Goal: Task Accomplishment & Management: Manage account settings

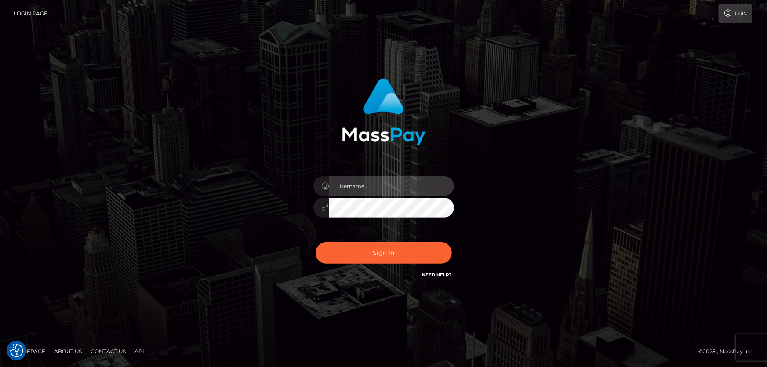
type input "Dan.Cirnat"
click at [453, 239] on div at bounding box center [373, 268] width 180 height 100
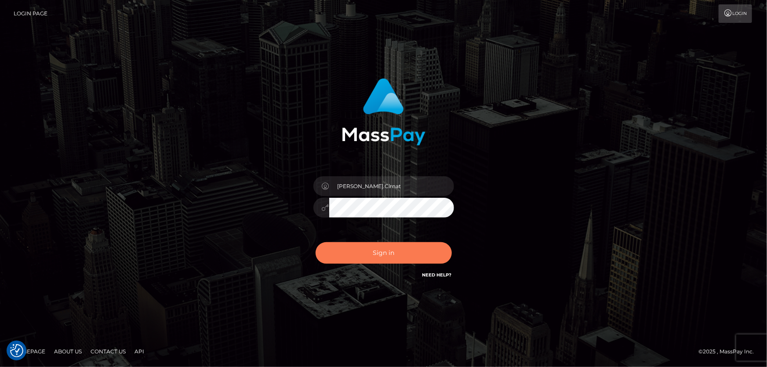
click at [374, 246] on button "Sign in" at bounding box center [384, 253] width 136 height 22
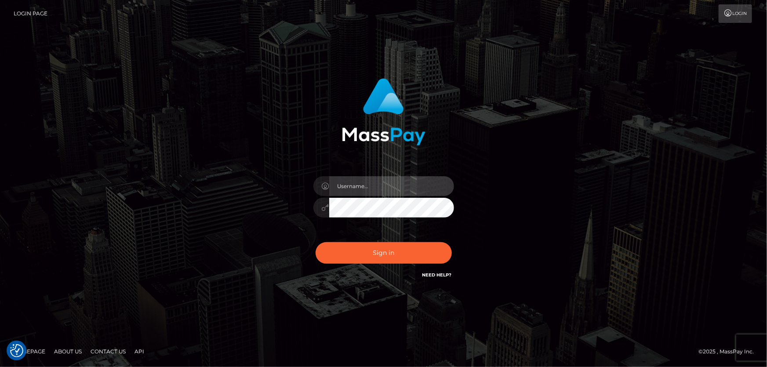
type input "[PERSON_NAME].Cirnat"
click at [448, 238] on div at bounding box center [373, 268] width 180 height 100
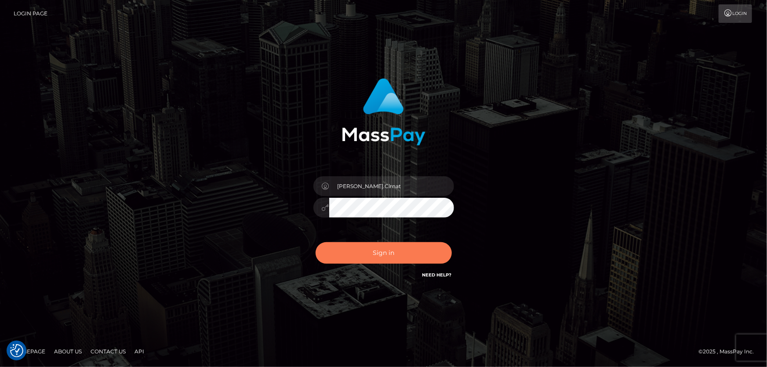
click at [388, 249] on button "Sign in" at bounding box center [384, 253] width 136 height 22
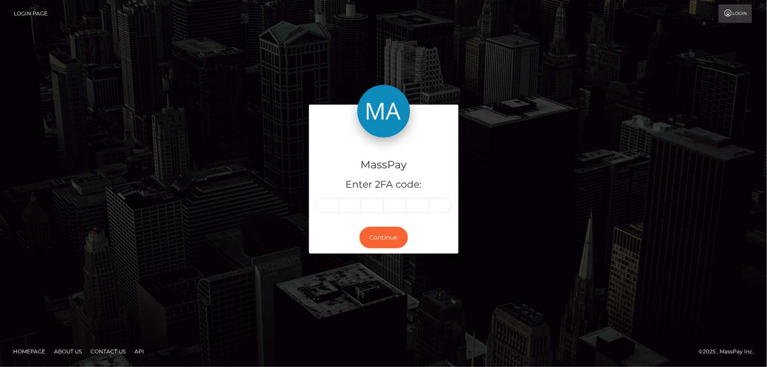
click at [319, 200] on input "text" at bounding box center [327, 205] width 23 height 15
click at [319, 202] on input "text" at bounding box center [327, 205] width 23 height 15
type input "3"
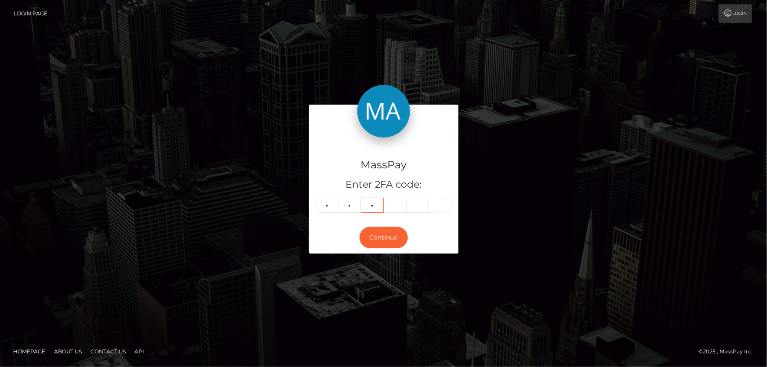
type input "0"
type input "2"
type input "7"
type input "2"
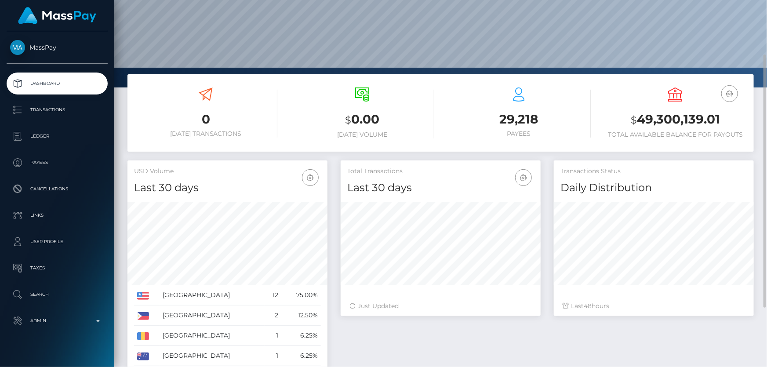
scroll to position [156, 200]
click at [219, 192] on h4 "Last 30 days" at bounding box center [227, 187] width 187 height 15
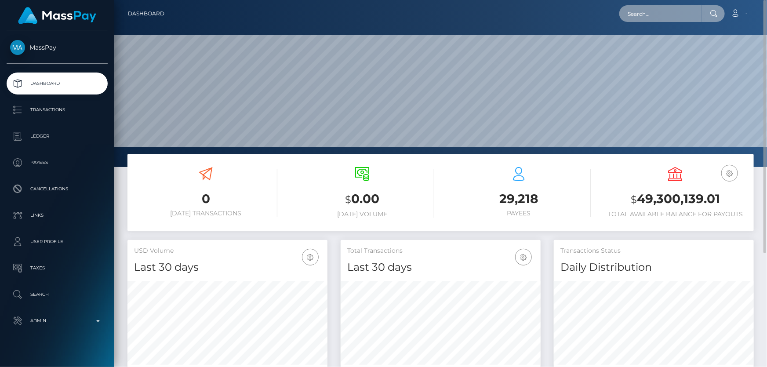
paste input "MSP50af7703351f4d0"
type input "MSP50af7703351f4d0"
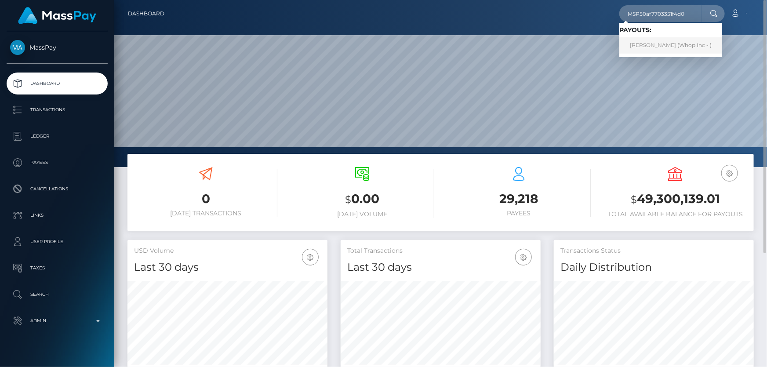
click at [658, 47] on link "MUHAMMAD AHSAN FAIZ (Whop Inc - )" at bounding box center [670, 45] width 103 height 16
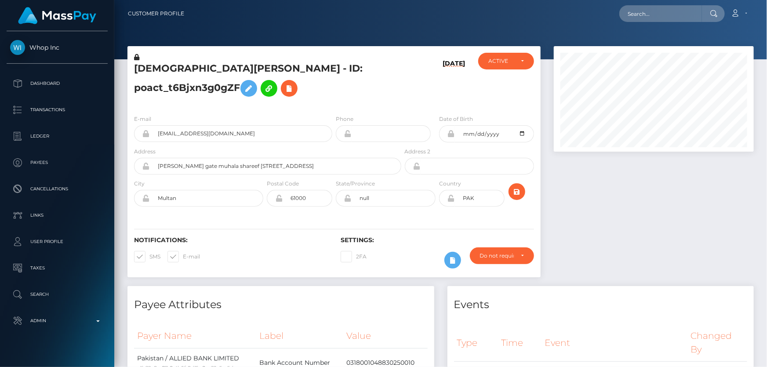
scroll to position [105, 200]
click at [252, 99] on h5 "MUHAMMAD AHSAN FAIZ - ID: poact_t6Bjxn3g0gZF" at bounding box center [265, 81] width 262 height 39
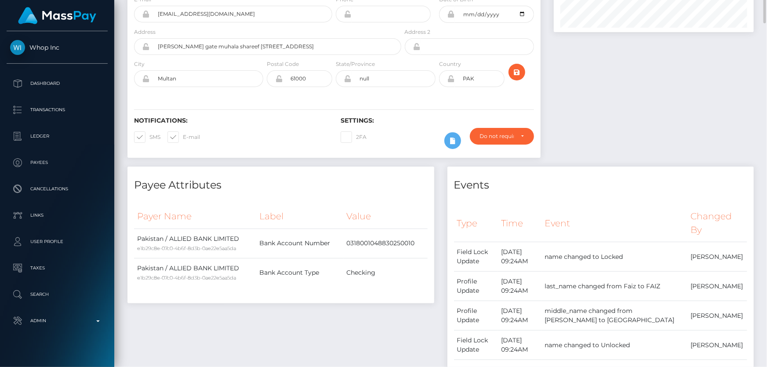
scroll to position [0, 0]
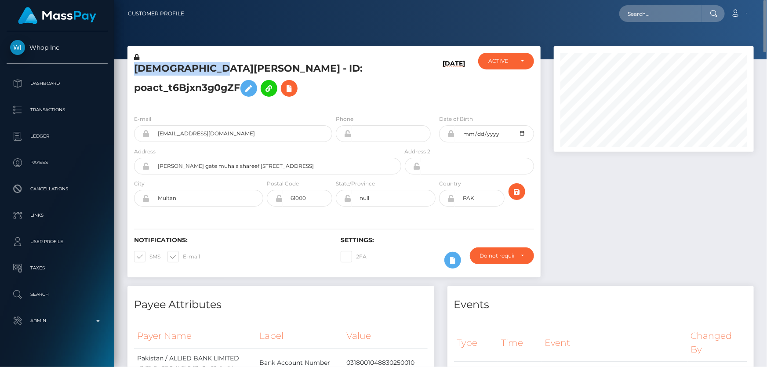
drag, startPoint x: 236, startPoint y: 68, endPoint x: 138, endPoint y: 63, distance: 97.7
click at [138, 63] on h5 "MUHAMMAD AHSAN FAIZ - ID: poact_t6Bjxn3g0gZF" at bounding box center [265, 81] width 262 height 39
copy h5 "MUHAMMAD AHSAN"
click at [264, 79] on h5 "MUHAMMAD AHSAN FAIZ - ID: poact_t6Bjxn3g0gZF" at bounding box center [265, 81] width 262 height 39
drag, startPoint x: 263, startPoint y: 69, endPoint x: 242, endPoint y: 69, distance: 21.1
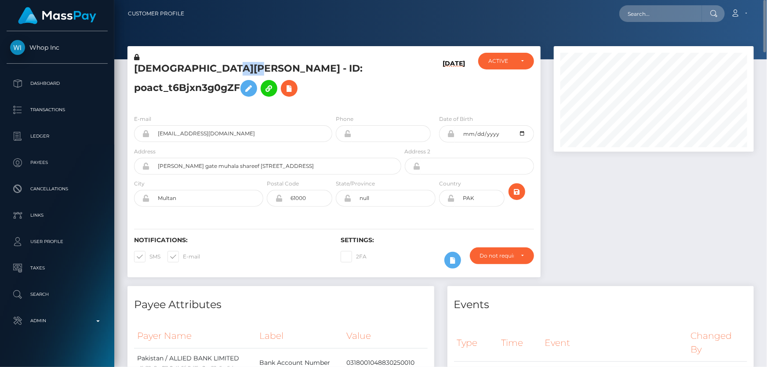
click at [242, 69] on h5 "MUHAMMAD AHSAN FAIZ - ID: poact_t6Bjxn3g0gZF" at bounding box center [265, 81] width 262 height 39
copy h5 "FAIZ"
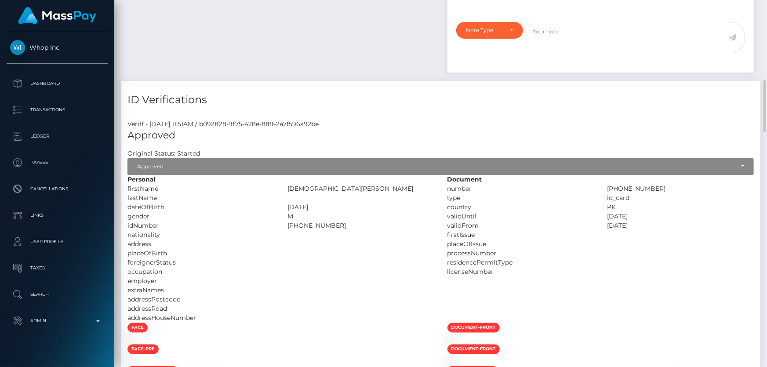
scroll to position [759, 0]
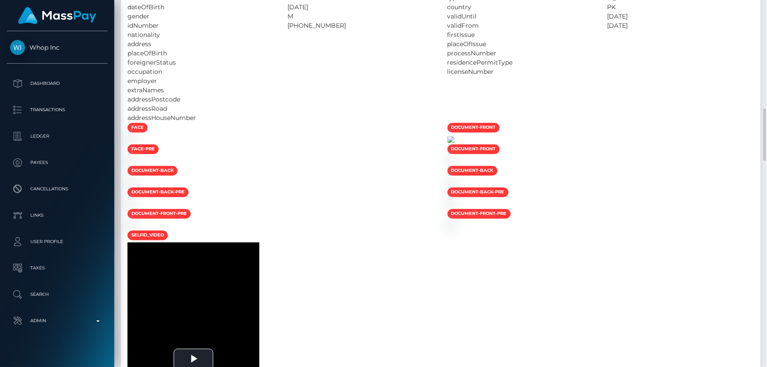
click at [454, 143] on img at bounding box center [450, 139] width 7 height 7
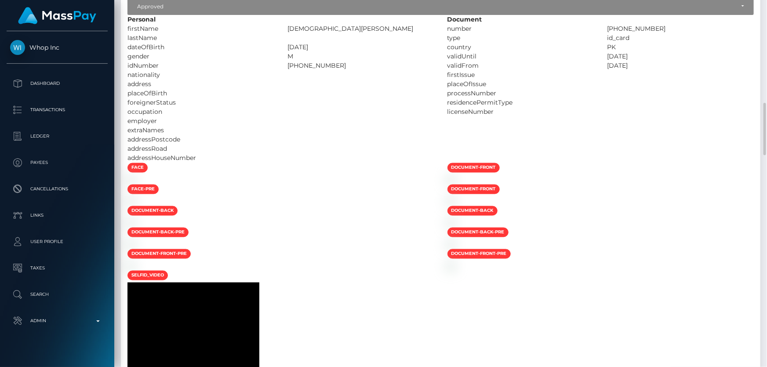
drag, startPoint x: 321, startPoint y: 66, endPoint x: 286, endPoint y: 66, distance: 35.6
click at [286, 66] on div "36302-8040114-7" at bounding box center [361, 65] width 160 height 9
copy div "36302-8040114-7"
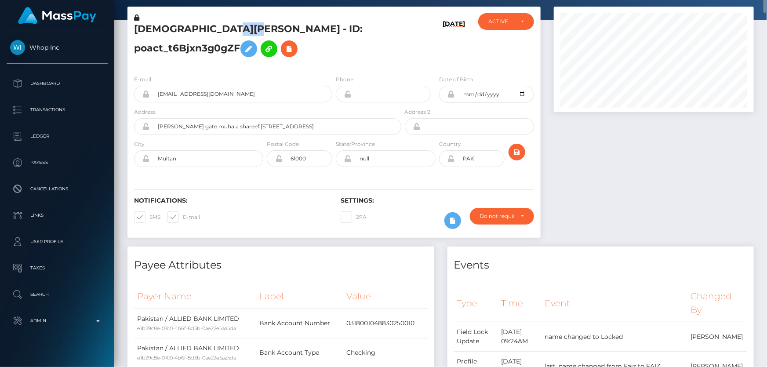
scroll to position [0, 0]
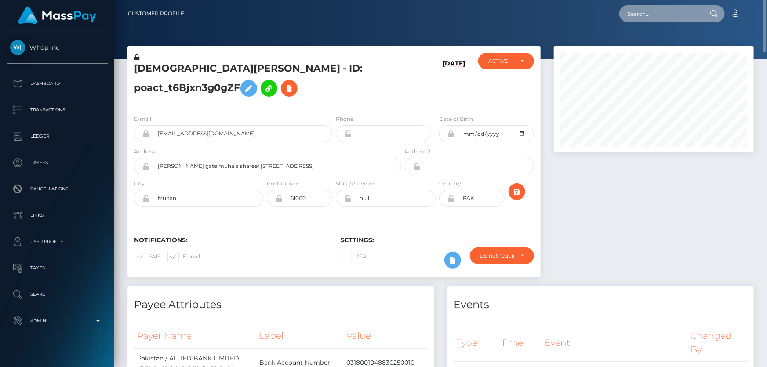
paste input "MSP5ec0e69c7e3d6f4"
type input "MSP5ec0e69c7e3d6f4"
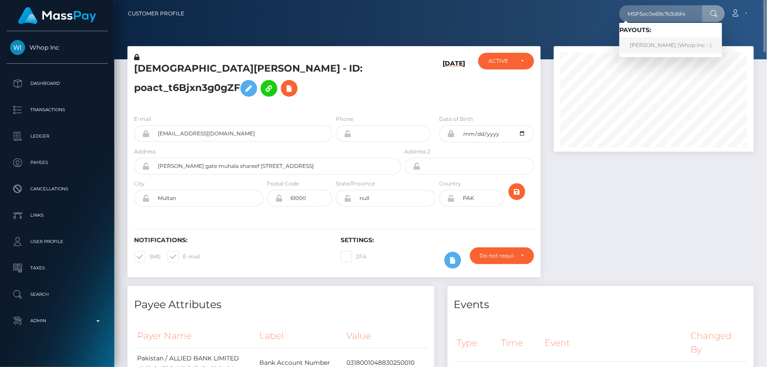
click at [645, 47] on link "Hassan Ali (Whop Inc - )" at bounding box center [670, 45] width 103 height 16
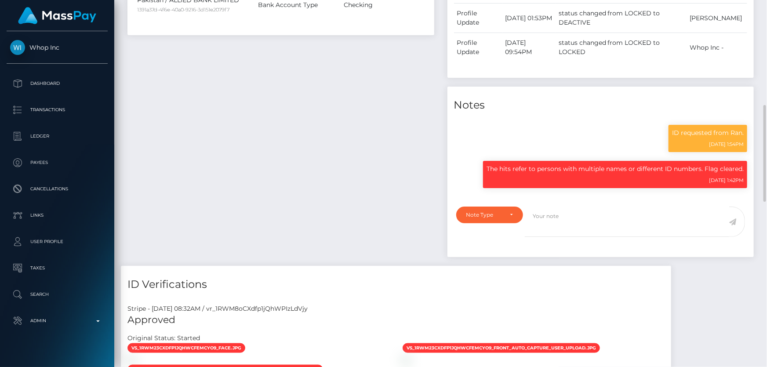
scroll to position [559, 0]
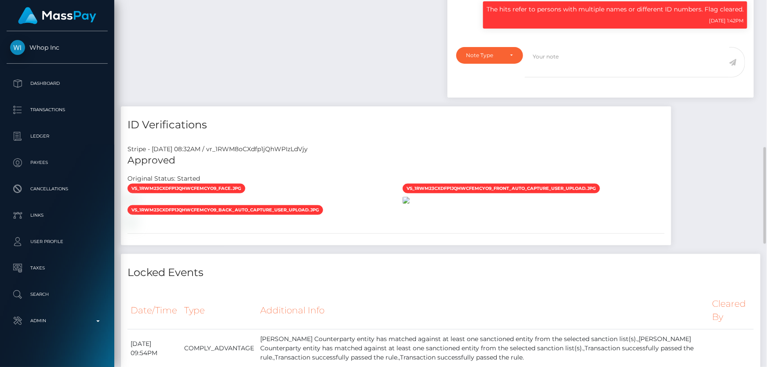
click at [410, 197] on img at bounding box center [406, 200] width 7 height 7
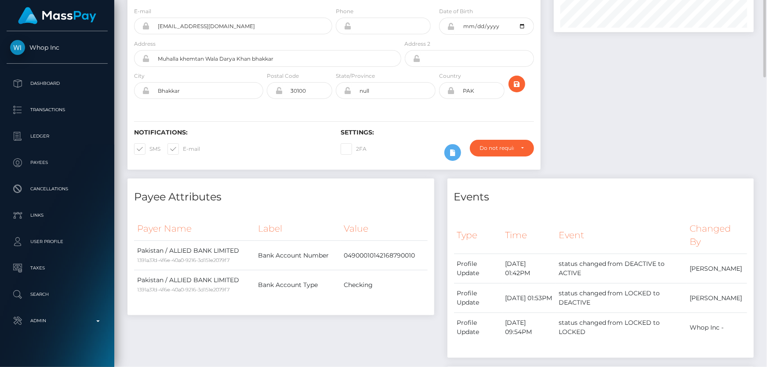
scroll to position [0, 0]
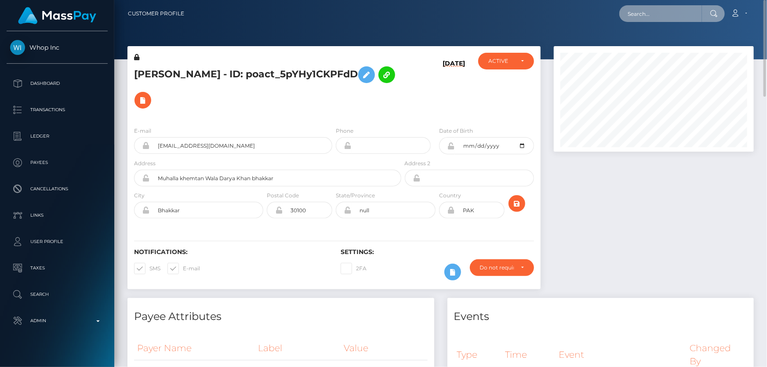
paste input "MSPe702d1595379d6e"
type input "MSPe702d1595379d6e"
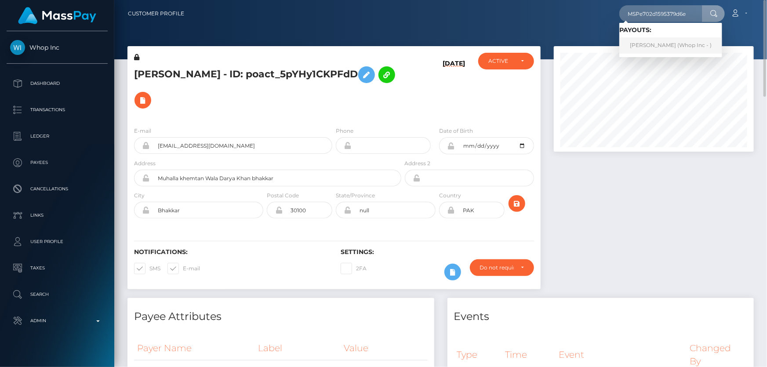
click at [657, 48] on link "MUHAMMAD IQBAL (Whop Inc - )" at bounding box center [670, 45] width 103 height 16
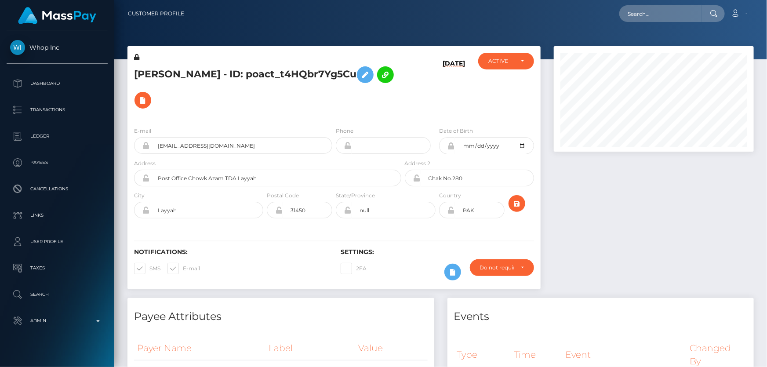
scroll to position [105, 200]
click at [265, 98] on h5 "[PERSON_NAME] - ID: poact_t4HQbr7Yg5Cu" at bounding box center [265, 87] width 262 height 51
drag, startPoint x: 197, startPoint y: 73, endPoint x: 137, endPoint y: 73, distance: 60.6
click at [137, 73] on h5 "[PERSON_NAME] - ID: poact_t4HQbr7Yg5Cu" at bounding box center [265, 87] width 262 height 51
copy h5 "[DEMOGRAPHIC_DATA]"
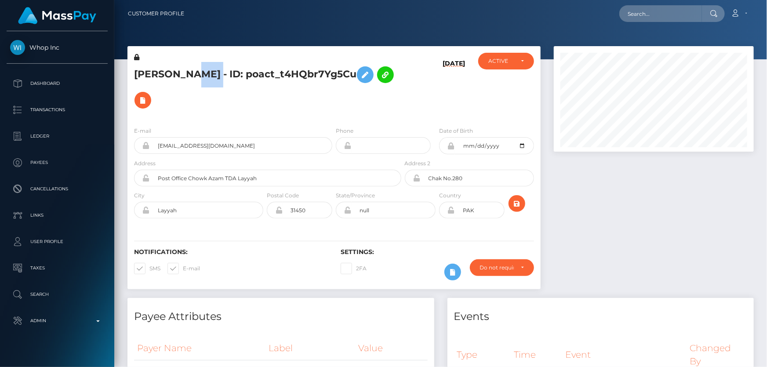
drag, startPoint x: 233, startPoint y: 74, endPoint x: 202, endPoint y: 70, distance: 31.8
click at [202, 70] on h5 "MUHAMMAD IQBAL - ID: poact_t4HQbr7Yg5Cu" at bounding box center [265, 87] width 262 height 51
copy h5 "IQBAL"
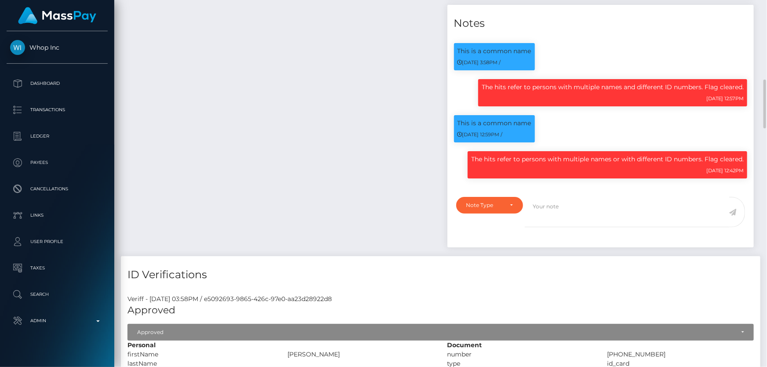
scroll to position [759, 0]
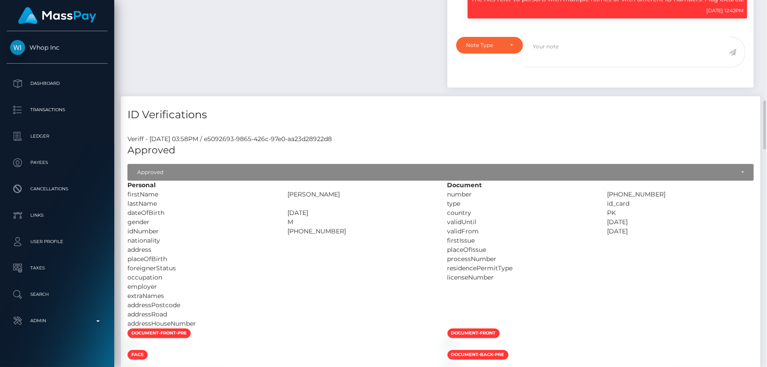
drag, startPoint x: 336, startPoint y: 231, endPoint x: 286, endPoint y: 233, distance: 50.6
click at [286, 233] on div "32203-0232977-1" at bounding box center [361, 231] width 160 height 9
copy div "32203-0232977-1"
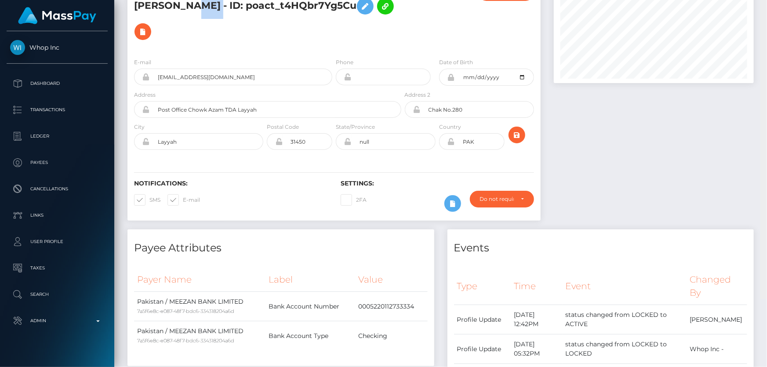
scroll to position [0, 0]
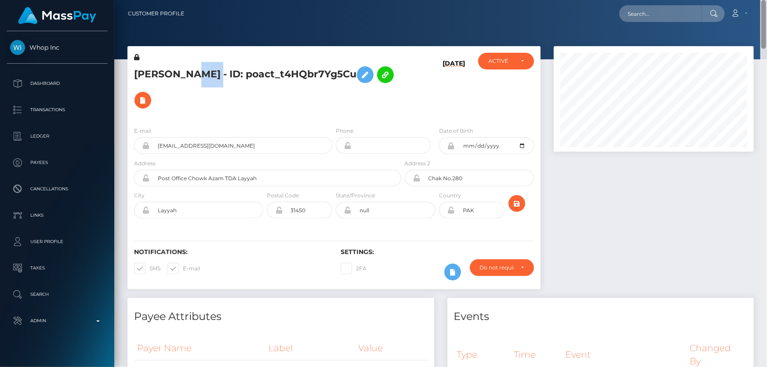
drag, startPoint x: 764, startPoint y: 134, endPoint x: 766, endPoint y: -21, distance: 155.1
click at [766, 0] on html "Whop Inc Dashboard Transactions Ledger Payees Cancellations Links" at bounding box center [383, 183] width 767 height 367
paste input "MA-To4dKSLOfcWoOexh38g"
type input "MA-To4dKSLOfcWoOexh38g"
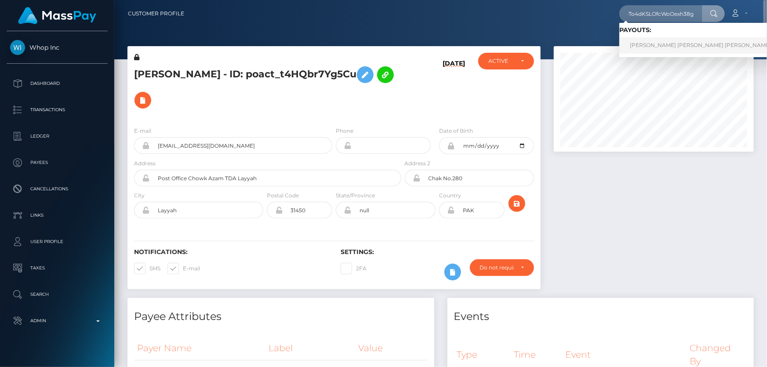
click at [647, 46] on link "LUCAS MARTINS SOUZA Martins Souza (Global Gifting Technologies Inc - Throne)" at bounding box center [755, 45] width 272 height 16
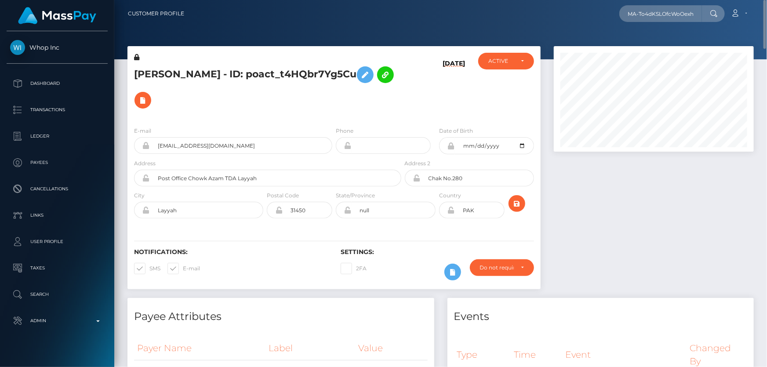
click at [622, 277] on div at bounding box center [653, 172] width 213 height 252
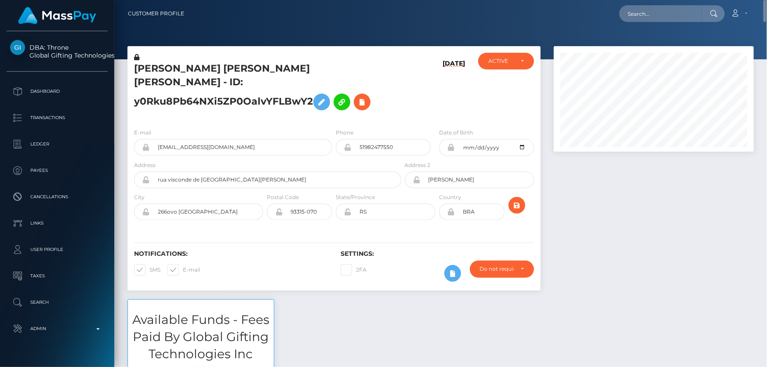
drag, startPoint x: 258, startPoint y: 106, endPoint x: 189, endPoint y: 92, distance: 71.2
click at [259, 105] on div "LUCAS MARTINS SOUZA Martins Souza - ID: y0Rku8Pb64NXi5ZP0OalvYFLBwY2" at bounding box center [265, 87] width 276 height 69
click at [136, 57] on icon at bounding box center [136, 57] width 5 height 6
click at [199, 103] on div "LUCAS MARTINS SOUZA Martins Souza - ID: y0Rku8Pb64NXi5ZP0OalvYFLBwY2" at bounding box center [265, 87] width 276 height 69
click at [325, 94] on button at bounding box center [321, 102] width 17 height 17
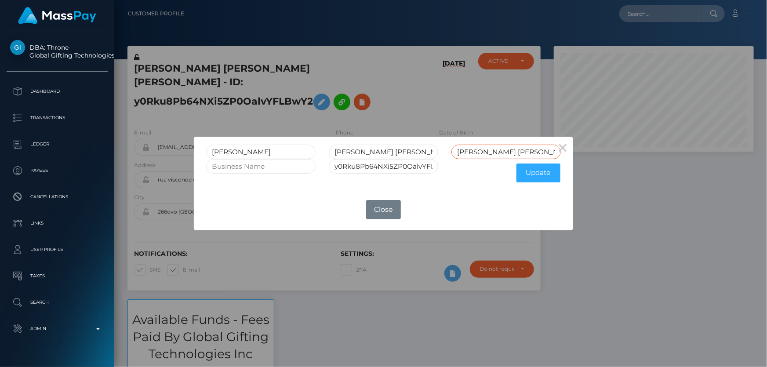
drag, startPoint x: 518, startPoint y: 149, endPoint x: 442, endPoint y: 155, distance: 76.2
click at [455, 153] on input "Martins Souza" at bounding box center [505, 152] width 109 height 15
drag, startPoint x: 398, startPoint y: 146, endPoint x: 324, endPoint y: 147, distance: 73.8
click at [324, 147] on div "MARTINS SOUZA" at bounding box center [383, 152] width 123 height 15
paste input "MARTINS SOUZA"
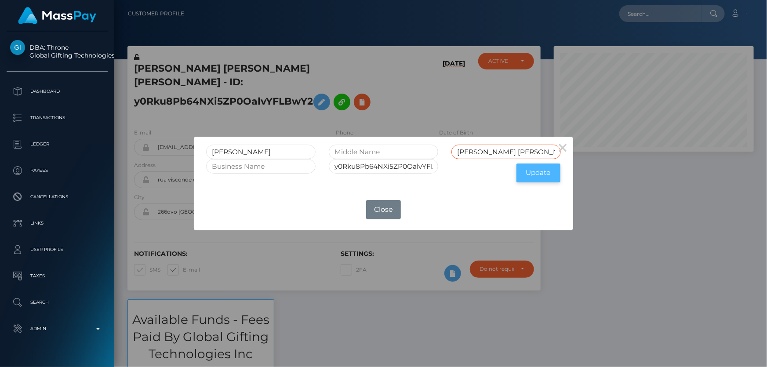
type input "MARTINS SOUZA"
click at [538, 171] on button "Update" at bounding box center [538, 172] width 44 height 19
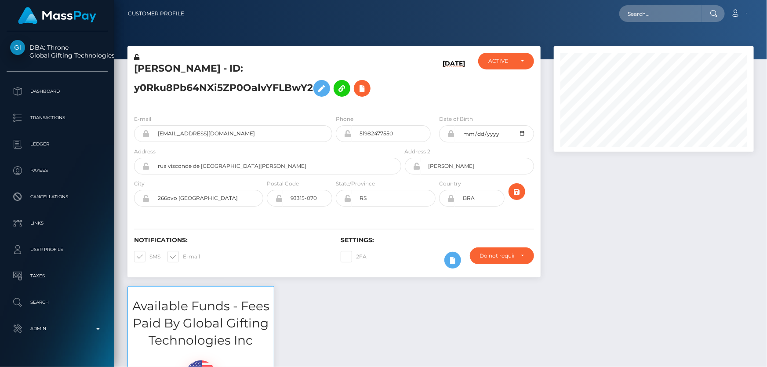
click at [137, 57] on icon at bounding box center [136, 57] width 5 height 6
click at [203, 84] on h5 "LUCAS MARTINS SOUZA - ID: y0Rku8Pb64NXi5ZP0OalvYFLBwY2" at bounding box center [265, 81] width 262 height 39
copy h5 "LUCAS MARTINS SOUZA - ID: y0Rku8Pb64NXi5ZP0OalvYFLBwY2"
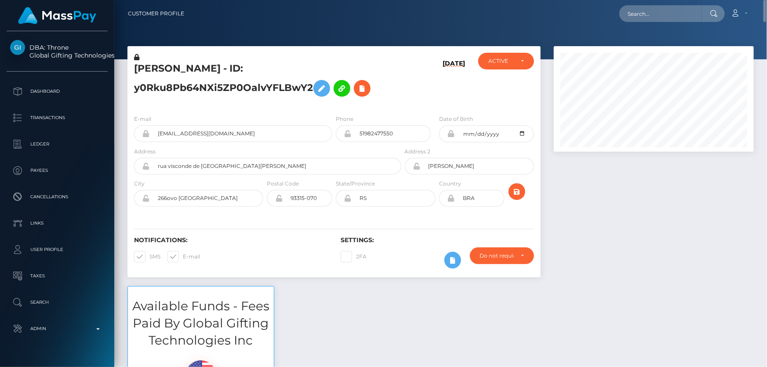
click at [372, 117] on div "Phone 51982477550" at bounding box center [383, 128] width 95 height 28
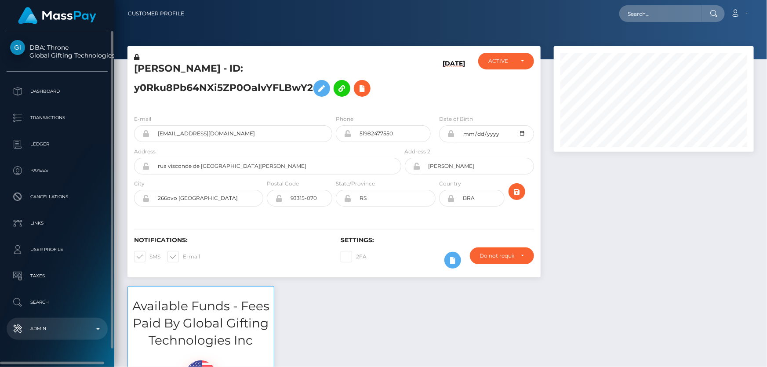
click at [62, 331] on p "Admin" at bounding box center [57, 328] width 94 height 13
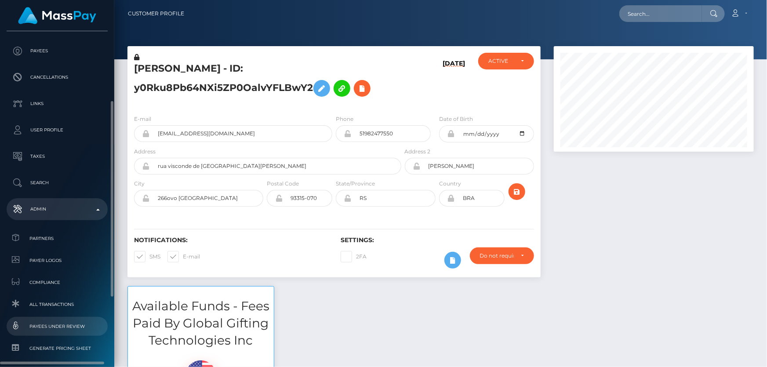
click at [70, 327] on span "Payees under Review" at bounding box center [57, 326] width 94 height 10
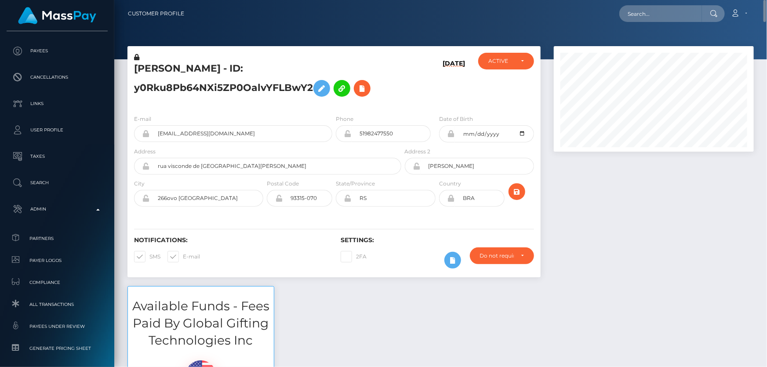
click at [571, 335] on div "Available Funds - Fees Paid By Global Gifting Technologies Inc $185.00 USD Bala…" at bounding box center [440, 367] width 639 height 163
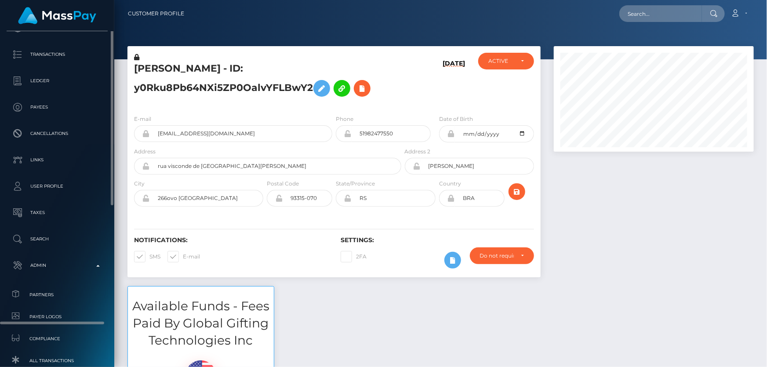
scroll to position [0, 0]
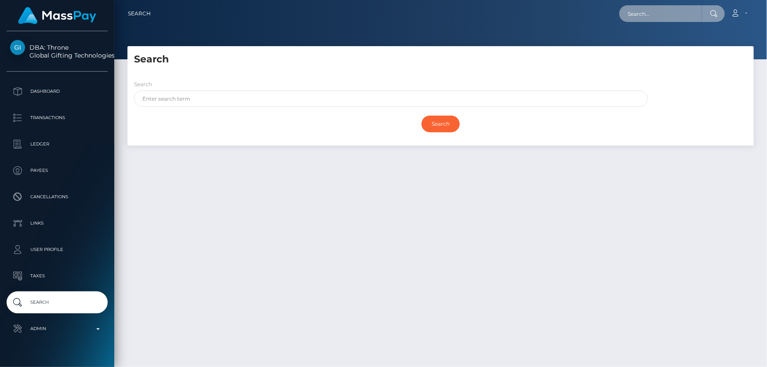
paste input "poact_GpdiDKjBfCl2"
type input "poact_GpdiDKjBfCl2"
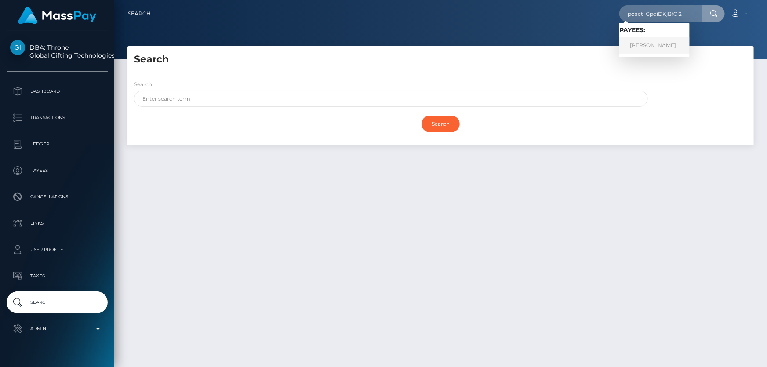
click at [664, 48] on link "[PERSON_NAME]" at bounding box center [654, 45] width 70 height 16
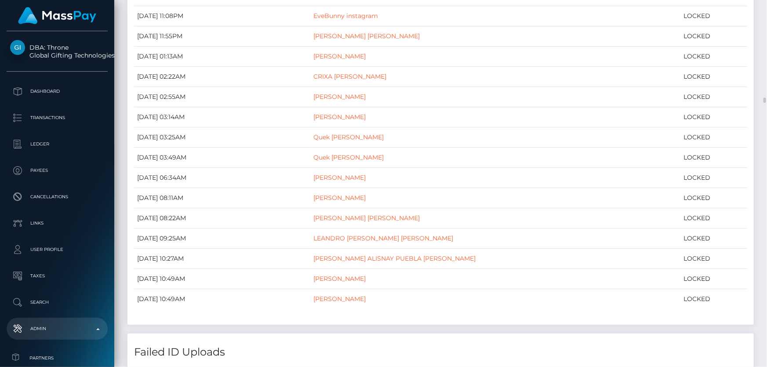
scroll to position [1238, 0]
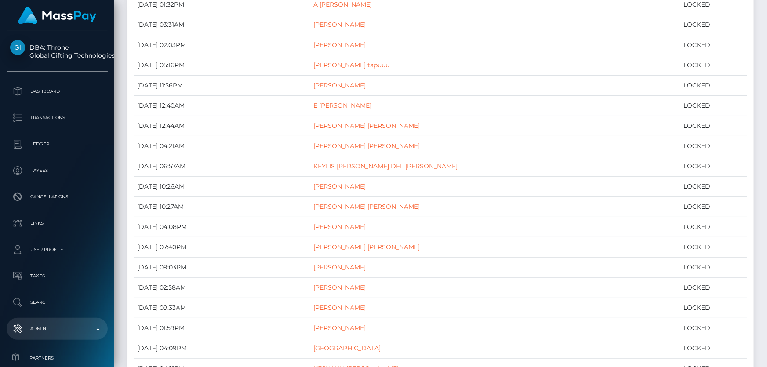
scroll to position [0, 0]
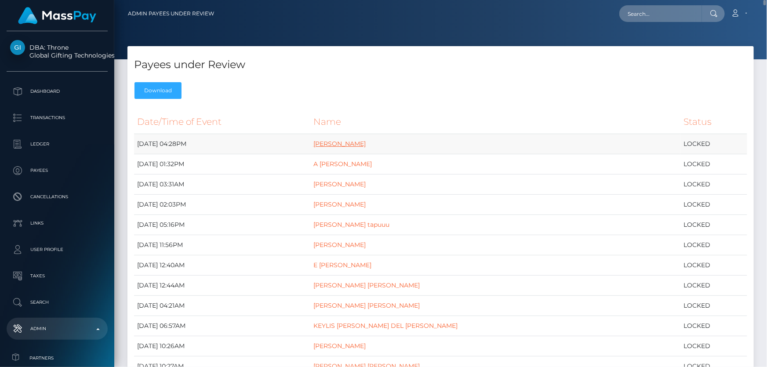
drag, startPoint x: 178, startPoint y: 145, endPoint x: 378, endPoint y: 146, distance: 200.4
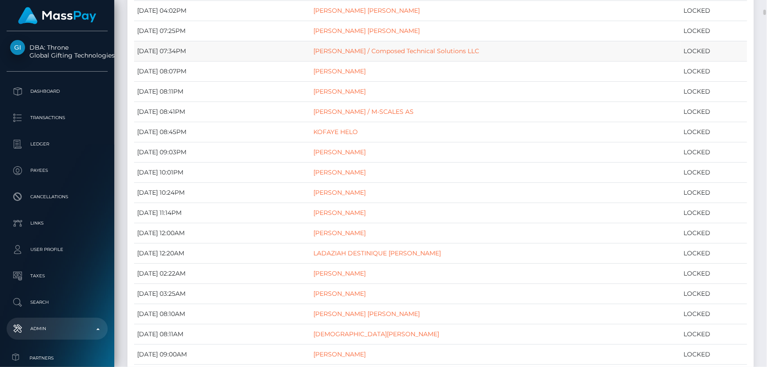
scroll to position [719, 0]
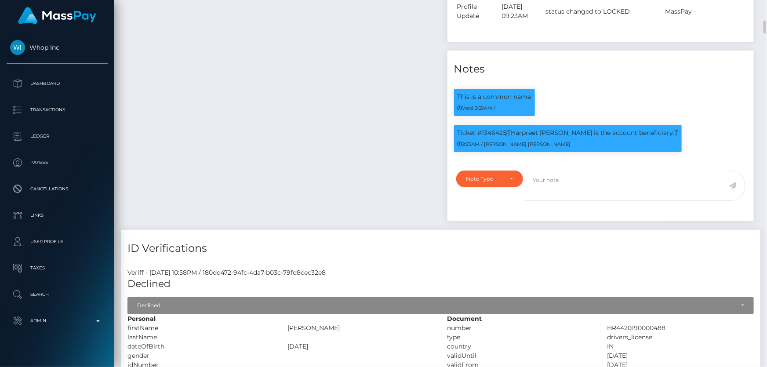
scroll to position [105, 200]
drag, startPoint x: 483, startPoint y: 144, endPoint x: 668, endPoint y: 160, distance: 185.2
click at [668, 160] on div "Ticket #134642ȘȚHarpreet singh is the account beneficiary.Ț 9:25AM / Doru Ioan …" at bounding box center [600, 143] width 307 height 36
click at [647, 180] on div "Note Type Compliance Clear Compliance General Note Type" at bounding box center [600, 193] width 307 height 56
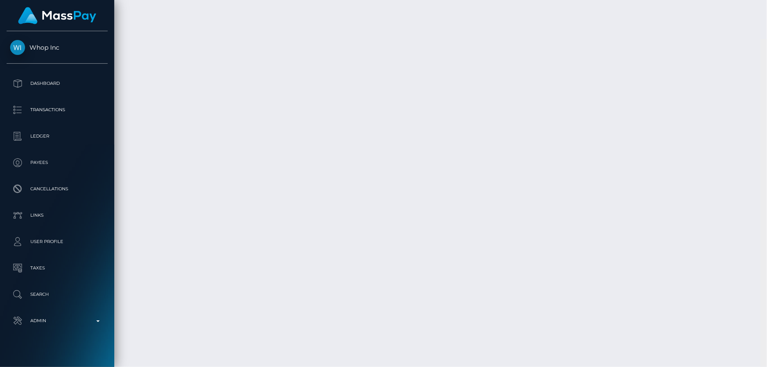
scroll to position [16117, 0]
drag, startPoint x: 764, startPoint y: 168, endPoint x: 622, endPoint y: 301, distance: 193.7
click at [761, 366] on html "Whop Inc Dashboard Transactions Ledger Payees Cancellations Links" at bounding box center [383, 183] width 767 height 367
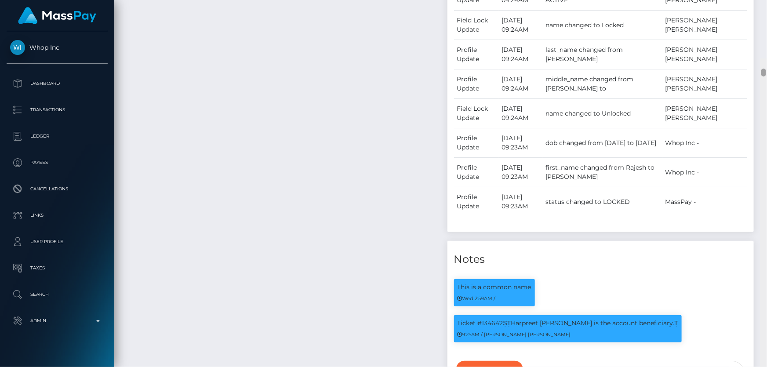
scroll to position [467, 0]
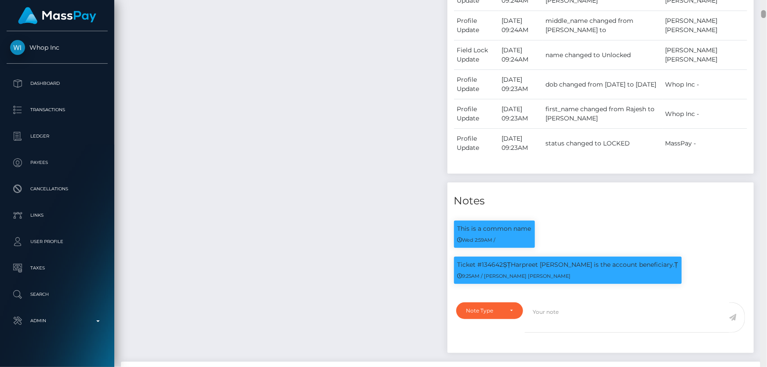
drag, startPoint x: 764, startPoint y: 353, endPoint x: 761, endPoint y: 13, distance: 340.1
click at [761, 13] on div at bounding box center [763, 14] width 5 height 8
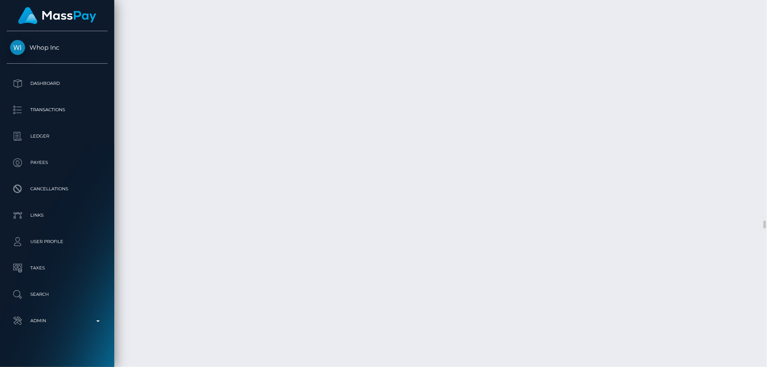
scroll to position [10055, 0]
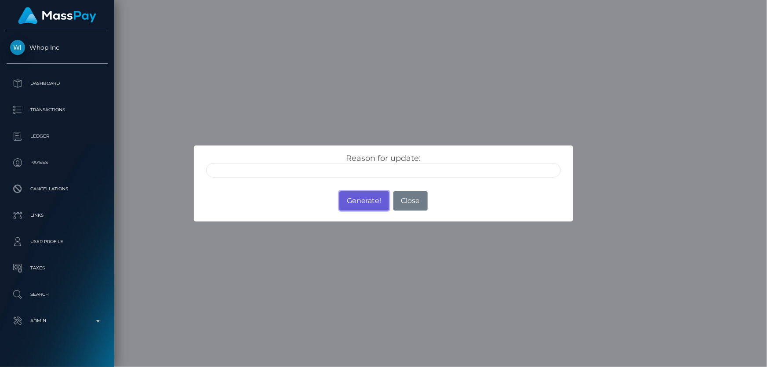
click at [361, 199] on button "Generate!" at bounding box center [364, 200] width 50 height 19
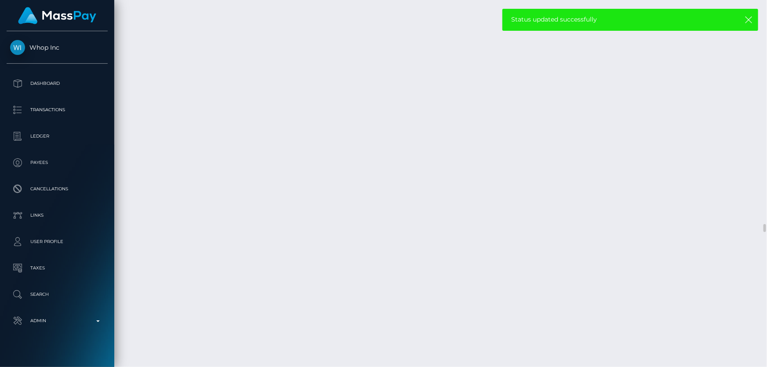
select select "Approved"
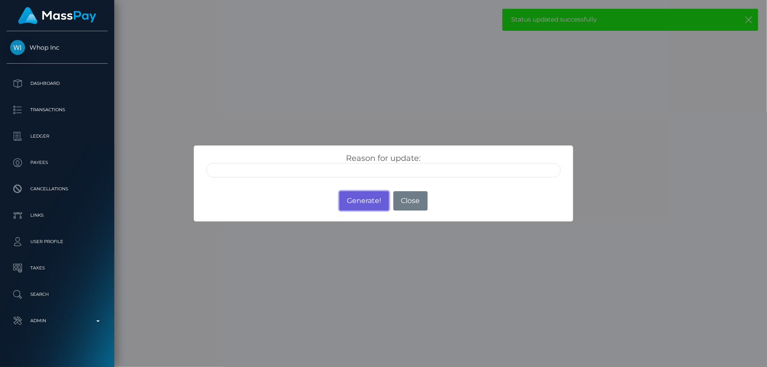
click at [366, 203] on button "Generate!" at bounding box center [364, 200] width 50 height 19
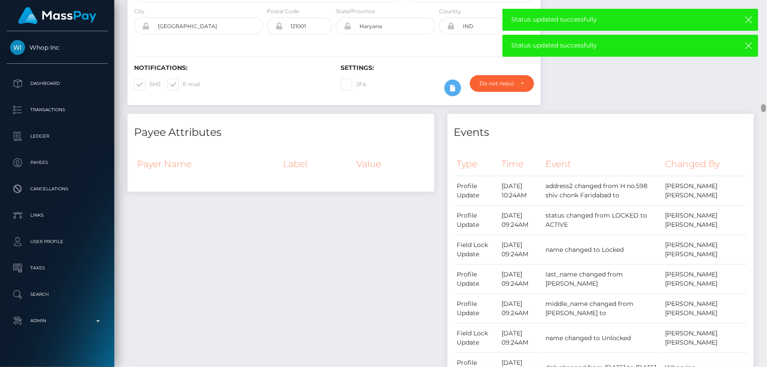
scroll to position [0, 0]
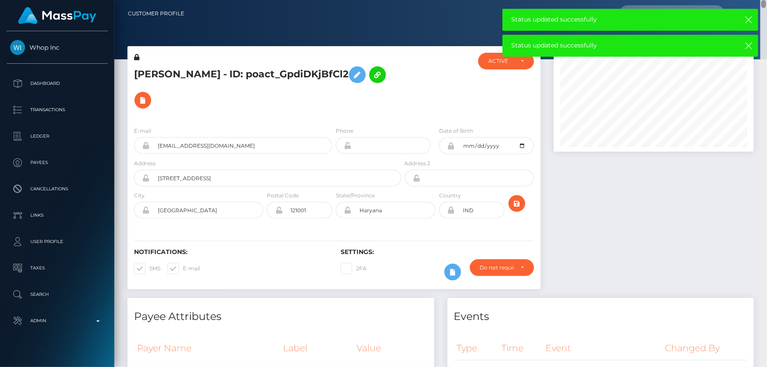
drag, startPoint x: 764, startPoint y: 228, endPoint x: 766, endPoint y: -25, distance: 252.2
click at [766, 0] on html "Whop Inc Dashboard Transactions Ledger Payees Cancellations Links" at bounding box center [383, 183] width 767 height 367
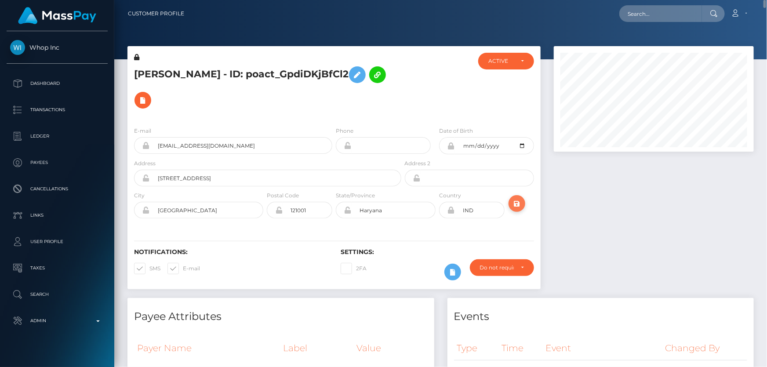
click at [517, 203] on icon "submit" at bounding box center [516, 203] width 11 height 11
click at [231, 75] on h5 "[PERSON_NAME] - ID: poact_GpdiDKjBfCl2" at bounding box center [265, 87] width 262 height 51
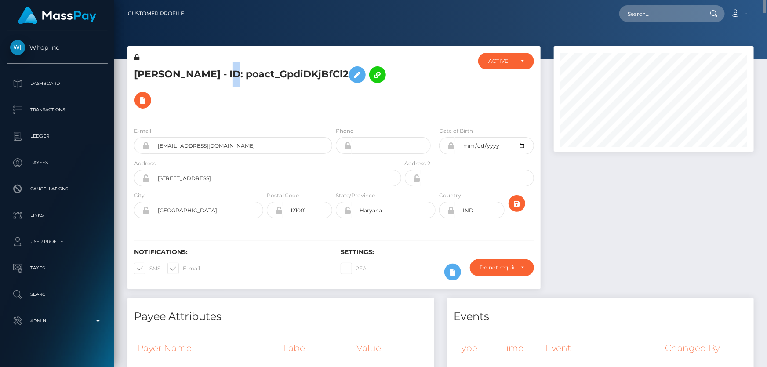
copy h5 "[PERSON_NAME] - ID: poact_GpdiDKjBfCl2"
drag, startPoint x: 211, startPoint y: 114, endPoint x: 207, endPoint y: 104, distance: 11.2
click at [211, 114] on div "[PERSON_NAME] - ID: poact_GpdiDKjBfCl2" at bounding box center [265, 86] width 276 height 67
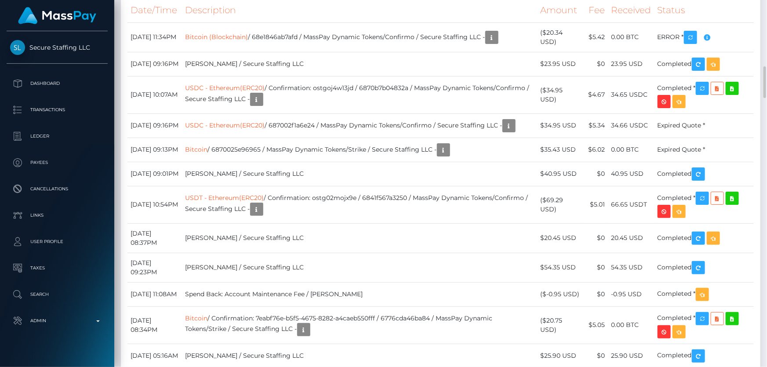
scroll to position [2077, 0]
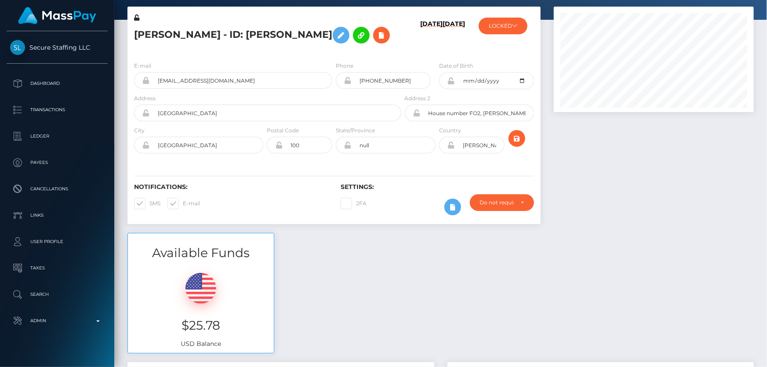
scroll to position [0, 0]
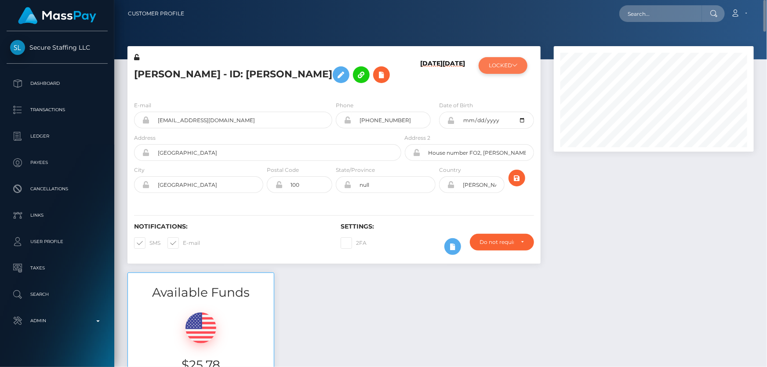
click at [500, 64] on button "LOCKED" at bounding box center [503, 65] width 49 height 17
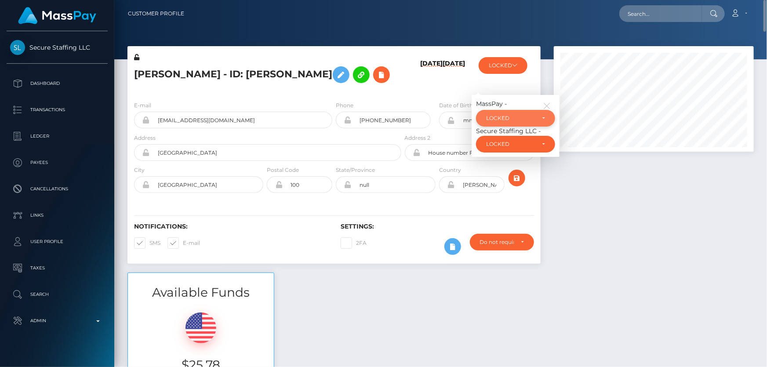
click at [519, 118] on div "LOCKED" at bounding box center [510, 118] width 49 height 7
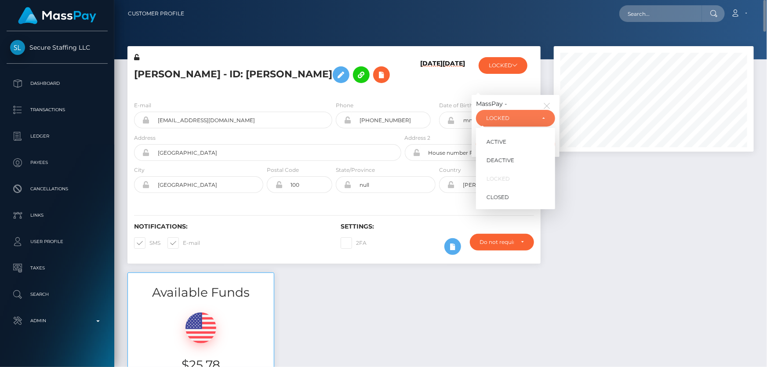
scroll to position [105, 200]
click at [511, 142] on link "ACTIVE" at bounding box center [515, 142] width 79 height 16
select select "ACTIVE"
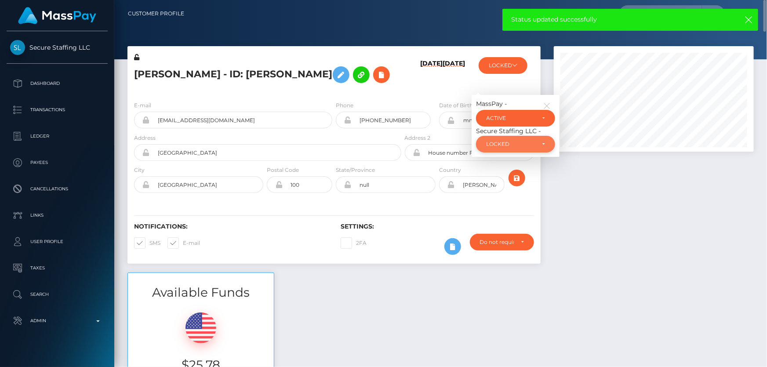
click at [511, 141] on div "LOCKED" at bounding box center [510, 144] width 49 height 7
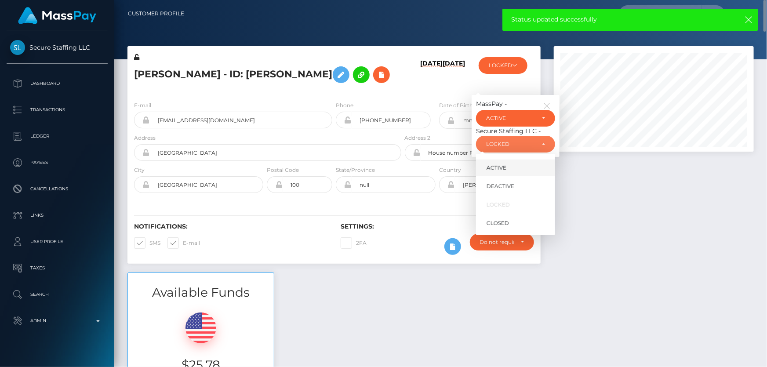
click at [497, 166] on span "ACTIVE" at bounding box center [496, 168] width 20 height 8
select select "ACTIVE"
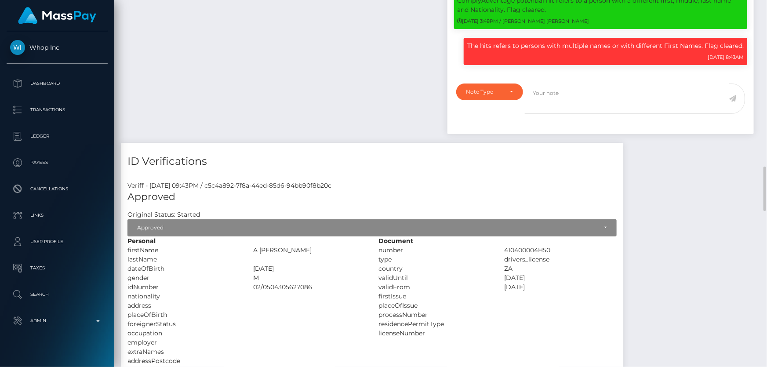
scroll to position [1118, 0]
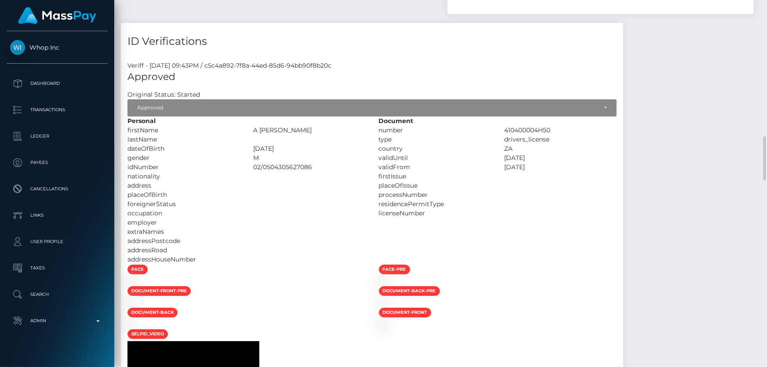
drag, startPoint x: 264, startPoint y: 113, endPoint x: 378, endPoint y: 115, distance: 113.8
click at [372, 135] on div "lastName" at bounding box center [246, 139] width 251 height 9
click at [341, 181] on div at bounding box center [310, 185] width 126 height 9
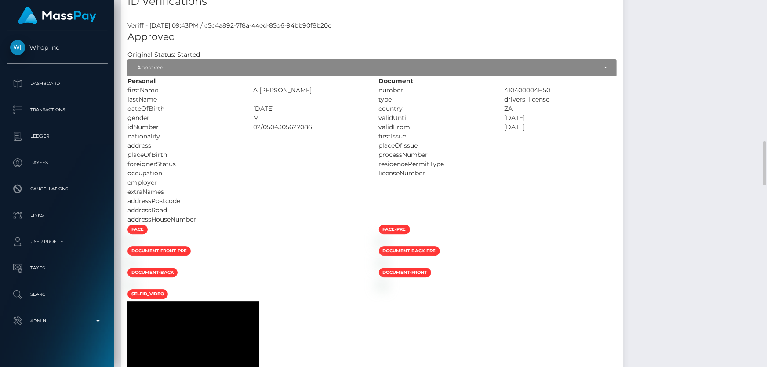
scroll to position [1038, 0]
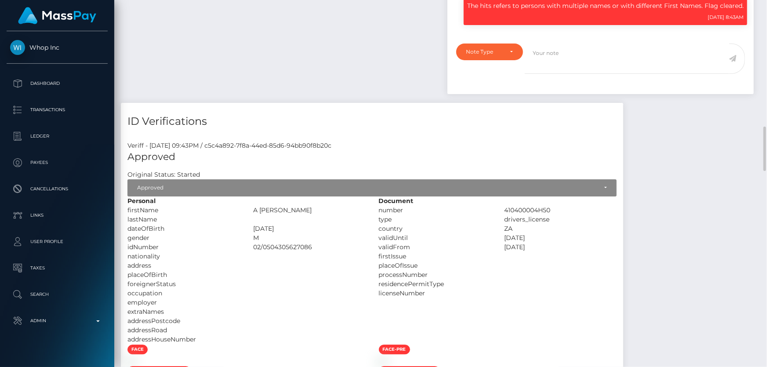
click at [288, 206] on div "A [PERSON_NAME]" at bounding box center [310, 210] width 126 height 9
copy div "A [PERSON_NAME]"
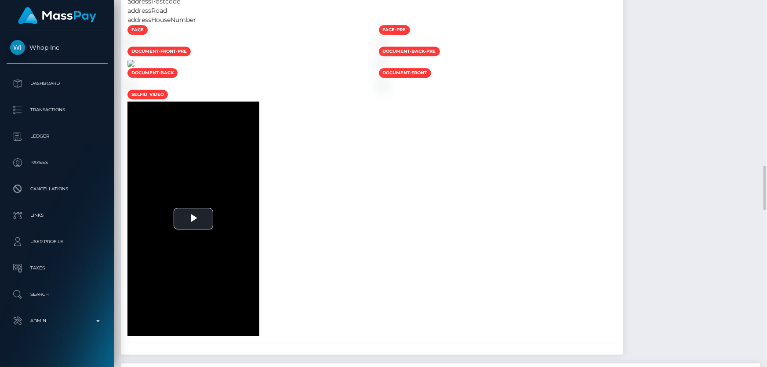
scroll to position [1518, 0]
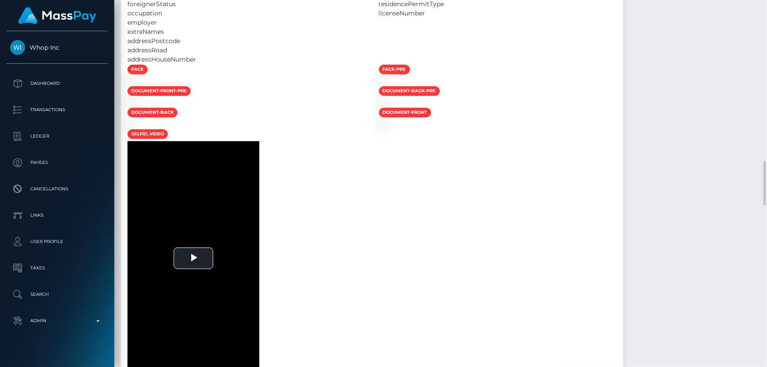
scroll to position [1158, 0]
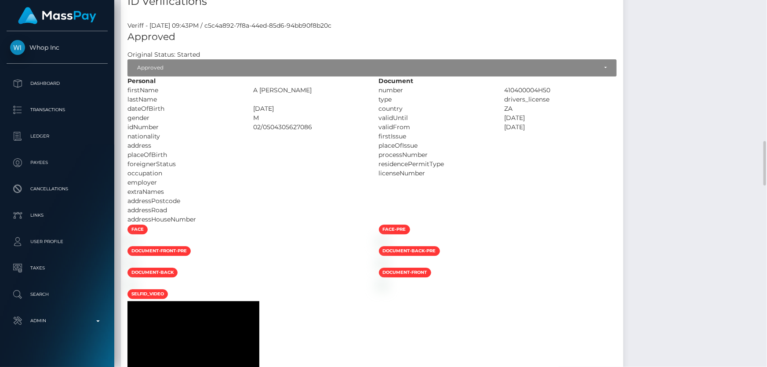
drag, startPoint x: 331, startPoint y: 175, endPoint x: 308, endPoint y: 18, distance: 159.0
click at [330, 196] on div at bounding box center [310, 200] width 126 height 9
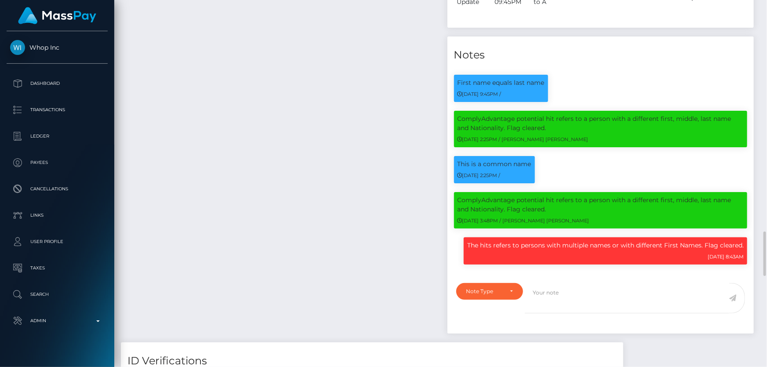
scroll to position [918, 0]
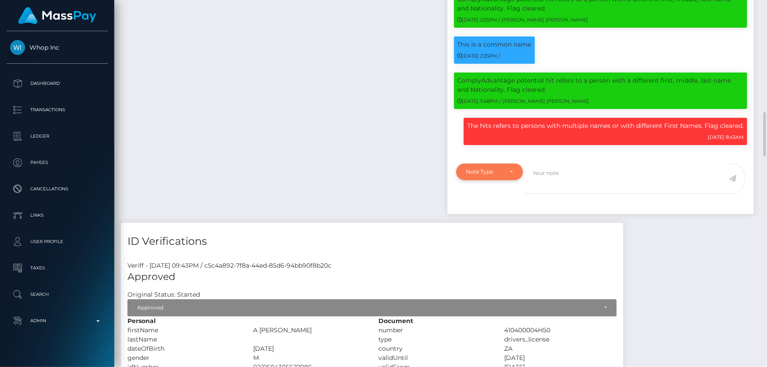
click at [505, 168] on div "Note Type" at bounding box center [489, 171] width 47 height 7
click at [511, 229] on span "Clear Compliance" at bounding box center [490, 233] width 47 height 8
select select "CLEAR_COMPLIANCE"
paste textarea "The hits refer to persons with multiple names residents in a different country …"
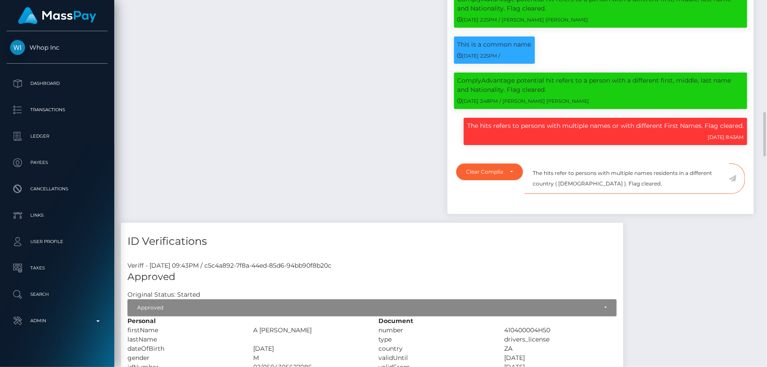
type textarea "The hits refer to persons with multiple names residents in a different country …"
click at [733, 175] on icon at bounding box center [732, 178] width 7 height 7
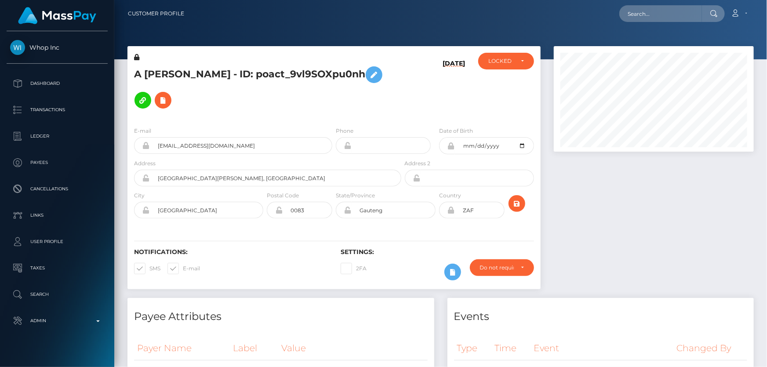
scroll to position [105, 200]
click at [499, 65] on div "LOCKED" at bounding box center [506, 61] width 56 height 17
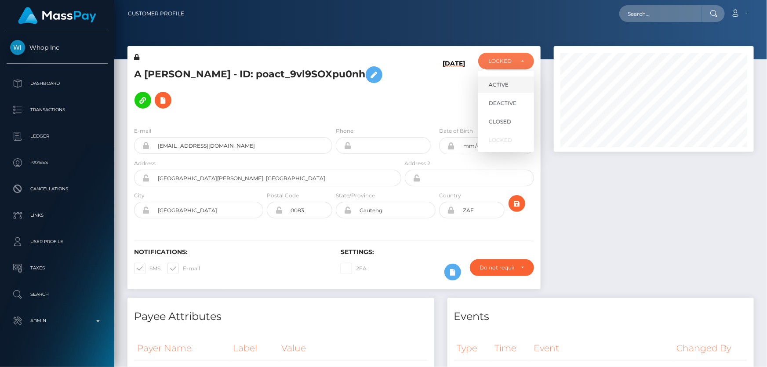
click at [511, 84] on link "ACTIVE" at bounding box center [506, 84] width 56 height 16
select select "ACTIVE"
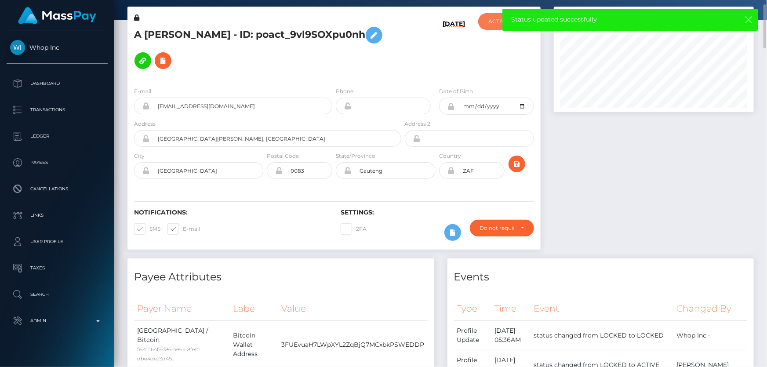
scroll to position [0, 0]
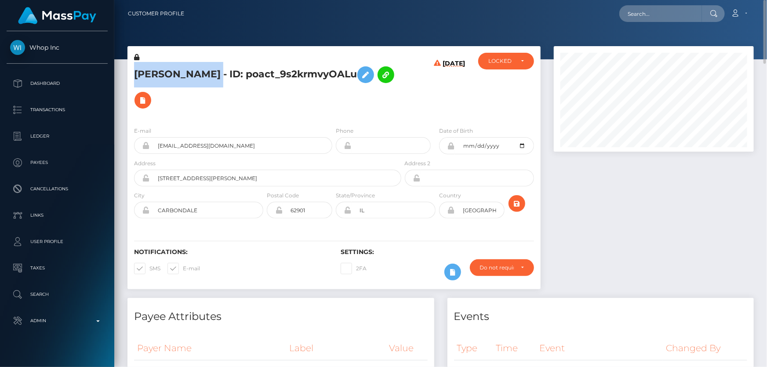
drag, startPoint x: 243, startPoint y: 69, endPoint x: 136, endPoint y: 70, distance: 107.2
click at [136, 70] on h5 "[PERSON_NAME] - ID: poact_9s2krmvyOALu" at bounding box center [265, 87] width 262 height 51
copy h5 "[PERSON_NAME]"
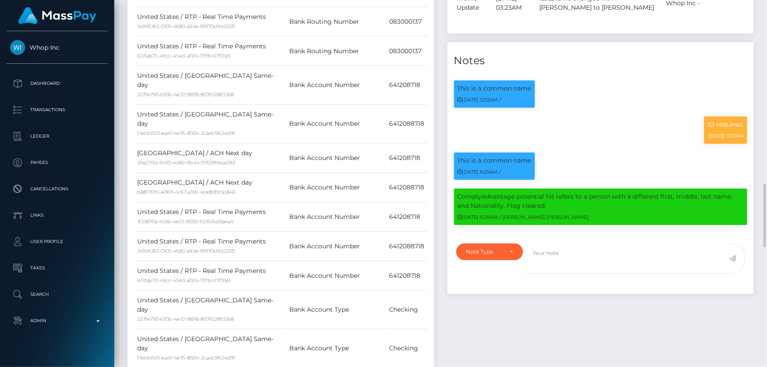
scroll to position [599, 0]
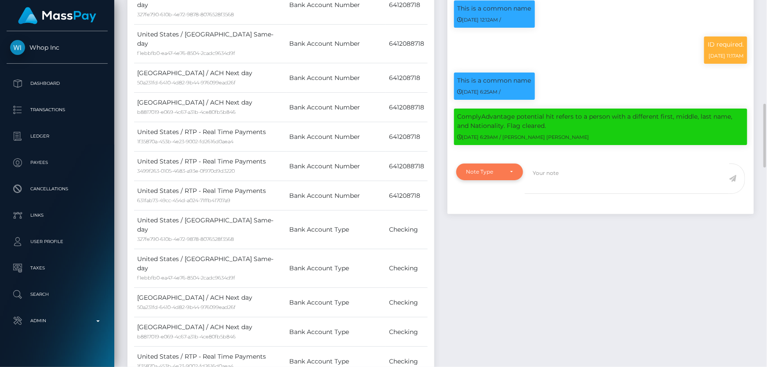
click at [478, 173] on div "Note Type" at bounding box center [484, 171] width 37 height 7
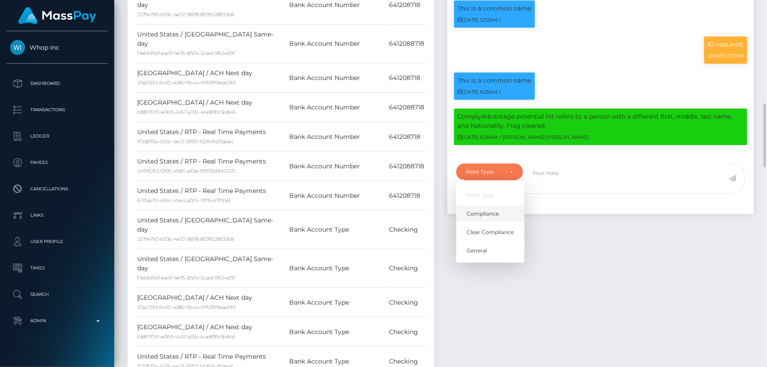
scroll to position [105, 200]
drag, startPoint x: 494, startPoint y: 234, endPoint x: 508, endPoint y: 224, distance: 17.0
click at [494, 234] on span "Clear Compliance" at bounding box center [490, 233] width 47 height 8
select select "CLEAR_COMPLIANCE"
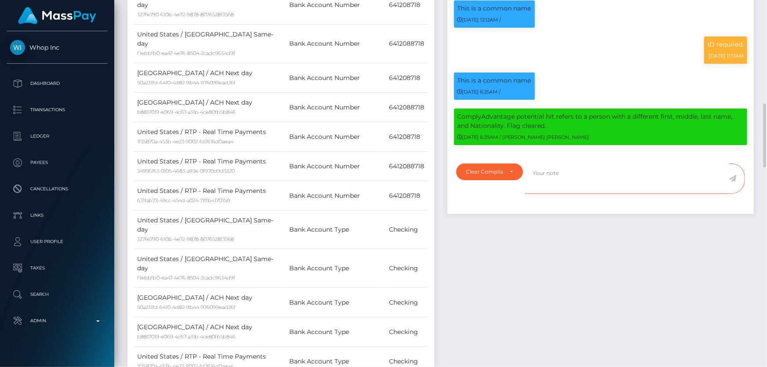
paste textarea "The hit refers to a person with a different First Name ( [PERSON_NAME] )."
type textarea "The hit refers to a person with a different First Name ( [PERSON_NAME] ). Flag …"
click at [734, 180] on icon at bounding box center [732, 178] width 7 height 7
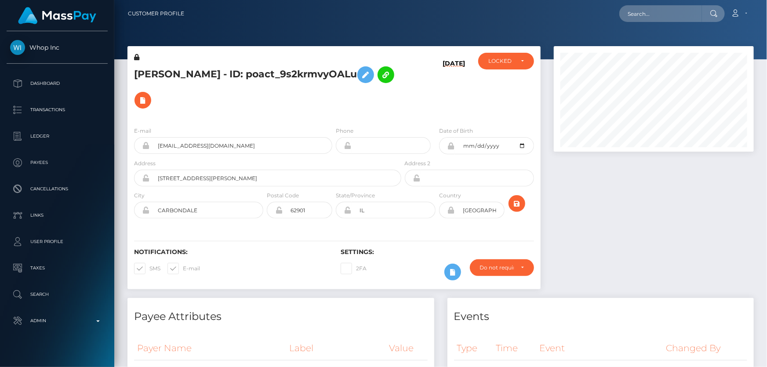
scroll to position [105, 200]
drag, startPoint x: 517, startPoint y: 65, endPoint x: 512, endPoint y: 69, distance: 5.6
click at [517, 65] on div "LOCKED" at bounding box center [506, 61] width 56 height 17
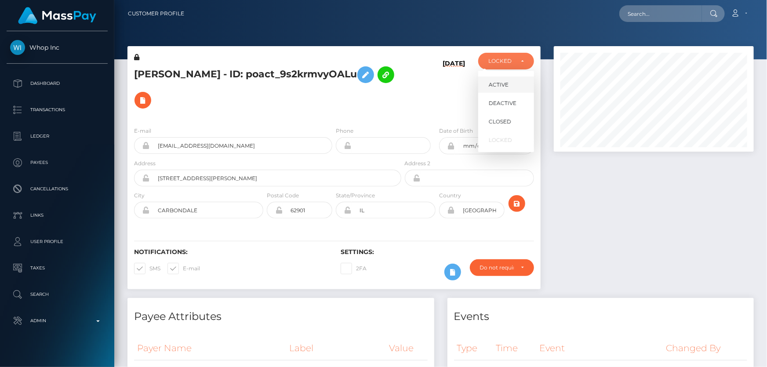
click at [504, 87] on span "ACTIVE" at bounding box center [499, 85] width 20 height 8
select select "ACTIVE"
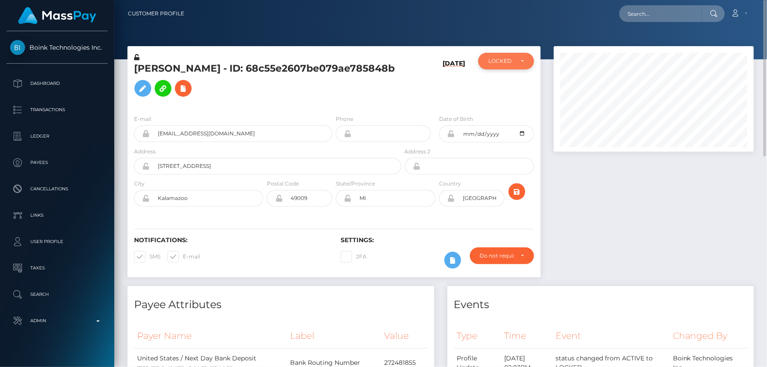
click at [497, 64] on div "LOCKED" at bounding box center [500, 61] width 25 height 7
click at [508, 81] on link "ACTIVE" at bounding box center [506, 84] width 56 height 16
select select "ACTIVE"
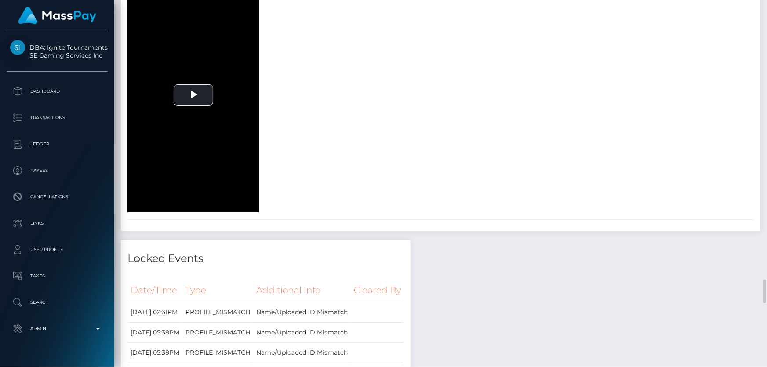
scroll to position [2437, 0]
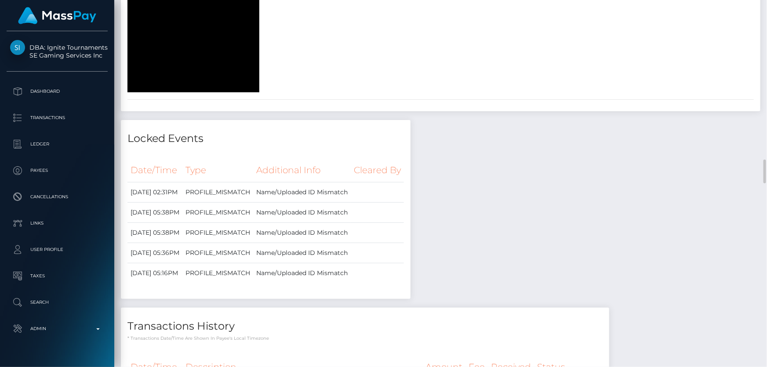
drag, startPoint x: 315, startPoint y: 189, endPoint x: 280, endPoint y: 185, distance: 34.5
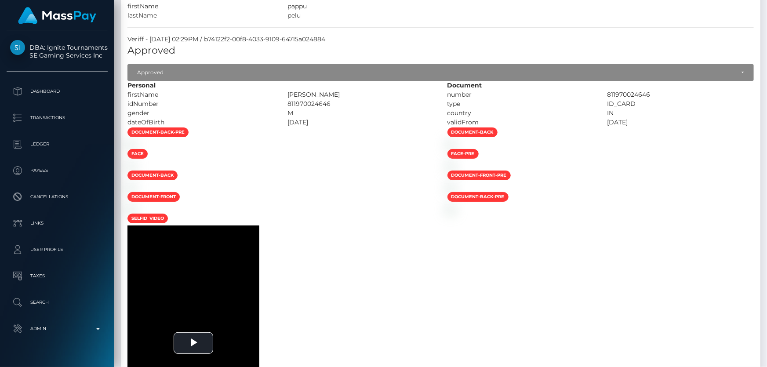
scroll to position [0, 0]
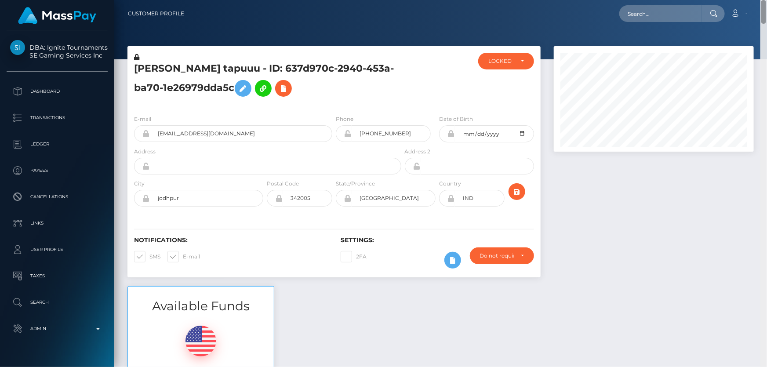
drag, startPoint x: 763, startPoint y: 355, endPoint x: 766, endPoint y: -45, distance: 399.9
click at [766, 0] on html "DBA: Ignite Tournaments SE Gaming Services Inc Dashboard Transactions Ledger Pa…" at bounding box center [383, 183] width 767 height 367
click at [385, 80] on h5 "ABHINAV ANAND tapuuu - ID: 637d970c-2940-453a-ba70-1e26979dda5c" at bounding box center [265, 81] width 262 height 39
click at [135, 57] on icon at bounding box center [136, 57] width 5 height 6
click at [241, 89] on icon at bounding box center [243, 88] width 11 height 11
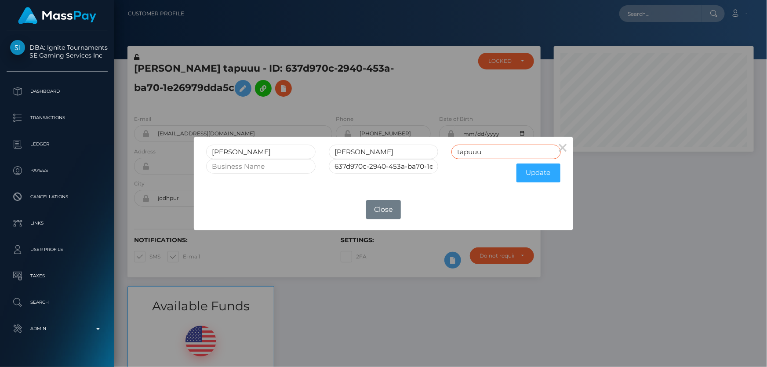
drag, startPoint x: 484, startPoint y: 149, endPoint x: 391, endPoint y: 167, distance: 95.3
click at [395, 160] on form "ABHINAV ANAND tapuuu 637d970c-2940-453a-ba70-1e26979dda5c Update" at bounding box center [383, 166] width 354 height 42
drag, startPoint x: 291, startPoint y: 147, endPoint x: 328, endPoint y: 155, distance: 37.3
click at [291, 148] on div "ABHINAV ANAND" at bounding box center [383, 152] width 367 height 15
drag, startPoint x: 363, startPoint y: 156, endPoint x: 347, endPoint y: 148, distance: 18.3
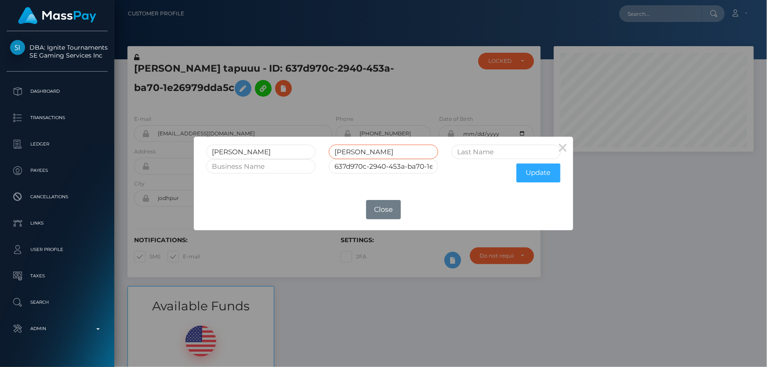
click at [347, 148] on input "ANAND" at bounding box center [383, 152] width 109 height 15
drag, startPoint x: 364, startPoint y: 150, endPoint x: 316, endPoint y: 148, distance: 47.5
click at [316, 148] on div "ABHINAV ANAND" at bounding box center [383, 152] width 367 height 15
paste input "ANAND"
type input "ANAND"
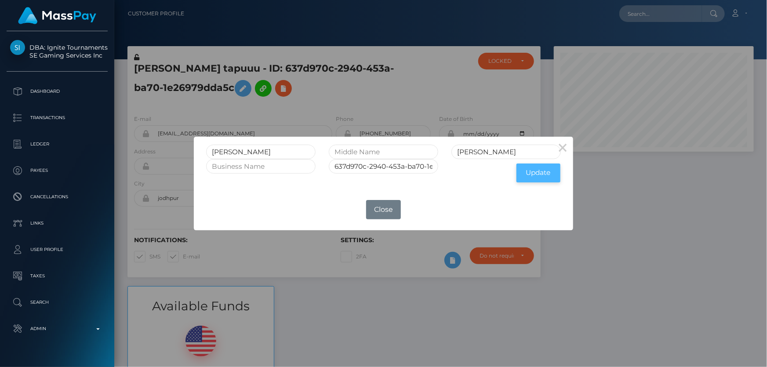
click at [537, 173] on button "Update" at bounding box center [538, 172] width 44 height 19
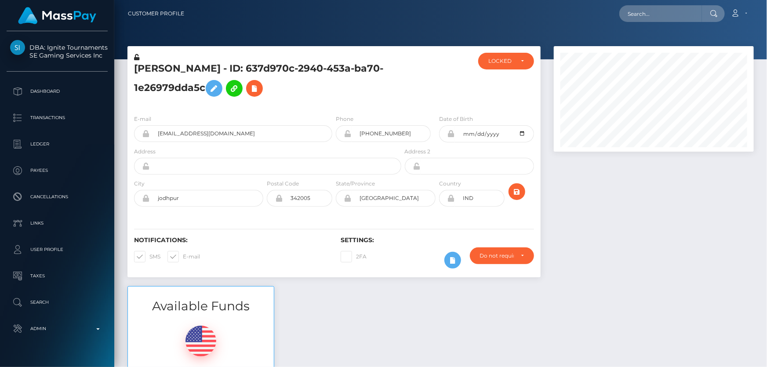
scroll to position [105, 200]
click at [137, 55] on icon at bounding box center [136, 57] width 5 height 6
click at [363, 87] on h5 "[PERSON_NAME] - ID: 637d970c-2940-453a-ba70-1e26979dda5c" at bounding box center [265, 81] width 262 height 39
click at [499, 63] on div "LOCKED" at bounding box center [500, 61] width 25 height 7
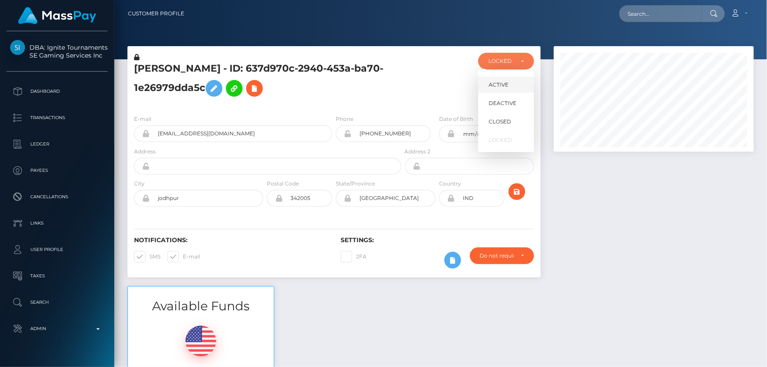
click at [509, 87] on link "ACTIVE" at bounding box center [506, 84] width 56 height 16
select select "ACTIVE"
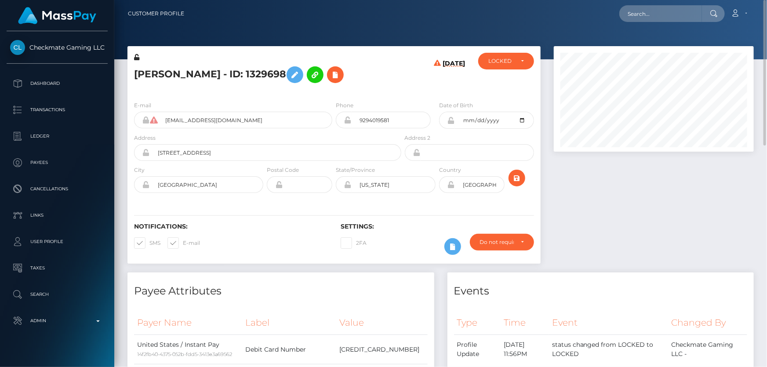
click at [199, 78] on h5 "Jose Salazar - ID: 1329698" at bounding box center [265, 74] width 262 height 25
copy h5 "Jose Salazar - ID: 1329698"
click at [524, 57] on div "LOCKED" at bounding box center [506, 61] width 56 height 17
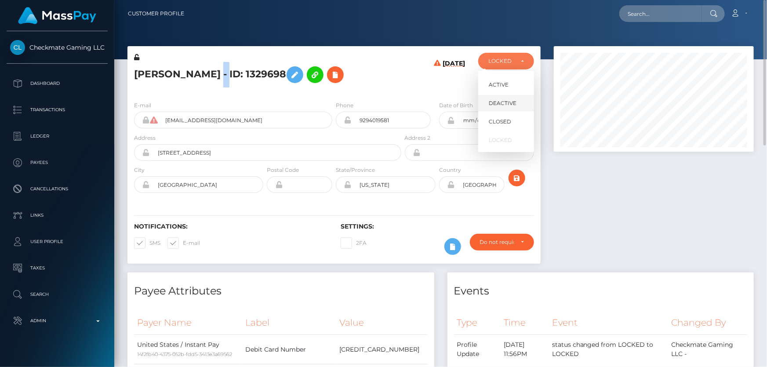
scroll to position [105, 200]
click at [511, 103] on span "DEACTIVE" at bounding box center [503, 103] width 28 height 8
select select "DEACTIVE"
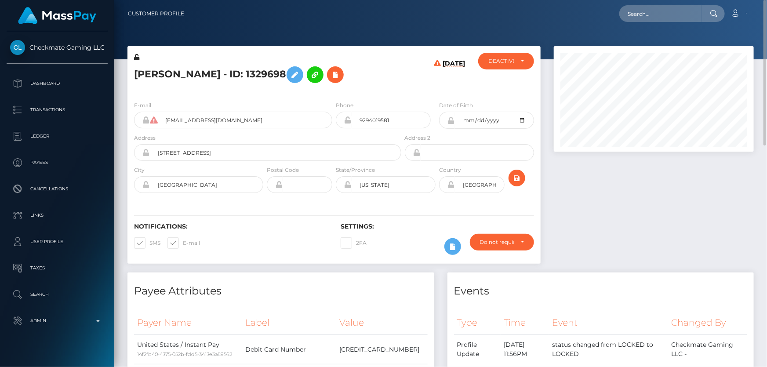
click at [606, 236] on div at bounding box center [653, 159] width 213 height 226
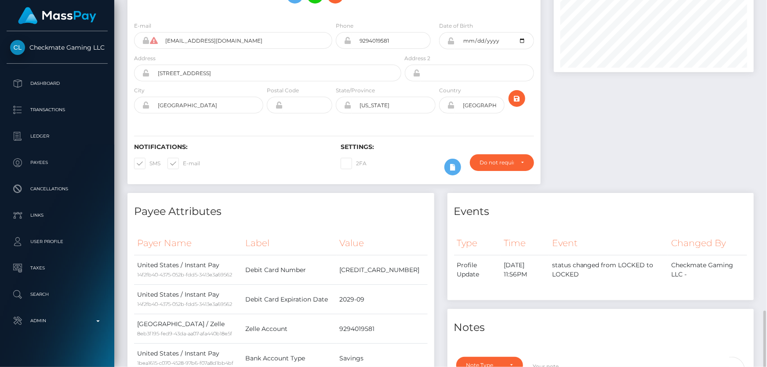
scroll to position [279, 0]
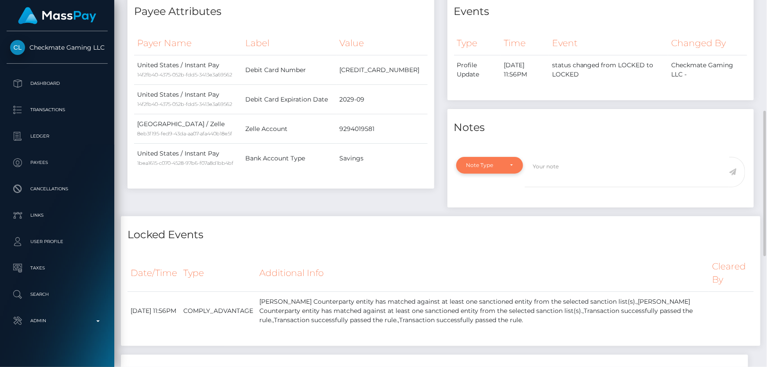
drag, startPoint x: 510, startPoint y: 171, endPoint x: 472, endPoint y: 173, distance: 37.4
click at [508, 170] on div "Note Type" at bounding box center [489, 165] width 67 height 17
click at [490, 209] on span "Compliance" at bounding box center [483, 207] width 32 height 8
select select "COMPLIANCE"
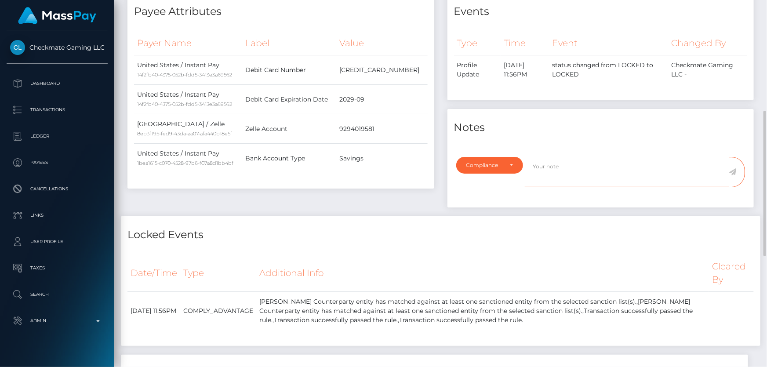
click at [555, 175] on textarea at bounding box center [627, 172] width 204 height 30
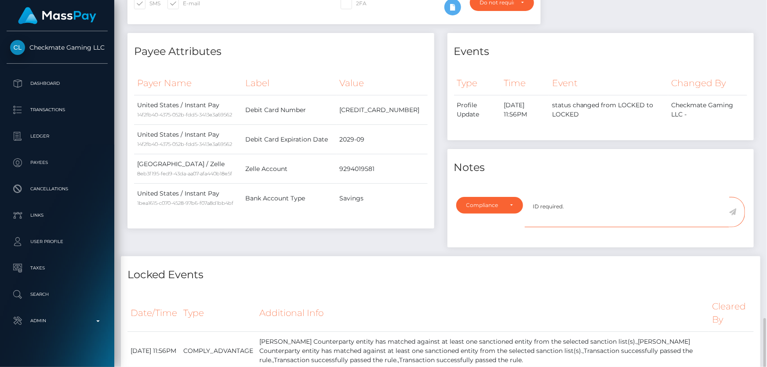
scroll to position [399, 0]
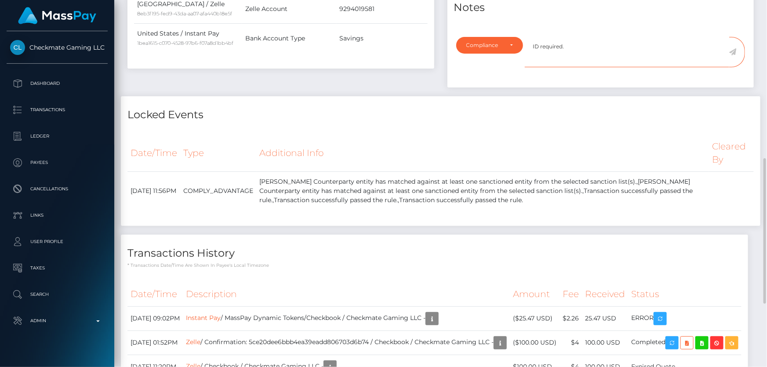
type textarea "ID required."
click at [734, 50] on icon at bounding box center [732, 51] width 7 height 7
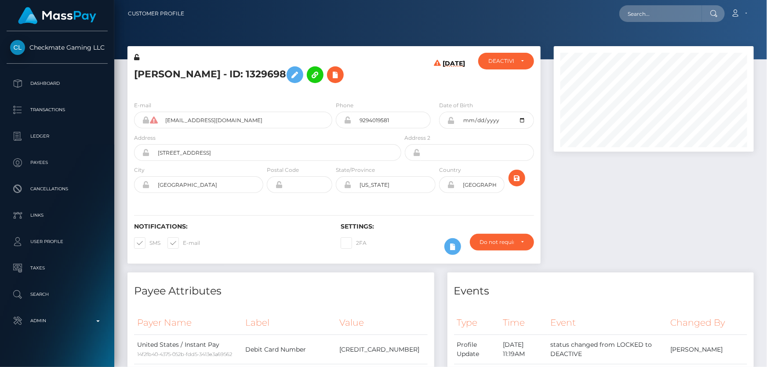
scroll to position [105, 200]
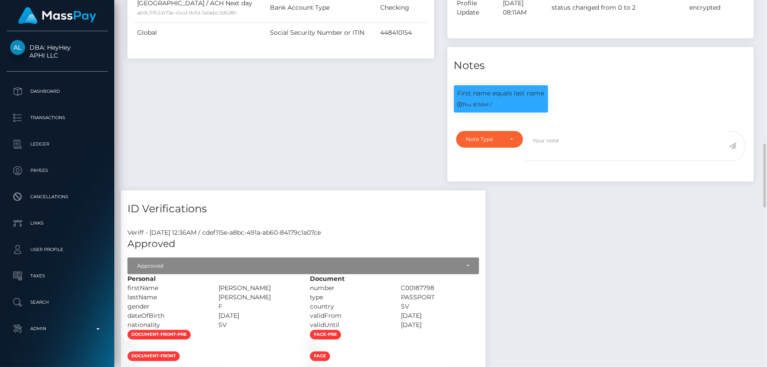
scroll to position [599, 0]
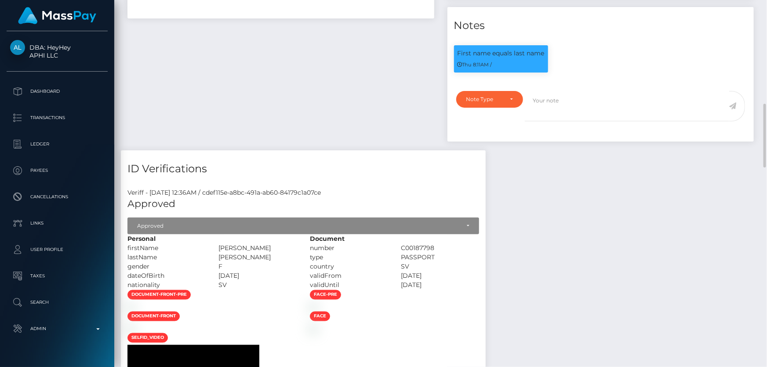
drag, startPoint x: 368, startPoint y: 248, endPoint x: 285, endPoint y: 242, distance: 83.7
click at [285, 247] on div "[PERSON_NAME]" at bounding box center [257, 247] width 91 height 9
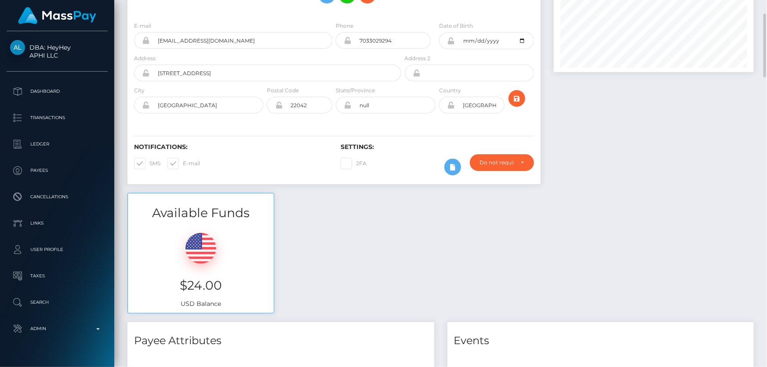
scroll to position [0, 0]
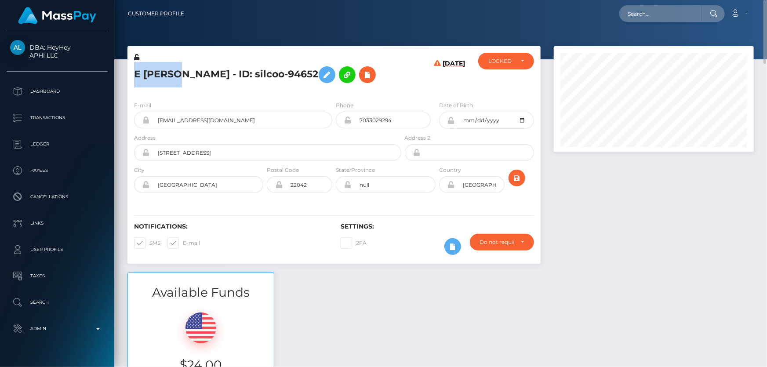
drag, startPoint x: 168, startPoint y: 76, endPoint x: 134, endPoint y: 73, distance: 33.5
click at [134, 73] on h5 "E [PERSON_NAME] - ID: silcoo-94652" at bounding box center [265, 74] width 262 height 25
copy h5 "E Rivera"
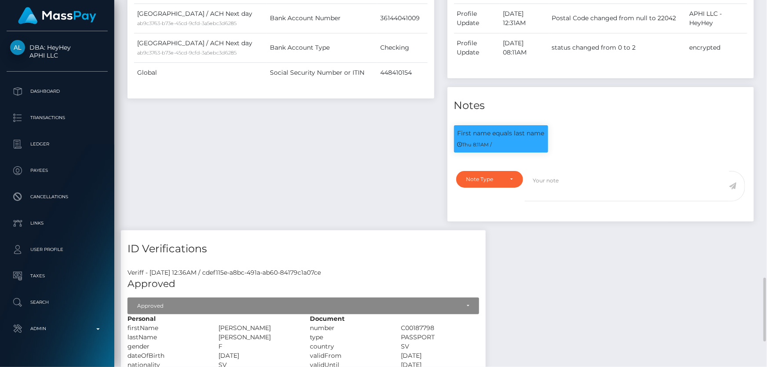
scroll to position [679, 0]
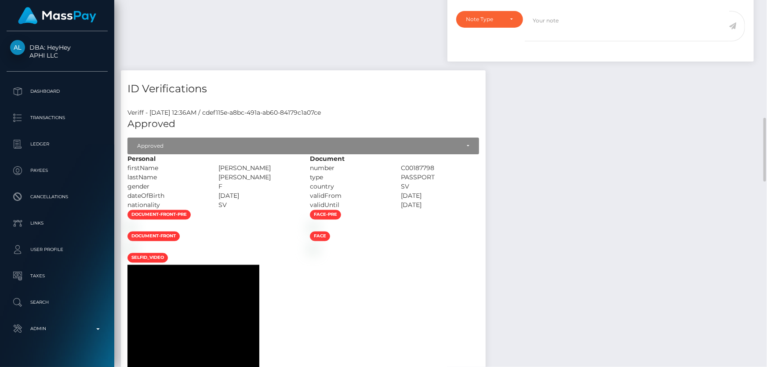
click at [304, 177] on div "[PERSON_NAME]" at bounding box center [257, 177] width 91 height 9
drag, startPoint x: 372, startPoint y: 167, endPoint x: 284, endPoint y: 167, distance: 87.4
click at [284, 167] on div "[PERSON_NAME]" at bounding box center [257, 167] width 91 height 9
copy div "[PERSON_NAME]"
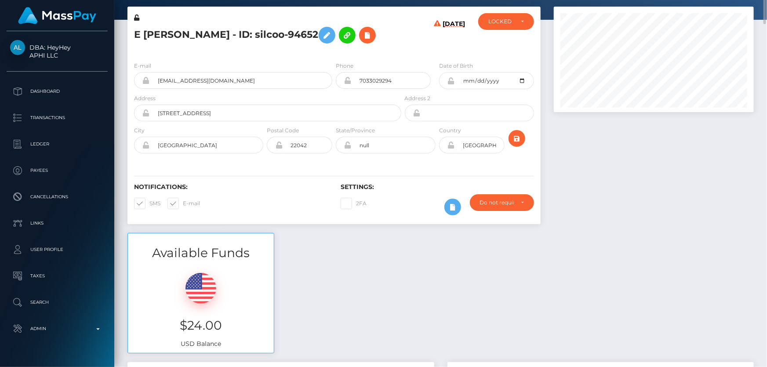
scroll to position [0, 0]
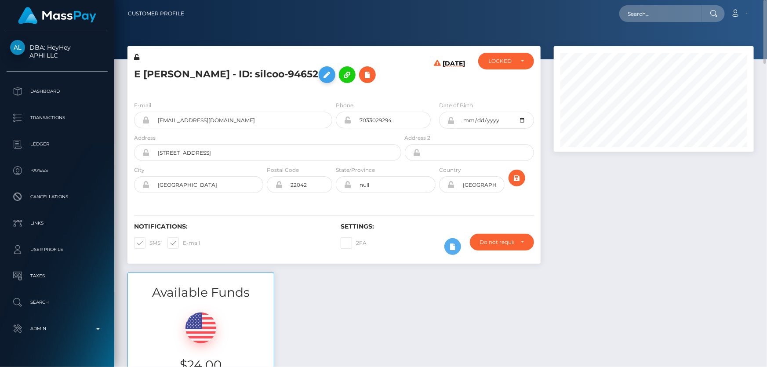
click at [322, 70] on icon at bounding box center [327, 74] width 11 height 11
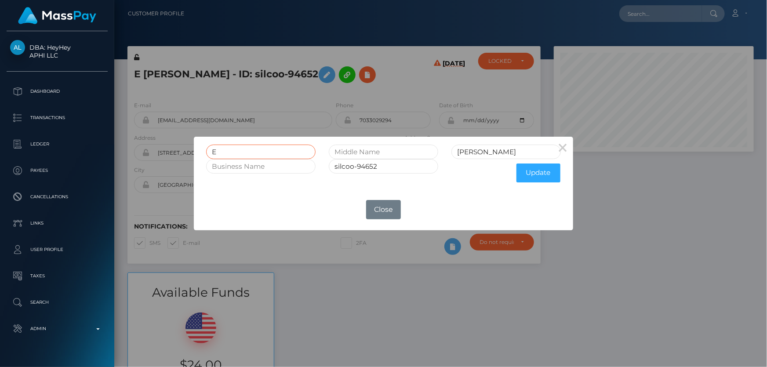
drag, startPoint x: 239, startPoint y: 152, endPoint x: 188, endPoint y: 152, distance: 51.4
click at [188, 152] on div "× E Rivera silcoo-94652 Update OK No Close" at bounding box center [383, 183] width 767 height 367
paste input "[PERSON_NAME]"
type input "[PERSON_NAME]"
click at [526, 175] on button "Update" at bounding box center [538, 172] width 44 height 19
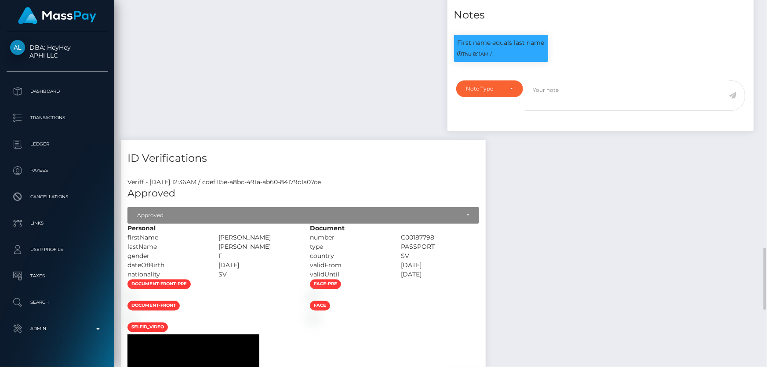
scroll to position [759, 0]
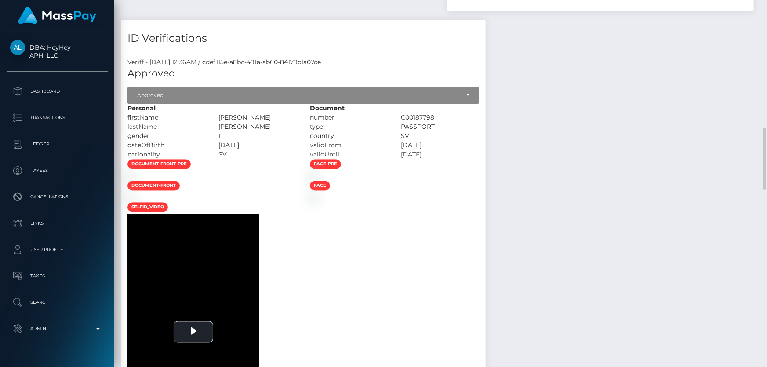
drag, startPoint x: 357, startPoint y: 153, endPoint x: 288, endPoint y: 152, distance: 69.0
click at [288, 131] on div "[PERSON_NAME]" at bounding box center [257, 126] width 91 height 9
copy div "[PERSON_NAME]"
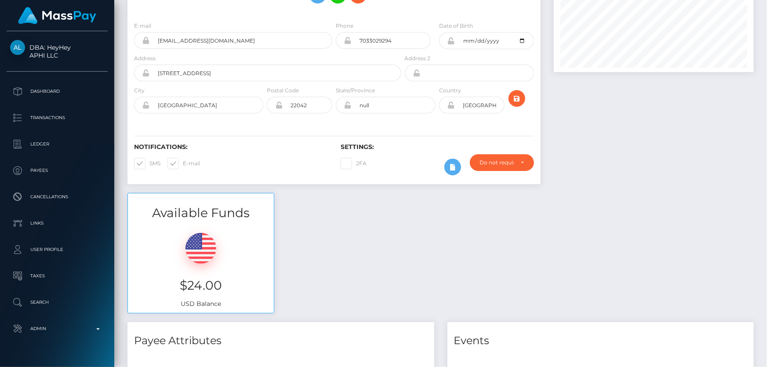
scroll to position [0, 0]
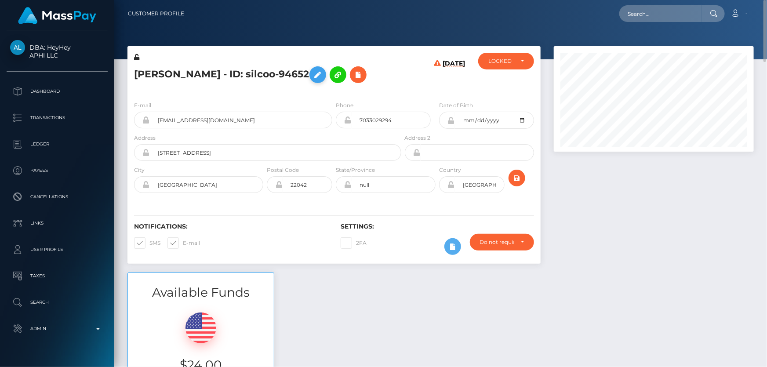
click at [312, 80] on icon at bounding box center [317, 74] width 11 height 11
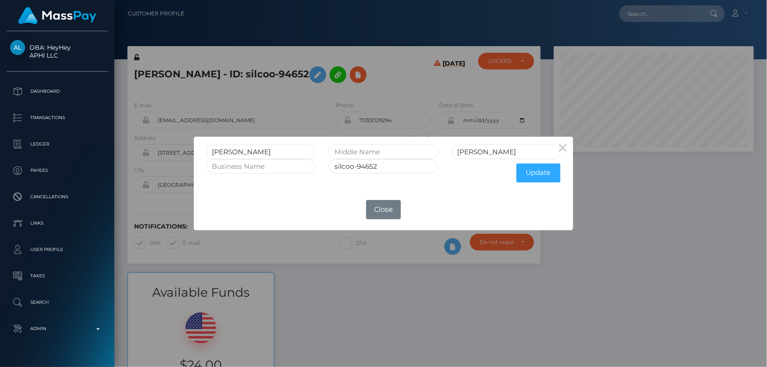
drag, startPoint x: 448, startPoint y: 149, endPoint x: 464, endPoint y: 149, distance: 15.4
click at [448, 149] on div "Rivera" at bounding box center [506, 152] width 123 height 15
drag, startPoint x: 473, startPoint y: 153, endPoint x: 457, endPoint y: 152, distance: 15.8
click at [457, 152] on input "Rivera" at bounding box center [505, 152] width 109 height 15
paste input "IVERA QUINTANILLA"
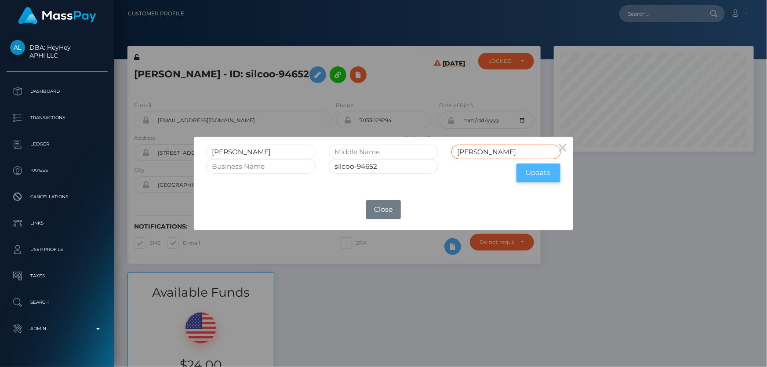
type input "[PERSON_NAME]"
click at [534, 174] on button "Update" at bounding box center [538, 172] width 44 height 19
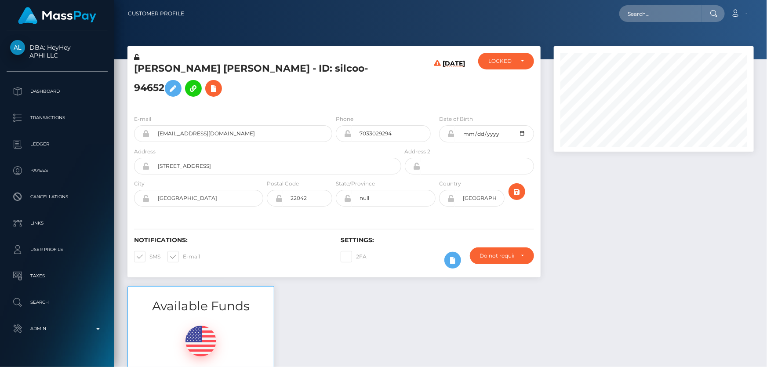
scroll to position [105, 200]
click at [328, 112] on div "E-mail riveraesmeralda58@gmail.com Phone Address" at bounding box center [333, 162] width 413 height 108
click at [136, 54] on icon at bounding box center [136, 57] width 5 height 6
click at [342, 85] on h5 "CONSUELO ESMERALDA RIVERA QUINTANILLA - ID: silcoo-94652" at bounding box center [265, 81] width 262 height 39
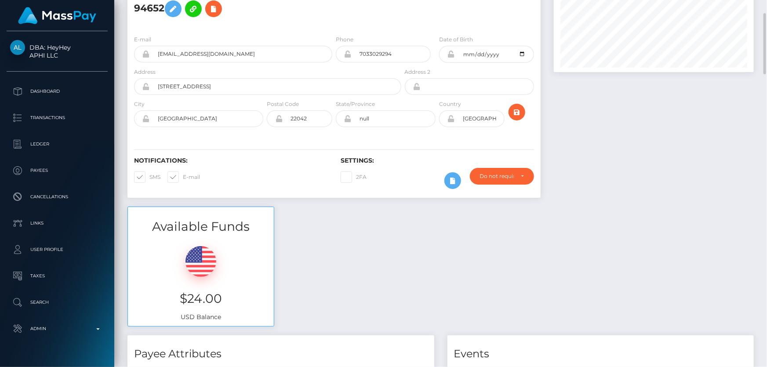
scroll to position [0, 0]
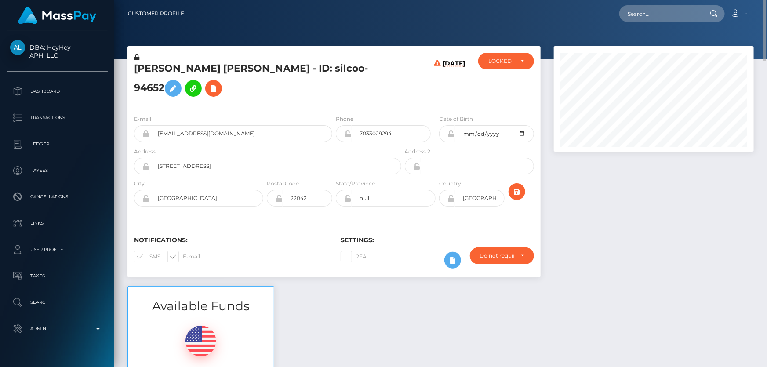
click at [452, 134] on icon at bounding box center [450, 133] width 7 height 7
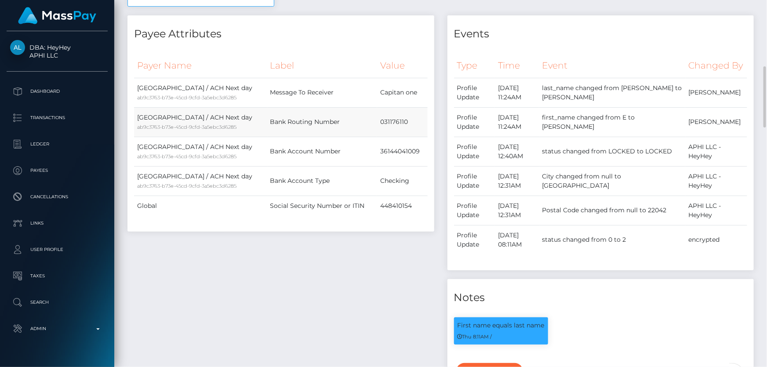
scroll to position [599, 0]
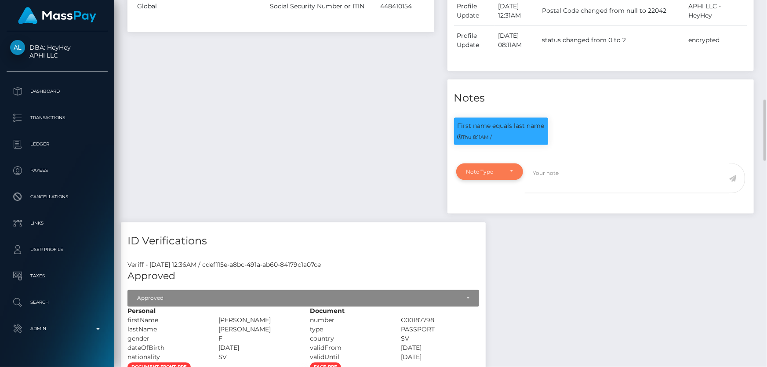
click at [483, 175] on div "Note Type" at bounding box center [484, 171] width 37 height 7
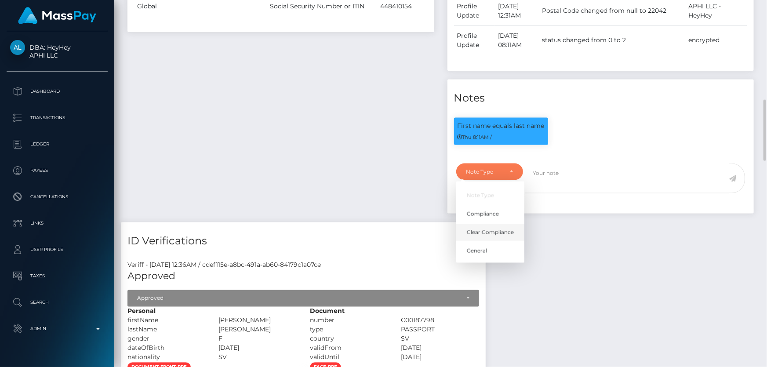
scroll to position [105, 200]
click at [482, 239] on link "Clear Compliance" at bounding box center [490, 232] width 68 height 16
select select "CLEAR_COMPLIANCE"
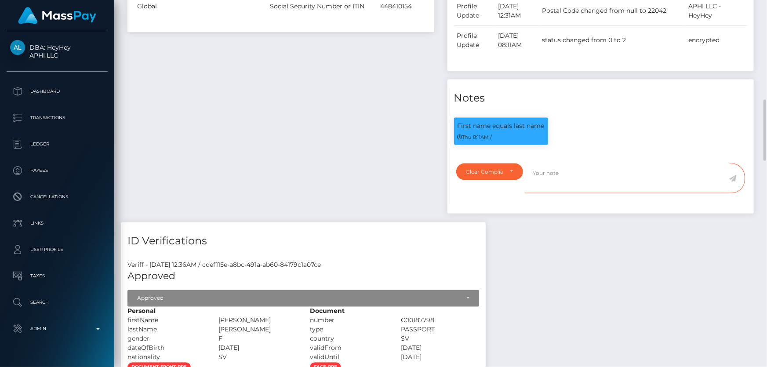
paste textarea "The hit refers to an entity."
type textarea "The hit refers to an entity. Flag cleared."
click at [733, 182] on icon at bounding box center [732, 178] width 7 height 7
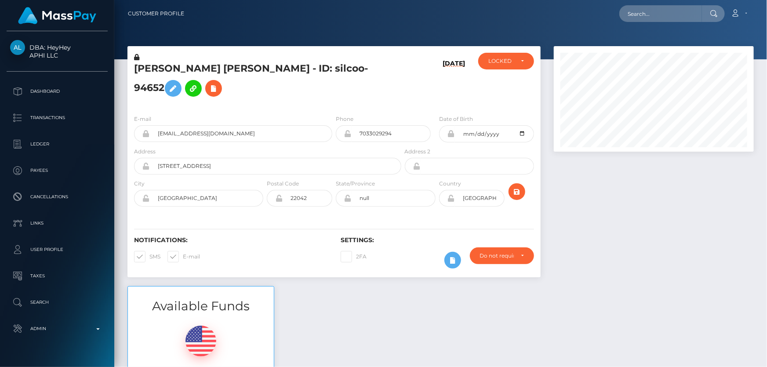
scroll to position [105, 200]
drag, startPoint x: 480, startPoint y: 69, endPoint x: 486, endPoint y: 69, distance: 6.2
click at [484, 69] on div "LOCKED" at bounding box center [506, 61] width 56 height 17
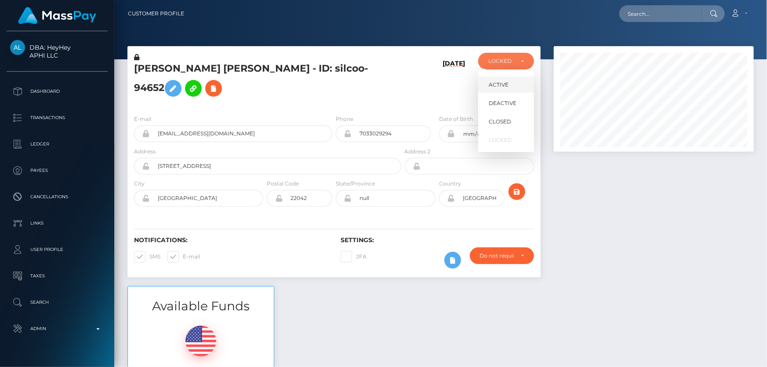
click at [497, 81] on span "ACTIVE" at bounding box center [499, 85] width 20 height 8
select select "ACTIVE"
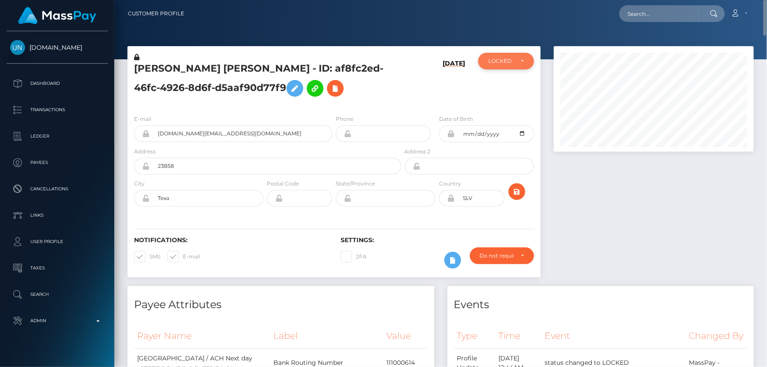
click at [506, 62] on div "LOCKED" at bounding box center [500, 61] width 25 height 7
click at [505, 87] on span "ACTIVE" at bounding box center [499, 85] width 20 height 8
select select "ACTIVE"
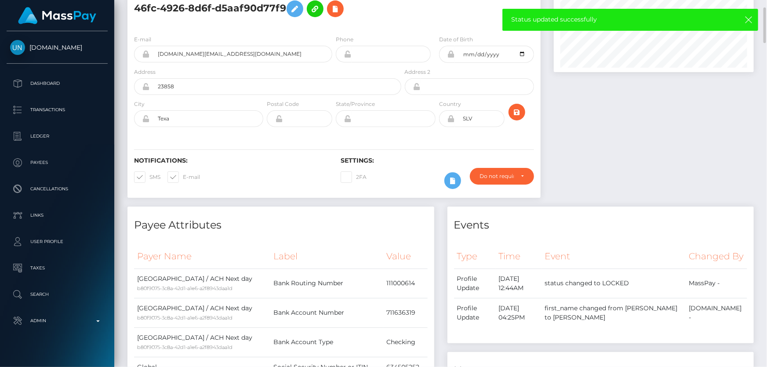
scroll to position [0, 0]
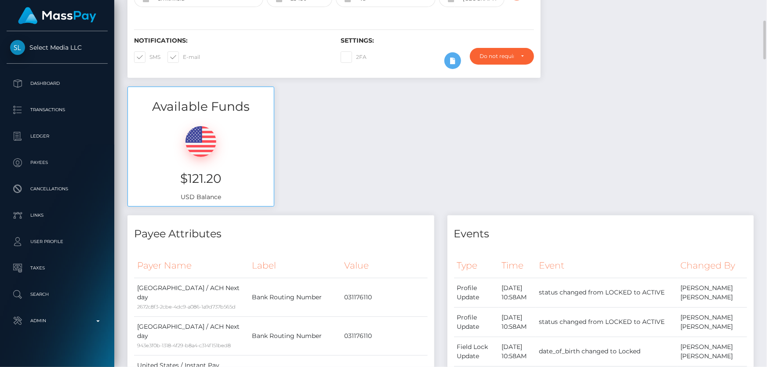
scroll to position [40, 0]
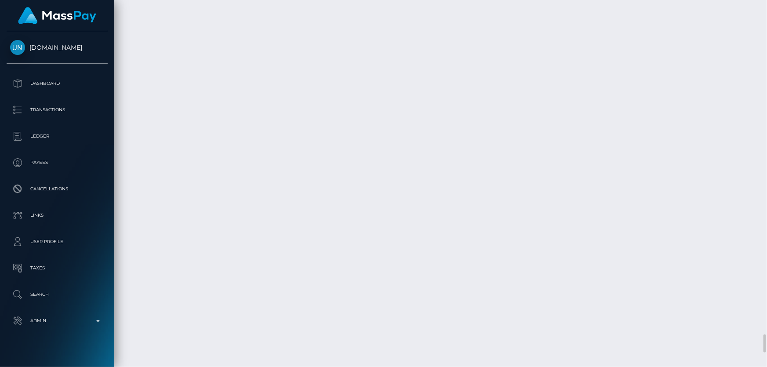
scroll to position [5912, 0]
drag, startPoint x: 563, startPoint y: 331, endPoint x: 595, endPoint y: 332, distance: 32.5
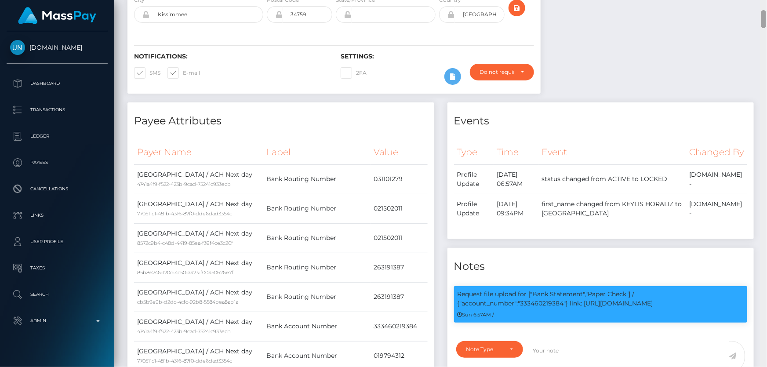
scroll to position [0, 0]
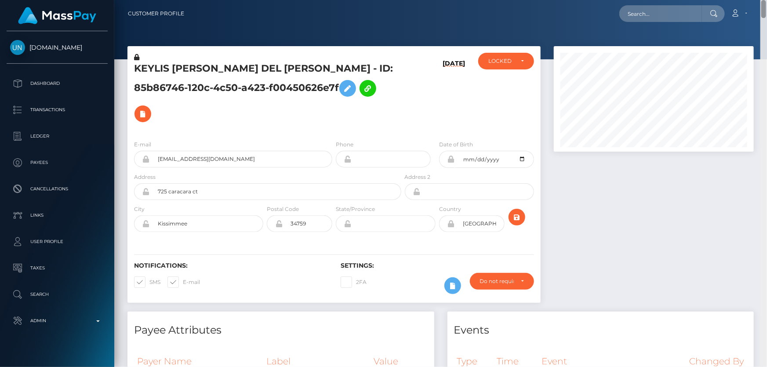
drag, startPoint x: 764, startPoint y: 59, endPoint x: 766, endPoint y: -12, distance: 71.2
click at [766, 0] on html "[DOMAIN_NAME] Dashboard Transactions Ledger Payees Cancellations" at bounding box center [383, 183] width 767 height 367
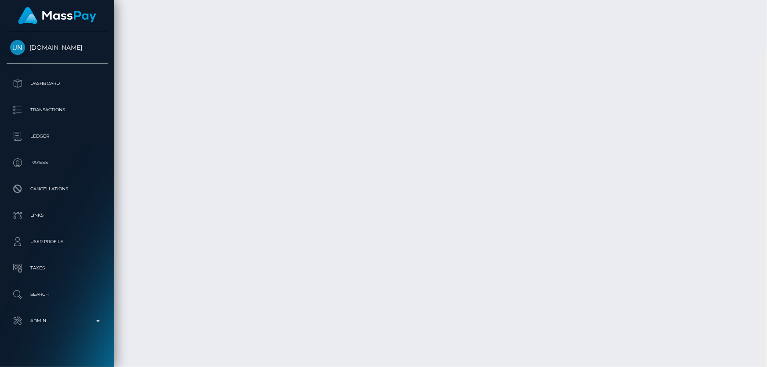
scroll to position [6312, 0]
drag, startPoint x: 765, startPoint y: 196, endPoint x: 760, endPoint y: 323, distance: 127.5
click at [760, 323] on div at bounding box center [763, 183] width 7 height 367
drag, startPoint x: 565, startPoint y: 134, endPoint x: 588, endPoint y: 134, distance: 22.9
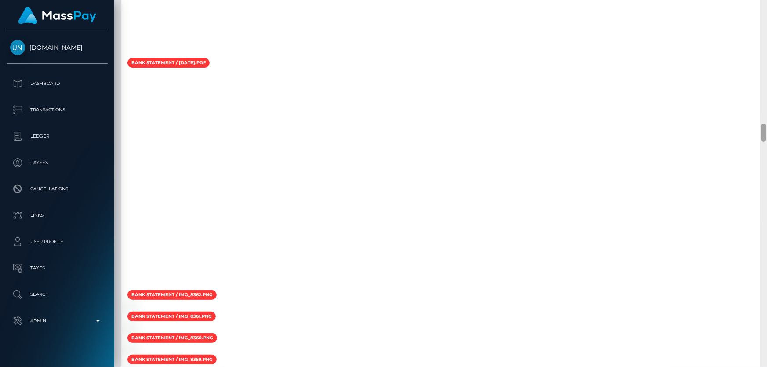
drag, startPoint x: 762, startPoint y: 306, endPoint x: 515, endPoint y: 146, distance: 295.0
click at [766, 127] on div at bounding box center [763, 183] width 7 height 367
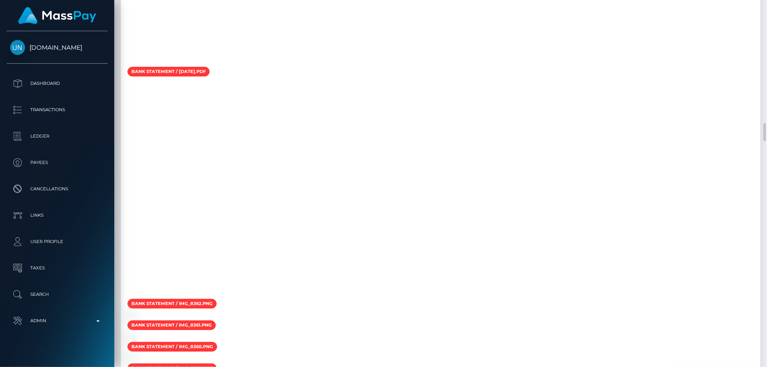
checkbox input "true"
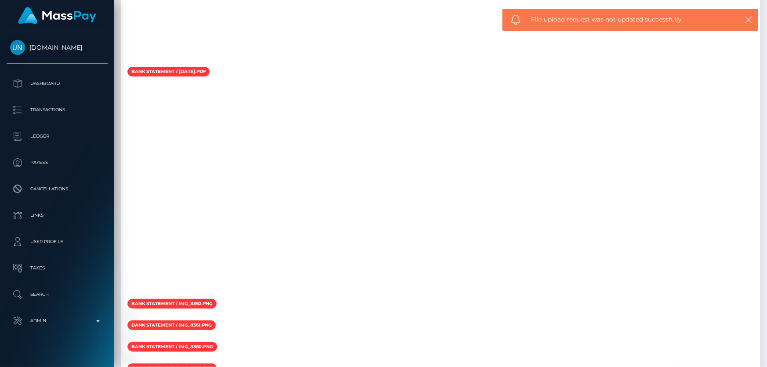
click at [135, 137] on div "Remove Requirement" at bounding box center [137, 142] width 70 height 16
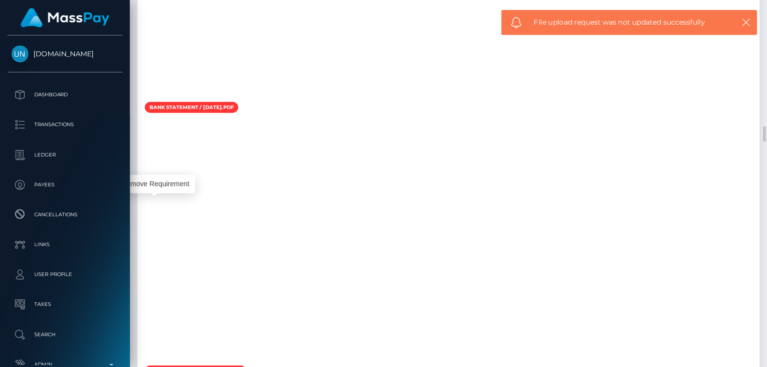
scroll to position [105, 169]
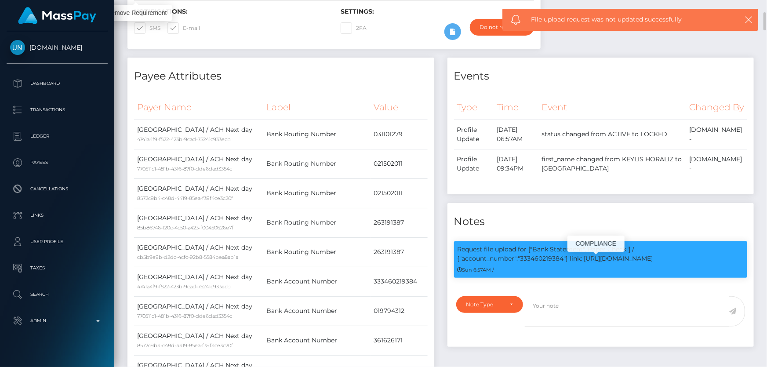
scroll to position [105, 200]
click at [539, 246] on p "Request file upload for ["Bank Statement","Paper Check"] / {"account_number":"3…" at bounding box center [600, 254] width 287 height 18
copy p "333460219384"
click at [496, 297] on div "Note Type" at bounding box center [489, 304] width 67 height 17
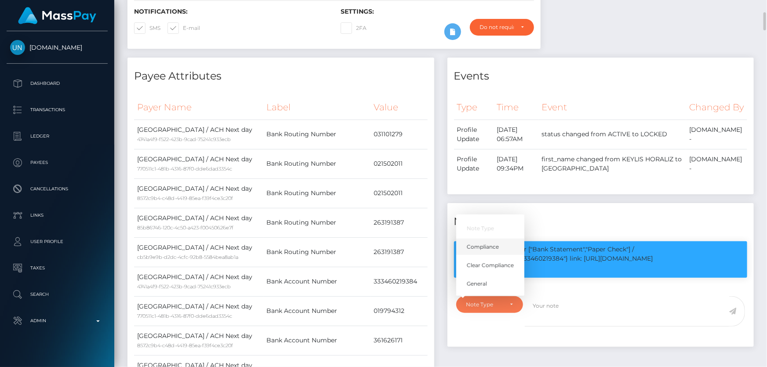
click at [494, 243] on span "Compliance" at bounding box center [483, 247] width 32 height 8
select select "COMPLIANCE"
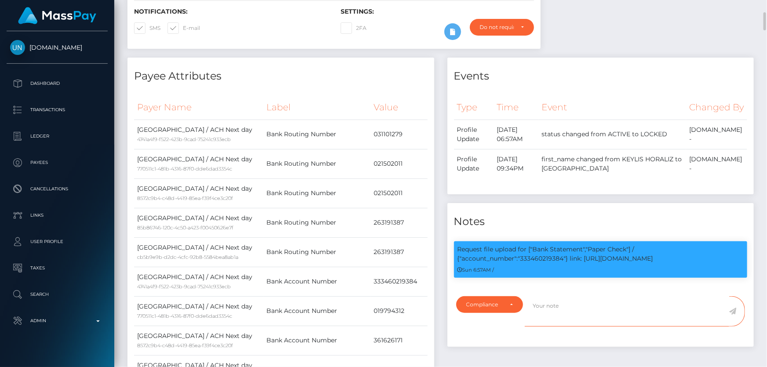
click at [562, 296] on textarea at bounding box center [627, 311] width 204 height 30
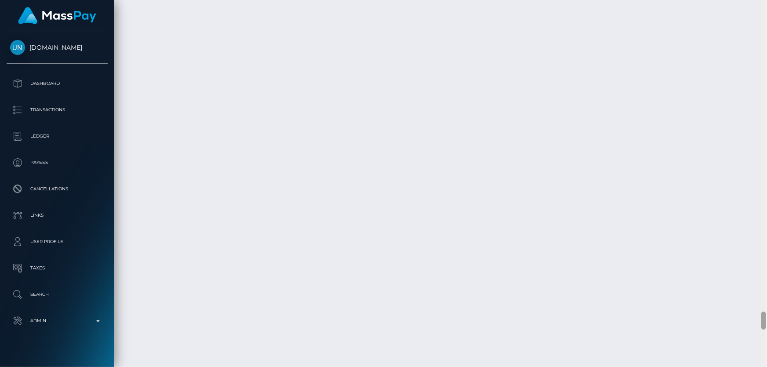
scroll to position [6436, 0]
drag, startPoint x: 762, startPoint y: 105, endPoint x: 761, endPoint y: 327, distance: 221.9
click at [761, 327] on div at bounding box center [763, 330] width 5 height 18
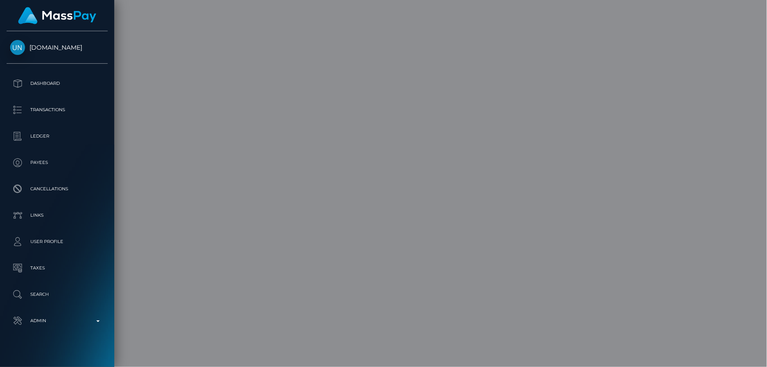
scroll to position [0, 0]
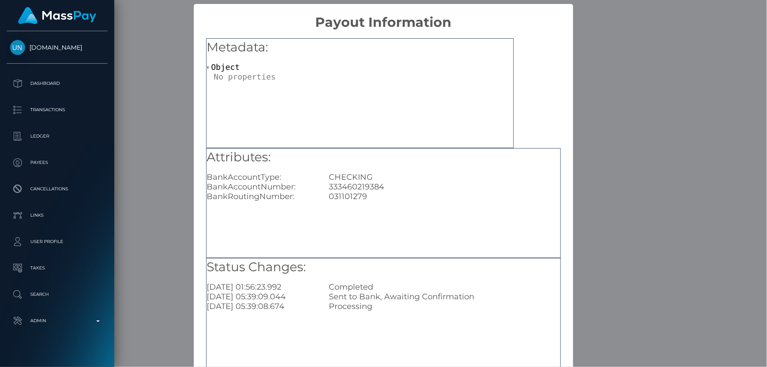
click at [614, 96] on div "× Payout Information Metadata: Object Attributes: BankAccountType: CHECKING Ban…" at bounding box center [383, 183] width 767 height 367
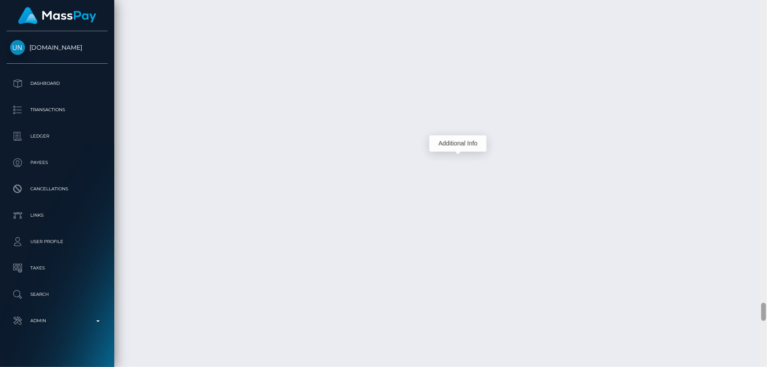
scroll to position [6444, 0]
drag, startPoint x: 766, startPoint y: 307, endPoint x: 766, endPoint y: 65, distance: 242.1
click at [766, 65] on div at bounding box center [763, 183] width 7 height 367
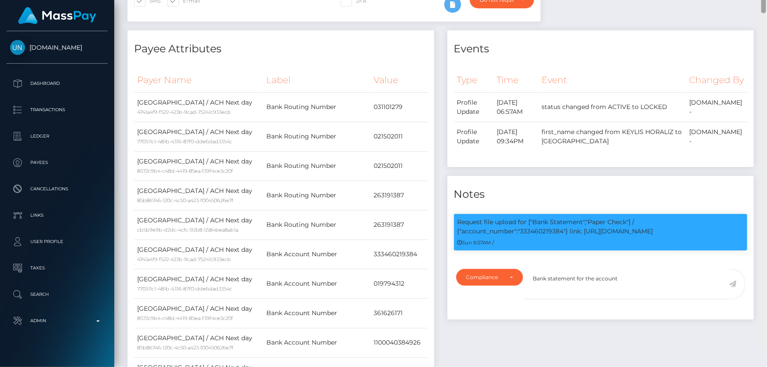
scroll to position [264, 0]
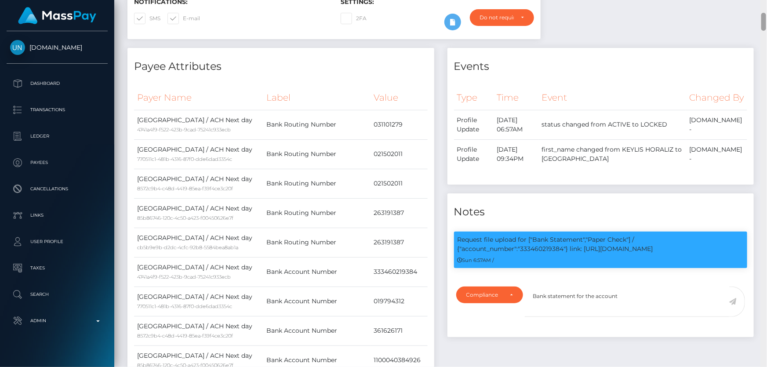
drag, startPoint x: 764, startPoint y: 325, endPoint x: 766, endPoint y: 17, distance: 308.1
click at [766, 17] on div at bounding box center [763, 183] width 7 height 367
click at [631, 287] on textarea "Bank statement for the account" at bounding box center [627, 302] width 204 height 30
click at [541, 239] on p "Request file upload for ["Bank Statement","Paper Check"] / {"account_number":"3…" at bounding box center [600, 244] width 287 height 18
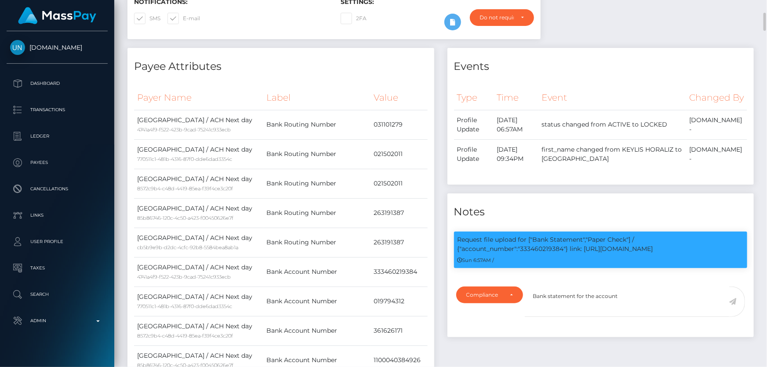
click at [541, 239] on p "Request file upload for ["Bank Statement","Paper Check"] / {"account_number":"3…" at bounding box center [600, 244] width 287 height 18
copy p "333460219384"
click at [633, 289] on textarea "Bank statement for the account" at bounding box center [627, 302] width 204 height 30
paste textarea "333460219384"
type textarea "Bank statement for the account 333460219384 provided."
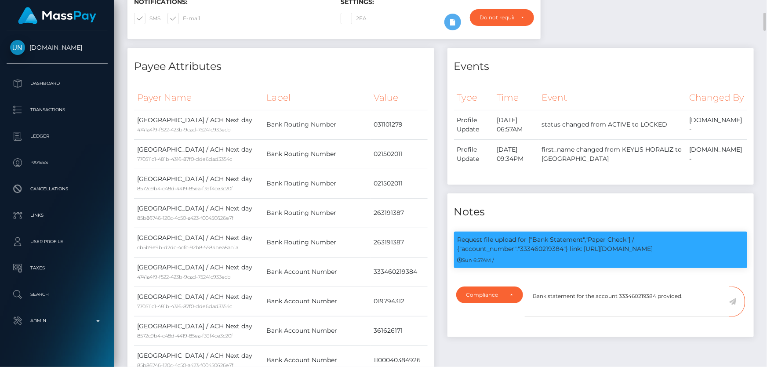
click at [734, 298] on icon at bounding box center [732, 301] width 7 height 7
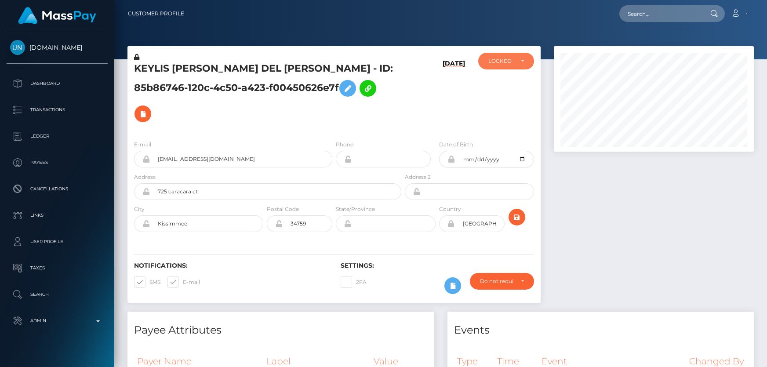
click at [503, 63] on div "LOCKED" at bounding box center [500, 61] width 25 height 7
click at [504, 83] on span "ACTIVE" at bounding box center [499, 85] width 20 height 8
select select "ACTIVE"
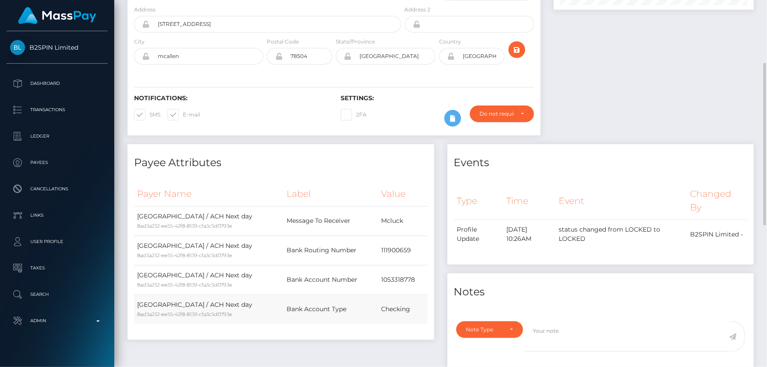
scroll to position [22, 0]
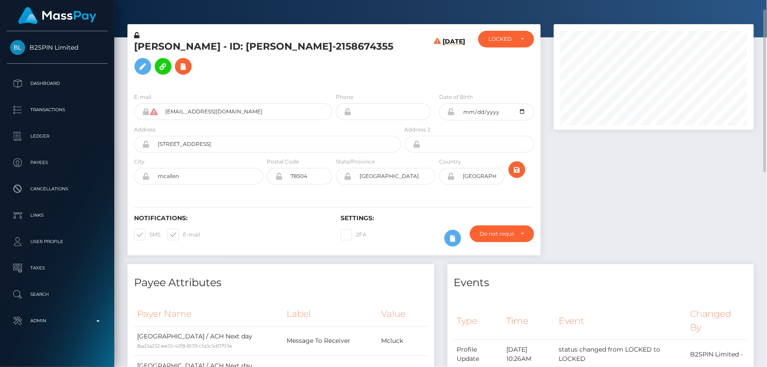
click at [168, 65] on h5 "[PERSON_NAME] - ID: [PERSON_NAME]-2158674355" at bounding box center [265, 59] width 262 height 39
copy h5 "[PERSON_NAME] - ID: [PERSON_NAME]-2158674355"
click at [497, 39] on div "LOCKED" at bounding box center [500, 39] width 25 height 7
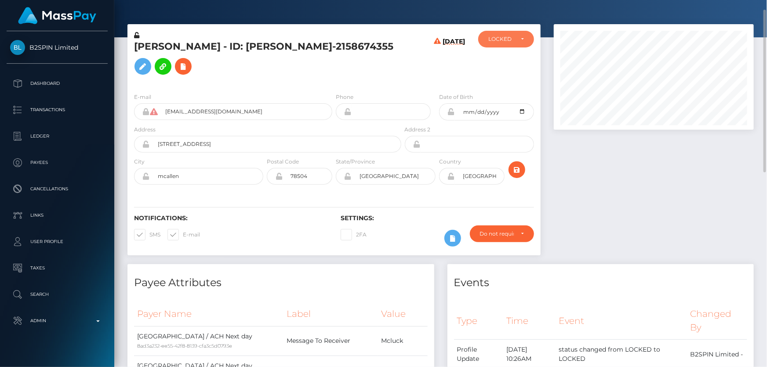
scroll to position [105, 200]
click at [511, 84] on span "DEACTIVE" at bounding box center [503, 81] width 28 height 8
select select "DEACTIVE"
click at [331, 74] on h5 "[PERSON_NAME] - ID: [PERSON_NAME]-2158674355" at bounding box center [265, 59] width 262 height 39
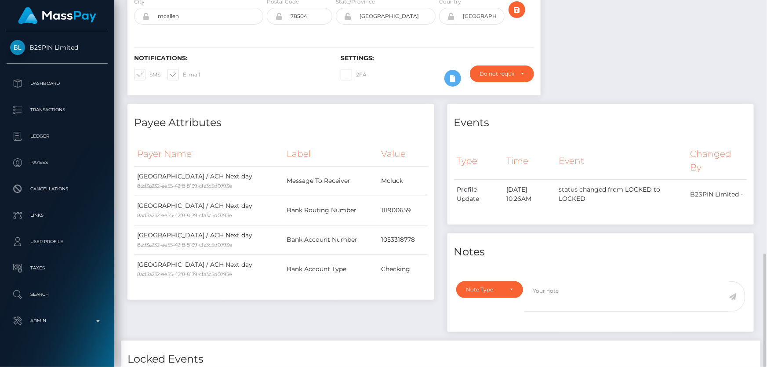
scroll to position [302, 0]
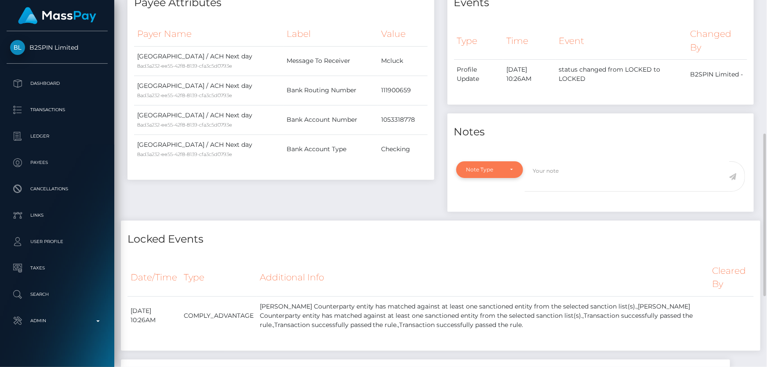
click at [496, 168] on div "Note Type" at bounding box center [484, 169] width 37 height 7
click at [490, 210] on span "Compliance" at bounding box center [483, 212] width 32 height 8
select select "COMPLIANCE"
click at [551, 178] on textarea at bounding box center [627, 176] width 204 height 30
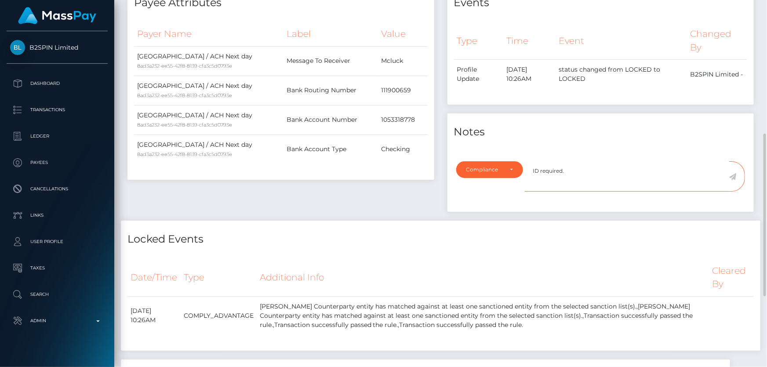
type textarea "ID required."
click at [734, 175] on icon at bounding box center [732, 176] width 7 height 7
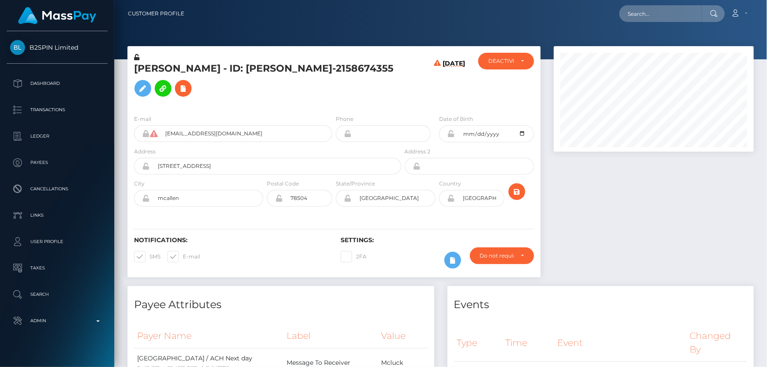
scroll to position [105, 200]
click at [338, 106] on div "[PERSON_NAME] - ID: [PERSON_NAME]-2158674355" at bounding box center [265, 80] width 276 height 55
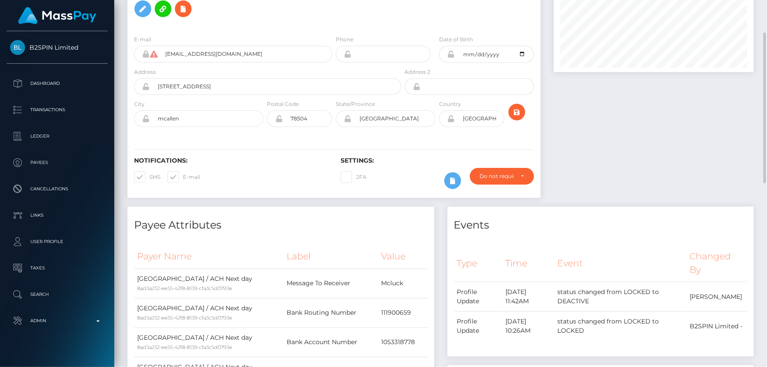
scroll to position [0, 0]
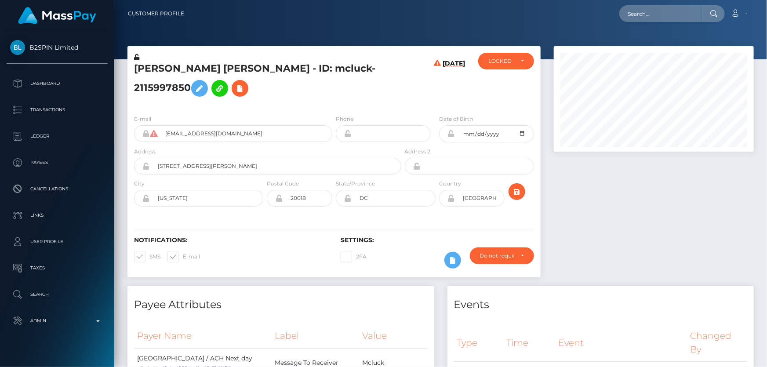
scroll to position [105, 200]
click at [401, 116] on div "Phone" at bounding box center [383, 128] width 95 height 28
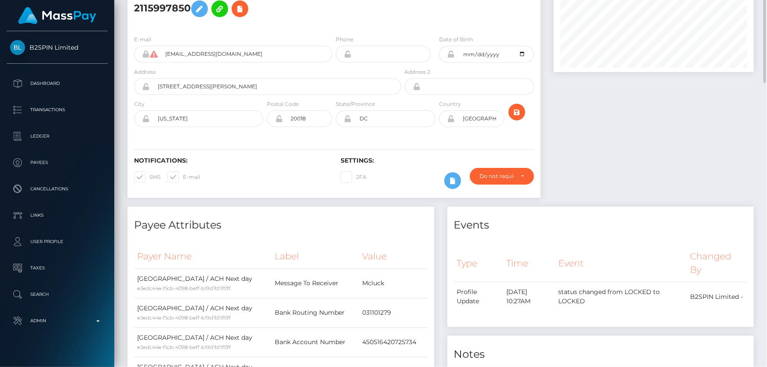
scroll to position [0, 0]
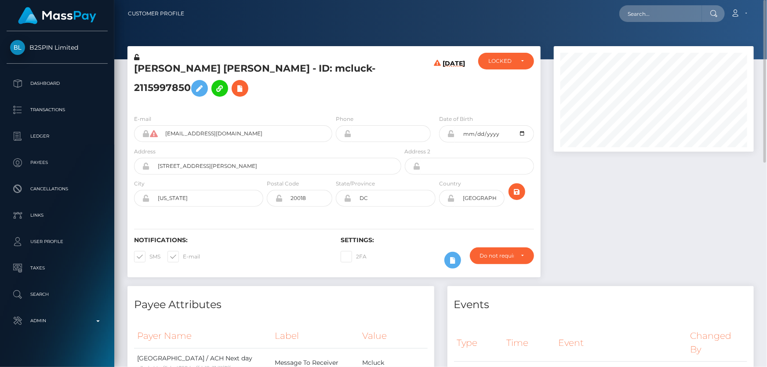
click at [246, 73] on h5 "ANTON VICTOR JOHNSON - ID: mcluck-2115997850" at bounding box center [265, 81] width 262 height 39
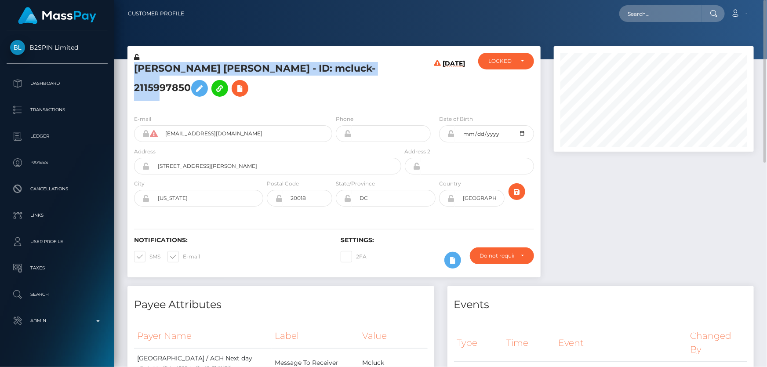
click at [246, 73] on h5 "ANTON VICTOR JOHNSON - ID: mcluck-2115997850" at bounding box center [265, 81] width 262 height 39
copy h5 "ANTON VICTOR JOHNSON - ID: mcluck-2115997850"
click at [512, 63] on div "LOCKED" at bounding box center [500, 61] width 25 height 7
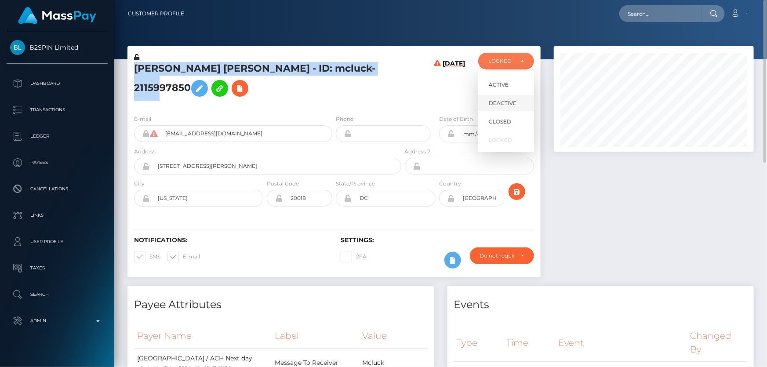
click at [511, 105] on span "DEACTIVE" at bounding box center [503, 103] width 28 height 8
select select "DEACTIVE"
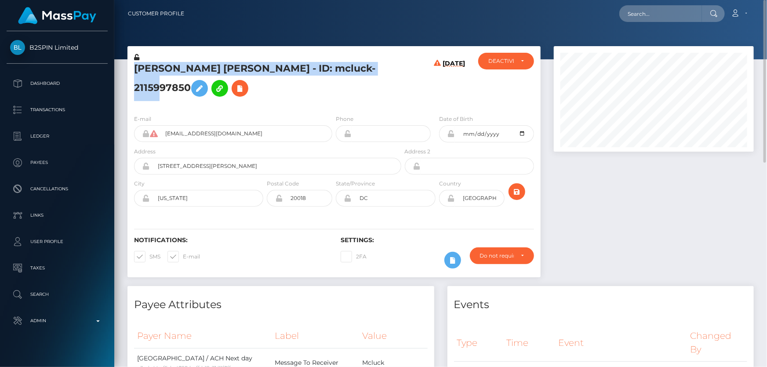
copy h5 "ANTON VICTOR JOHNSON - ID: mcluck-2115997850"
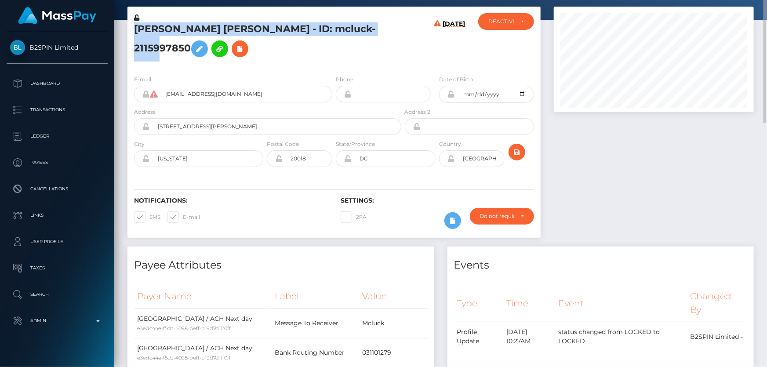
scroll to position [0, 0]
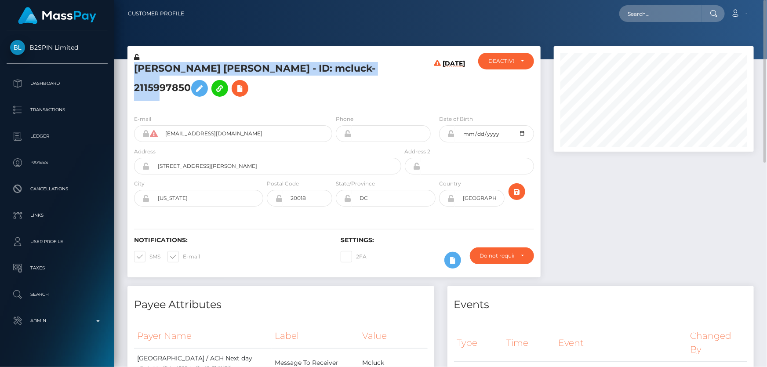
copy h5 "ANTON VICTOR JOHNSON - ID: mcluck-2115997850"
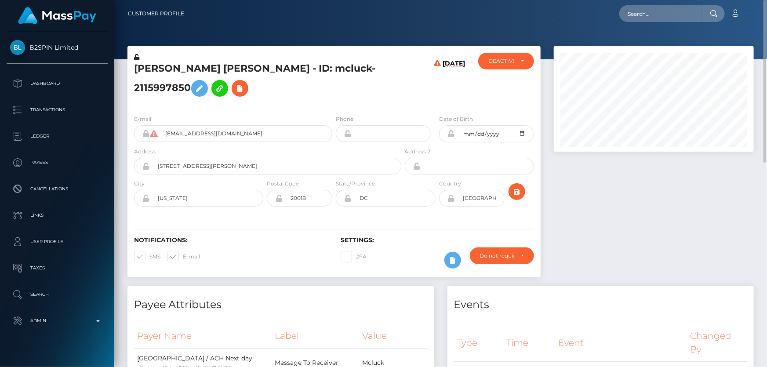
drag, startPoint x: 645, startPoint y: 265, endPoint x: 633, endPoint y: 261, distance: 12.1
click at [645, 266] on div at bounding box center [653, 166] width 213 height 240
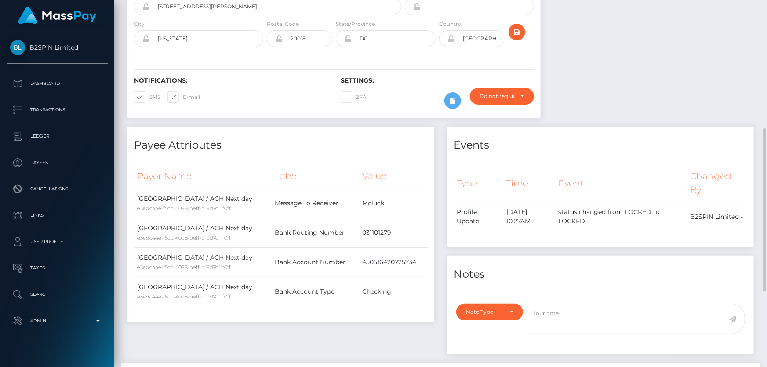
scroll to position [279, 0]
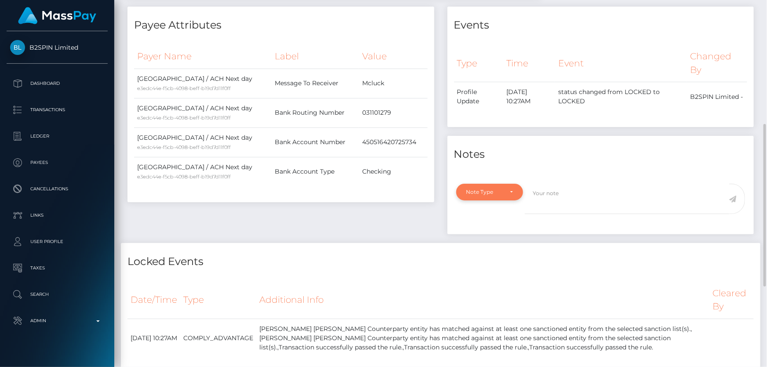
drag, startPoint x: 488, startPoint y: 189, endPoint x: 472, endPoint y: 199, distance: 19.0
click at [488, 189] on div "Note Type" at bounding box center [484, 192] width 37 height 7
click at [488, 236] on span "Compliance" at bounding box center [483, 234] width 32 height 8
select select "COMPLIANCE"
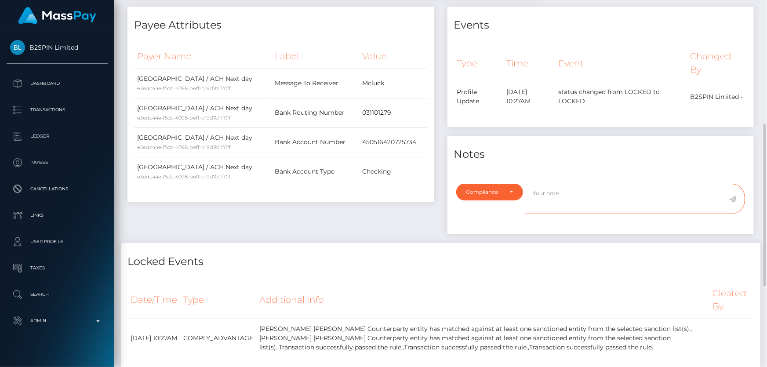
click at [571, 200] on textarea at bounding box center [627, 199] width 204 height 30
type textarea "ID required."
click at [733, 200] on icon at bounding box center [732, 199] width 7 height 7
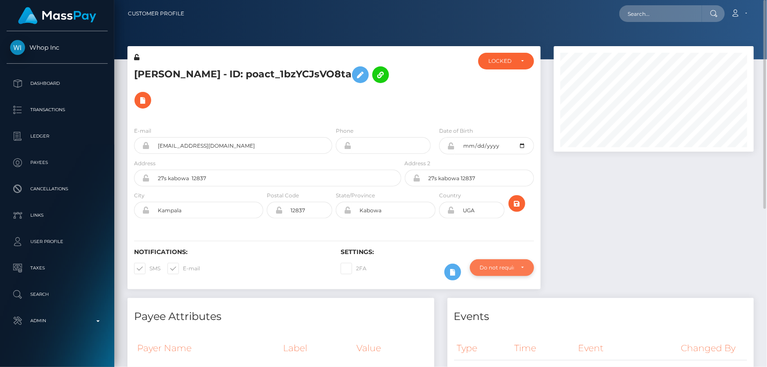
click at [496, 259] on div "Do not require" at bounding box center [502, 267] width 64 height 17
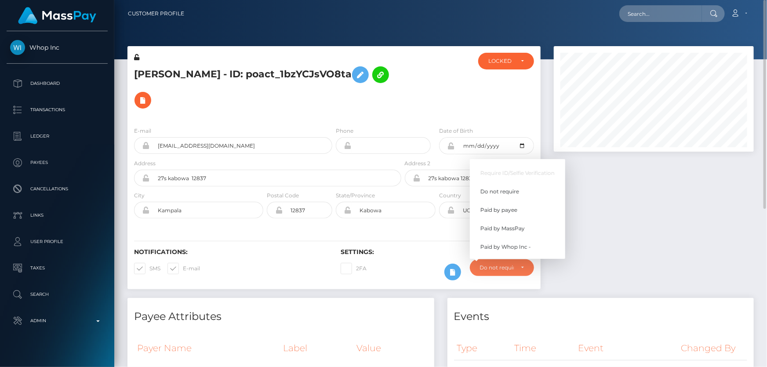
scroll to position [105, 200]
click at [512, 243] on span "Paid by Whop Inc -" at bounding box center [505, 247] width 51 height 8
select select "338"
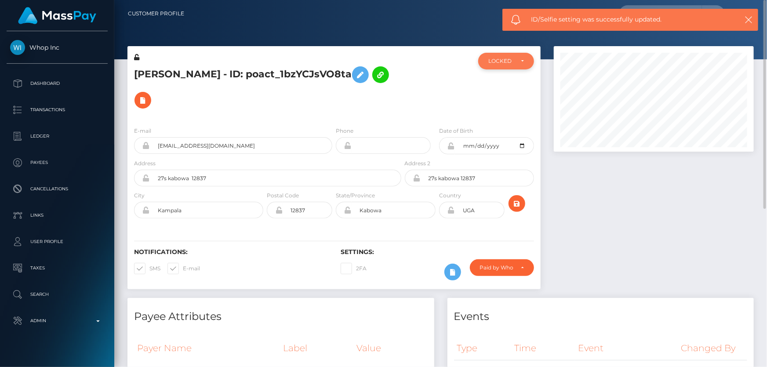
click at [508, 67] on div "LOCKED" at bounding box center [506, 61] width 56 height 17
click at [497, 81] on span "ACTIVE" at bounding box center [499, 85] width 20 height 8
select select "ACTIVE"
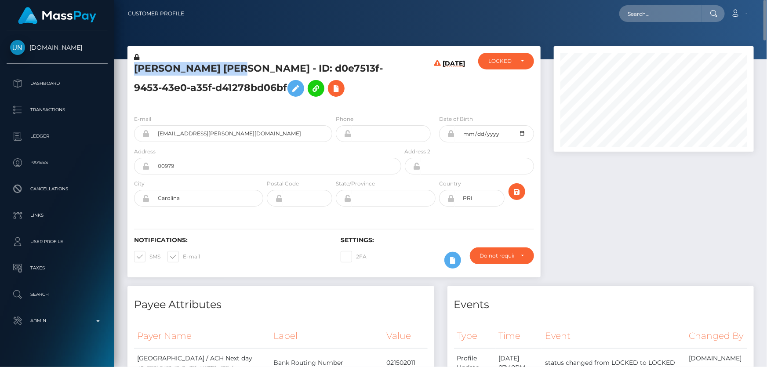
drag, startPoint x: 240, startPoint y: 67, endPoint x: 144, endPoint y: 68, distance: 96.2
click at [129, 69] on div "RAUL PACHECO DIAZ - ID: d0e7513f-9453-43e0-a35f-d41278bd06bf" at bounding box center [265, 80] width 276 height 55
copy h5 "RAUL PACHECO DIAZ"
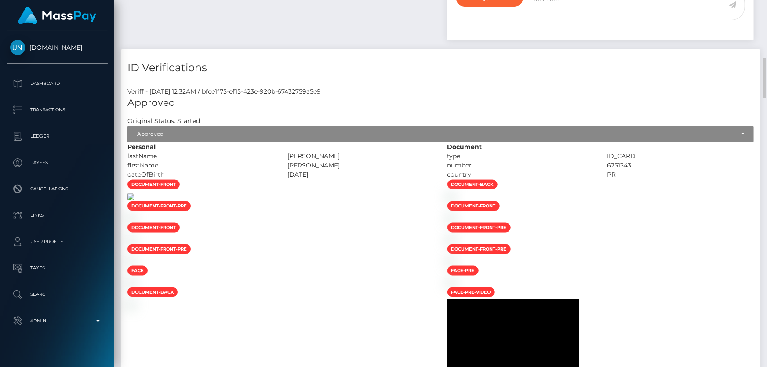
scroll to position [639, 0]
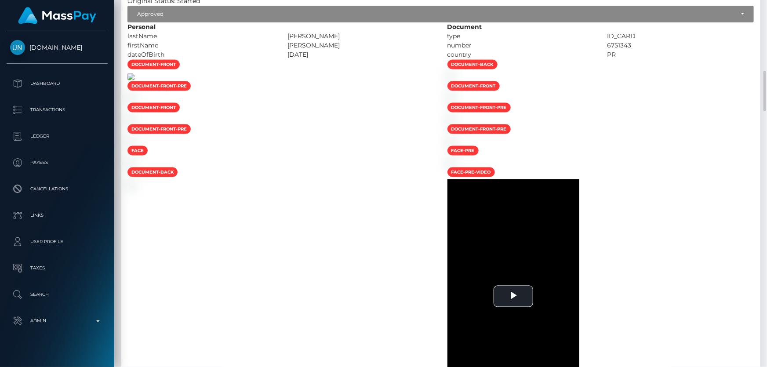
click at [134, 80] on img at bounding box center [130, 76] width 7 height 7
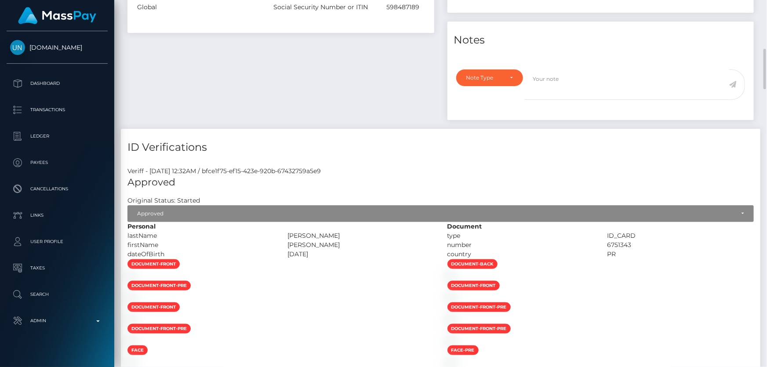
scroll to position [319, 0]
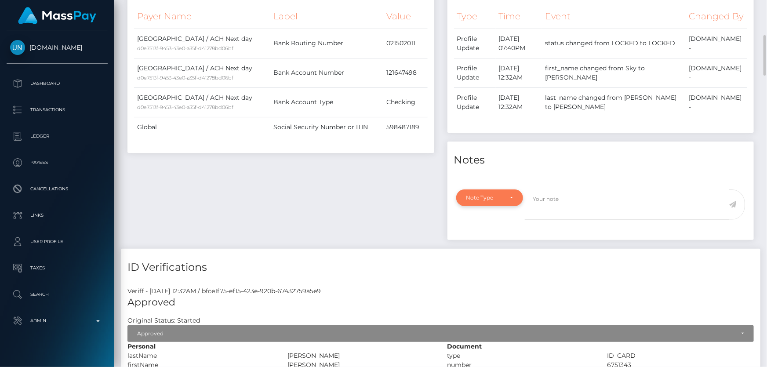
click at [519, 203] on div "Note Type" at bounding box center [489, 197] width 67 height 17
click at [490, 244] on span "Compliance" at bounding box center [483, 240] width 32 height 8
select select "COMPLIANCE"
click at [574, 220] on textarea at bounding box center [627, 204] width 204 height 30
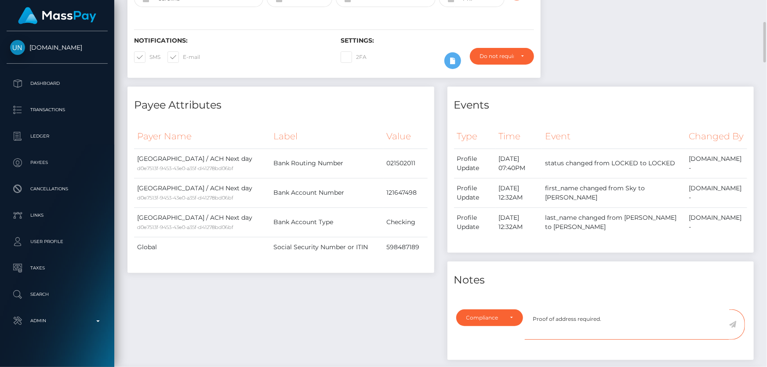
scroll to position [359, 0]
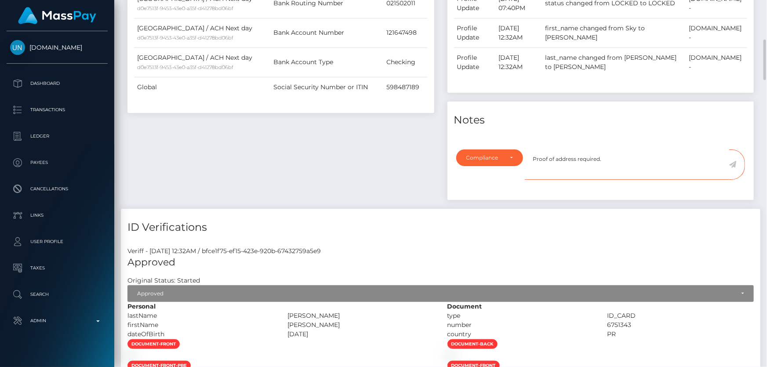
type textarea "Proof of address required."
click at [734, 168] on icon at bounding box center [732, 164] width 7 height 7
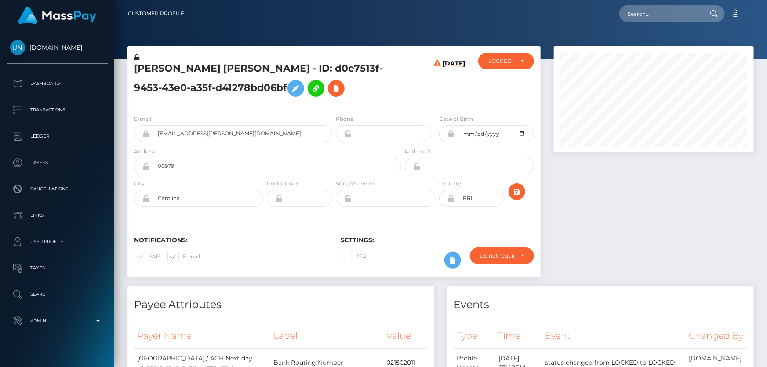
scroll to position [105, 200]
click at [176, 88] on h5 "[PERSON_NAME] [PERSON_NAME] - ID: d0e7513f-9453-43e0-a35f-d41278bd06bf" at bounding box center [265, 81] width 262 height 39
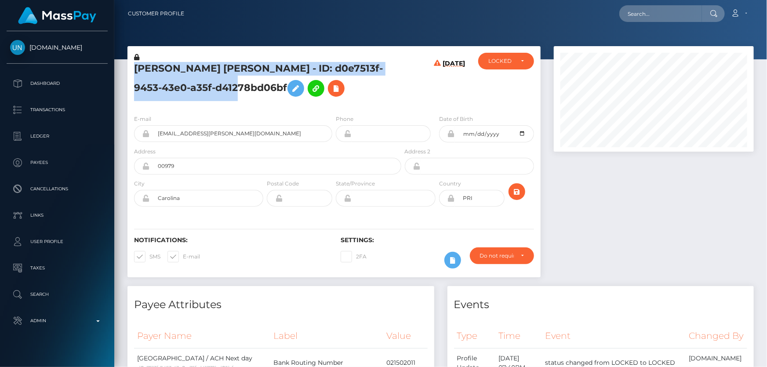
click at [176, 88] on h5 "RAUL PACHECO DIAZ - ID: d0e7513f-9453-43e0-a35f-d41278bd06bf" at bounding box center [265, 81] width 262 height 39
copy h5 "RAUL PACHECO DIAZ - ID: d0e7513f-9453-43e0-a35f-d41278bd06bf"
click at [512, 64] on div "LOCKED" at bounding box center [500, 61] width 25 height 7
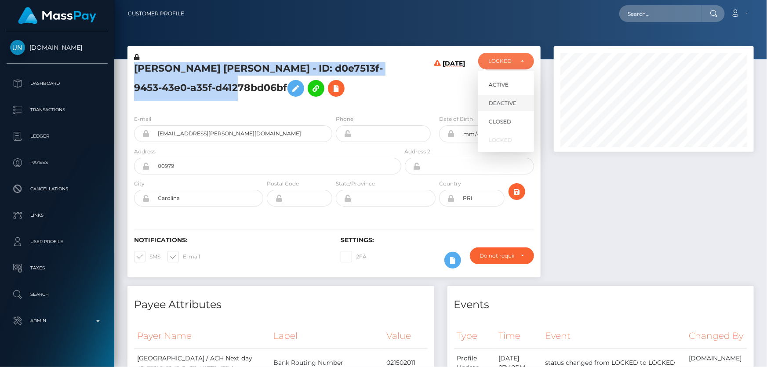
click at [513, 102] on span "DEACTIVE" at bounding box center [503, 103] width 28 height 8
select select "DEACTIVE"
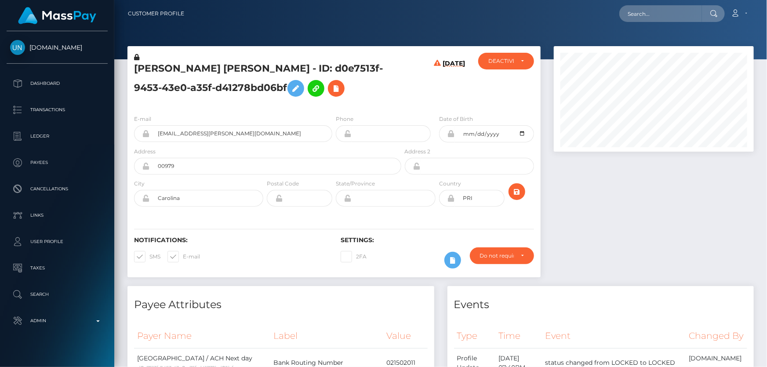
click at [671, 272] on div at bounding box center [653, 166] width 213 height 240
click at [170, 91] on h5 "RAUL PACHECO DIAZ - ID: d0e7513f-9453-43e0-a35f-d41278bd06bf" at bounding box center [265, 81] width 262 height 39
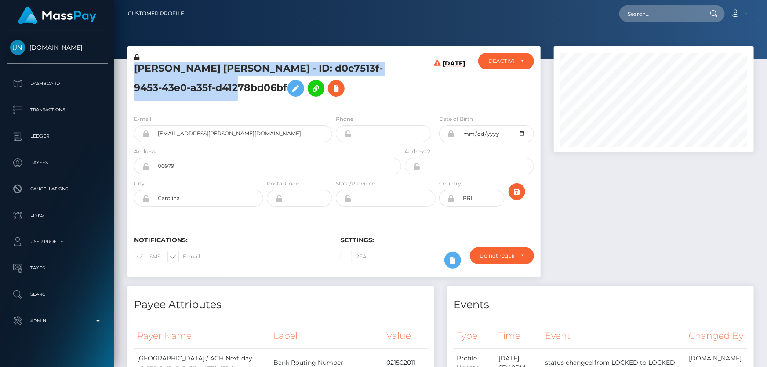
click at [170, 91] on h5 "RAUL PACHECO DIAZ - ID: d0e7513f-9453-43e0-a35f-d41278bd06bf" at bounding box center [265, 81] width 262 height 39
copy h5 "RAUL PACHECO DIAZ - ID: d0e7513f-9453-43e0-a35f-d41278bd06bf"
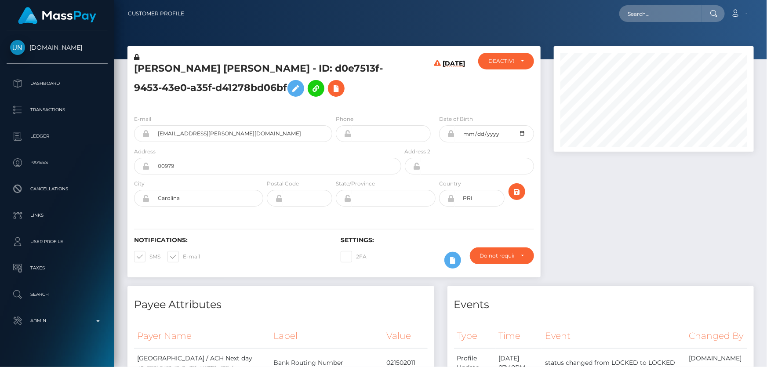
click at [321, 102] on div "RAUL PACHECO DIAZ - ID: d0e7513f-9453-43e0-a35f-d41278bd06bf" at bounding box center [265, 80] width 276 height 55
paste input "1360262725"
type input "1360262725"
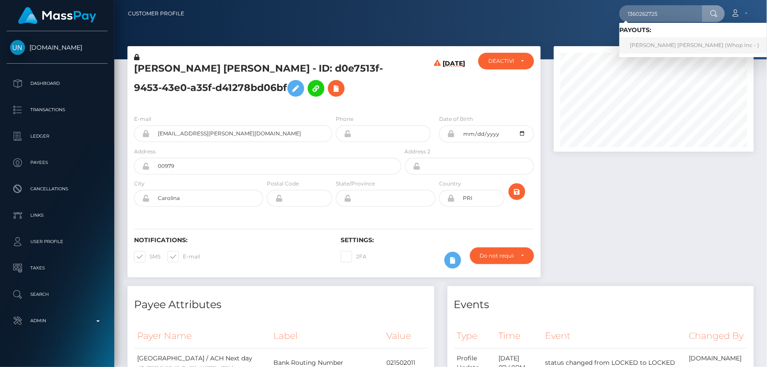
click at [656, 44] on link "ALEXANDER ERIK GERHARD BERGSTRÖM (Whop Inc - )" at bounding box center [694, 45] width 150 height 16
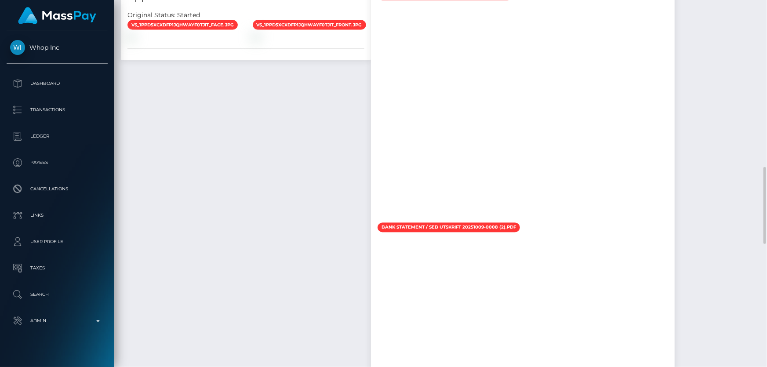
scroll to position [958, 0]
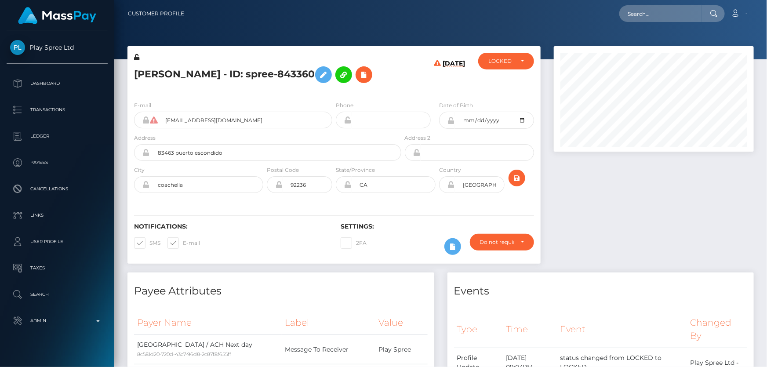
scroll to position [105, 200]
click at [312, 87] on h5 "[PERSON_NAME] - ID: spree-843360" at bounding box center [265, 74] width 262 height 25
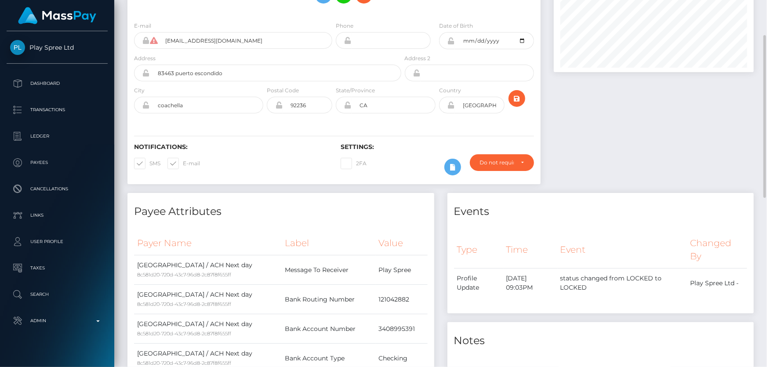
scroll to position [0, 0]
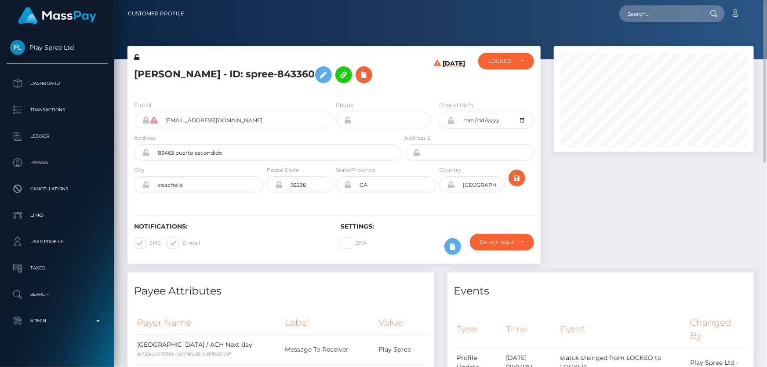
click at [261, 66] on h5 "[PERSON_NAME] - ID: spree-843360" at bounding box center [265, 74] width 262 height 25
copy h5 "[PERSON_NAME] - ID: spree-843360"
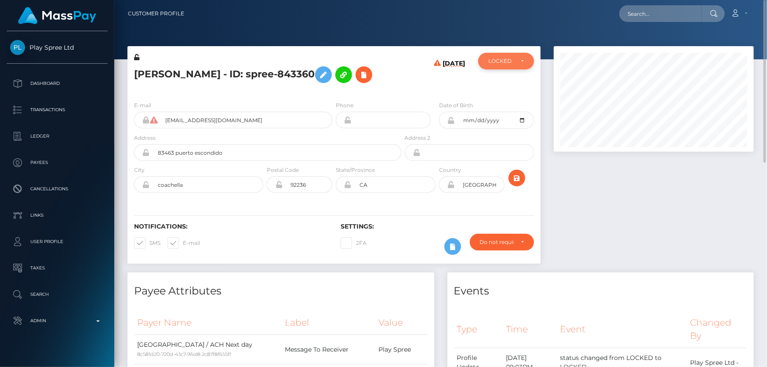
click at [501, 65] on div "LOCKED" at bounding box center [506, 61] width 56 height 17
click at [505, 102] on span "DEACTIVE" at bounding box center [503, 103] width 28 height 8
select select "DEACTIVE"
click at [622, 218] on div at bounding box center [653, 159] width 213 height 226
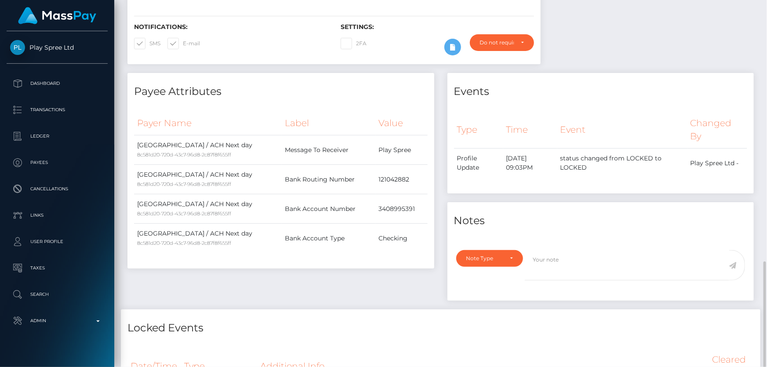
scroll to position [319, 0]
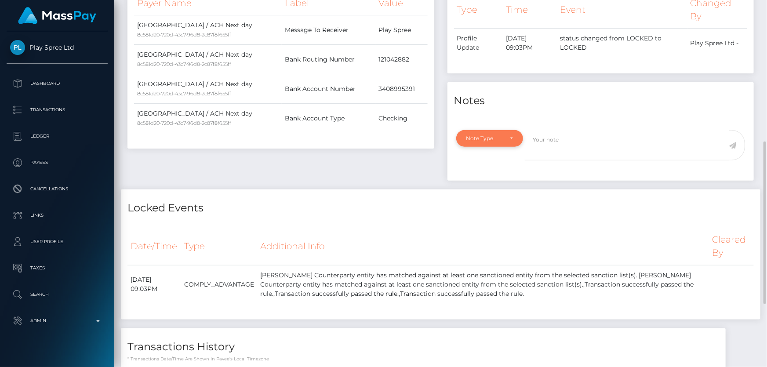
click at [479, 142] on div "Note Type" at bounding box center [484, 138] width 37 height 7
click at [476, 189] on link "Compliance" at bounding box center [490, 181] width 68 height 16
select select "COMPLIANCE"
click at [554, 150] on textarea at bounding box center [627, 145] width 204 height 30
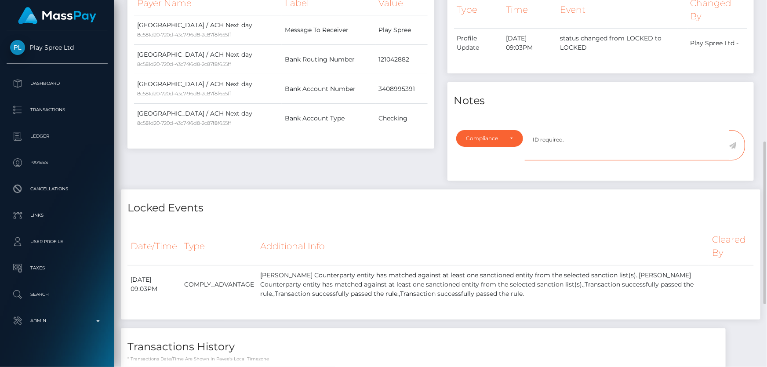
type textarea "ID required."
click at [734, 149] on icon at bounding box center [732, 145] width 7 height 7
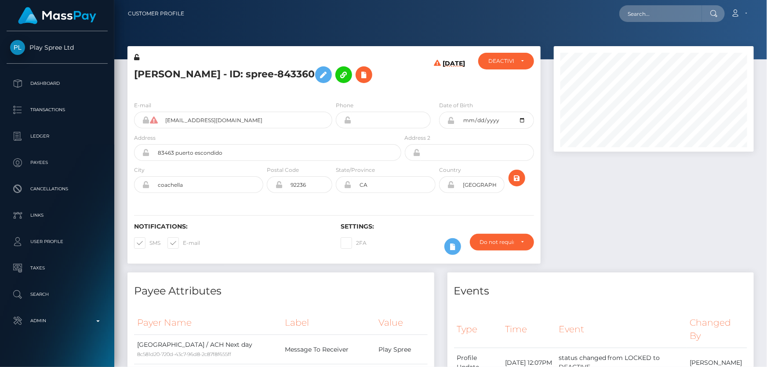
scroll to position [105, 200]
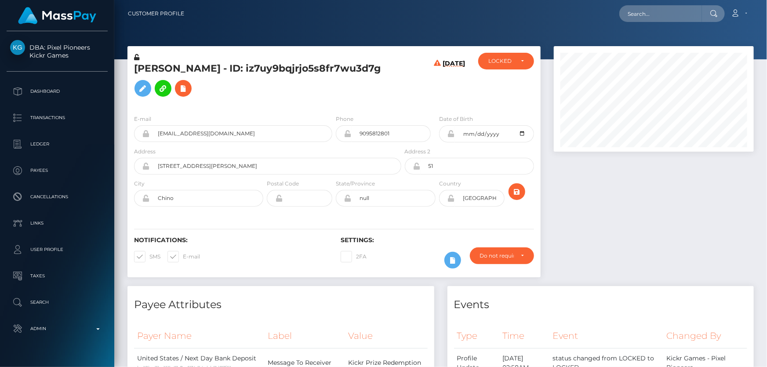
scroll to position [105, 200]
click at [207, 87] on h5 "DANIEL VICENTE ORTEGA - ID: iz7uy9bqjrjo5s8fr7wu3d7g" at bounding box center [265, 81] width 262 height 39
copy h5 "DANIEL VICENTE ORTEGA - ID: iz7uy9bqjrjo5s8fr7wu3d7g"
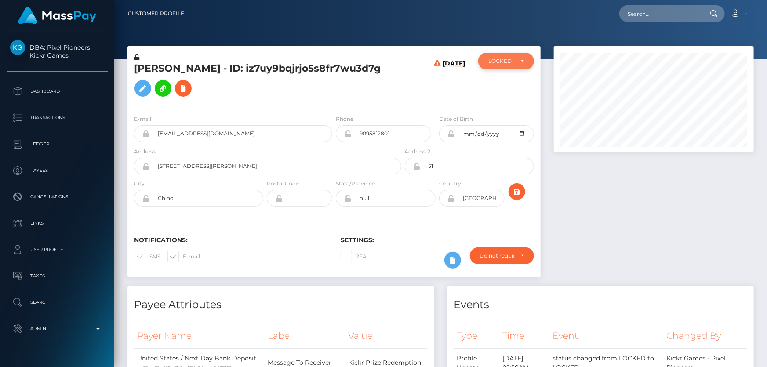
click at [494, 65] on div "LOCKED" at bounding box center [506, 61] width 56 height 17
click at [505, 103] on span "DEACTIVE" at bounding box center [503, 103] width 28 height 8
select select "DEACTIVE"
drag, startPoint x: 621, startPoint y: 255, endPoint x: 604, endPoint y: 230, distance: 29.7
click at [619, 251] on div at bounding box center [653, 166] width 213 height 240
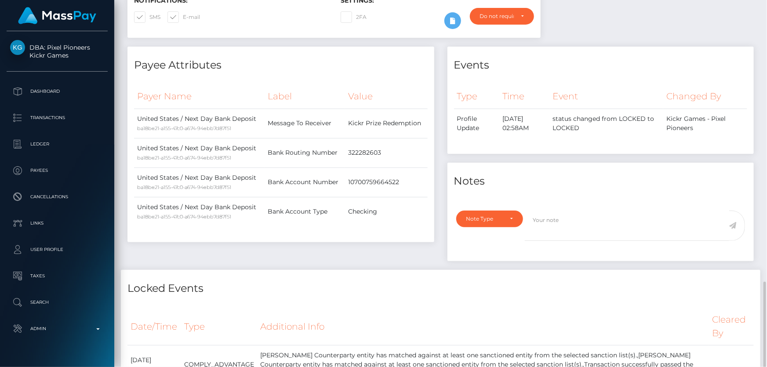
scroll to position [359, 0]
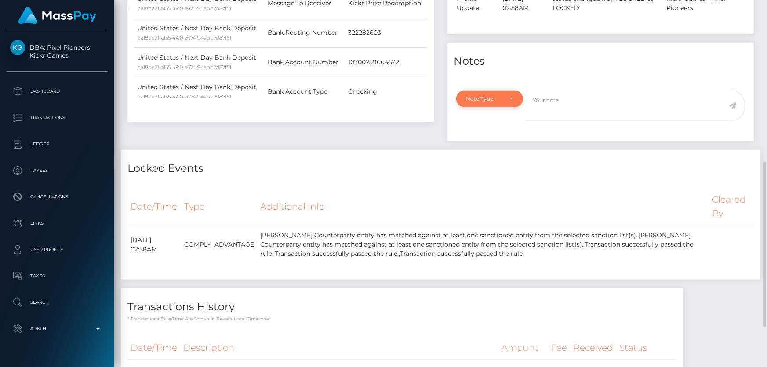
click at [488, 105] on div "Note Type" at bounding box center [489, 99] width 67 height 17
click at [500, 140] on link "Compliance" at bounding box center [490, 141] width 68 height 16
select select "COMPLIANCE"
click at [555, 105] on textarea at bounding box center [627, 106] width 204 height 30
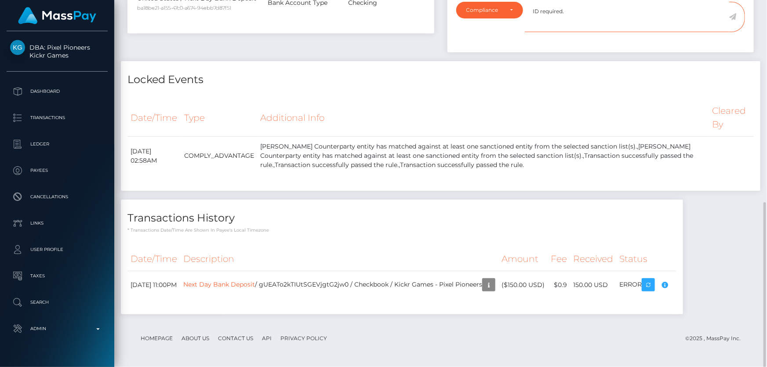
scroll to position [328, 0]
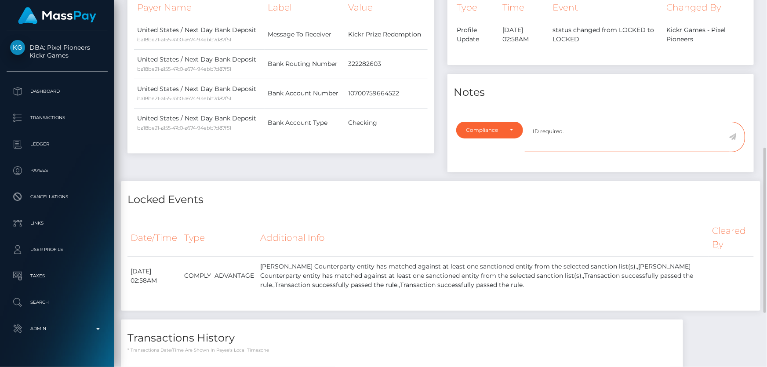
type textarea "ID required."
click at [734, 136] on icon at bounding box center [732, 136] width 7 height 7
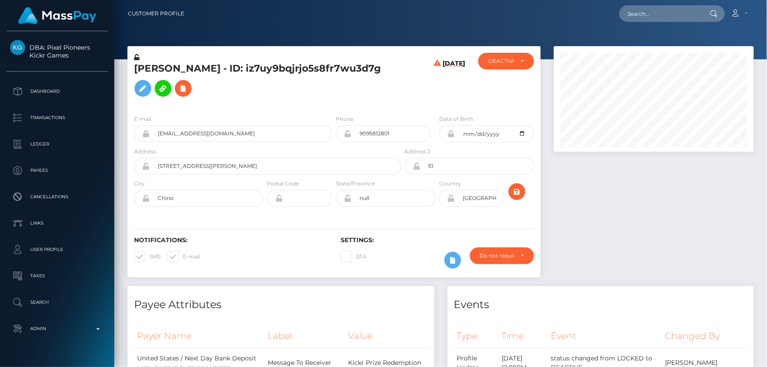
scroll to position [105, 200]
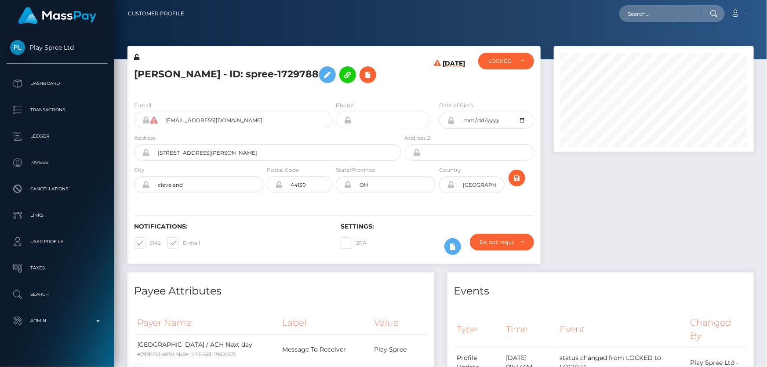
scroll to position [105, 200]
click at [280, 87] on h5 "[PERSON_NAME] - ID: spree-1729788" at bounding box center [265, 74] width 262 height 25
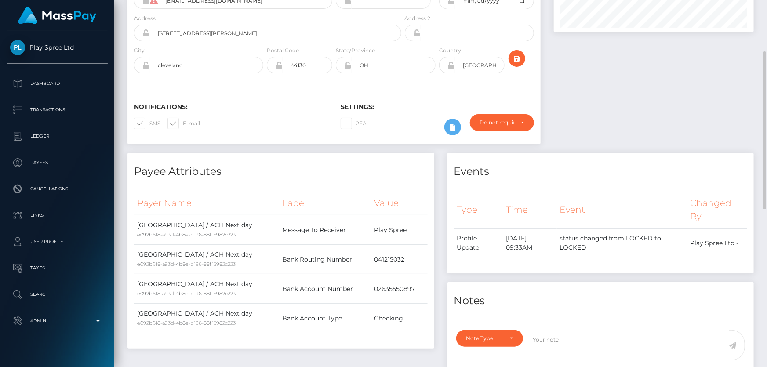
scroll to position [0, 0]
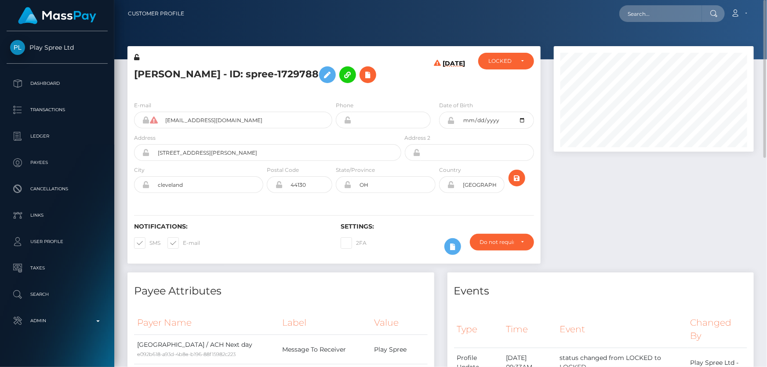
click at [218, 70] on h5 "CARLOS DANIEL VAZQUEZ - ID: spree-1729788" at bounding box center [265, 74] width 262 height 25
drag, startPoint x: 218, startPoint y: 70, endPoint x: 212, endPoint y: 71, distance: 6.2
click at [212, 71] on h5 "CARLOS DANIEL VAZQUEZ - ID: spree-1729788" at bounding box center [265, 74] width 262 height 25
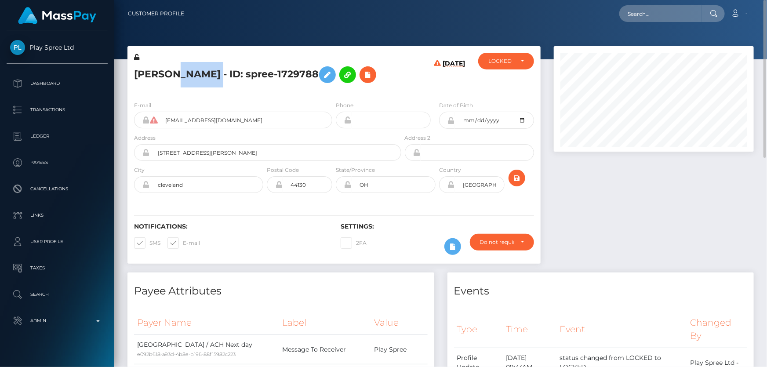
click at [212, 71] on h5 "CARLOS DANIEL VAZQUEZ - ID: spree-1729788" at bounding box center [265, 74] width 262 height 25
copy h5 "CARLOS DANIEL VAZQUEZ - ID: spree-1729788"
click at [484, 59] on div "LOCKED" at bounding box center [506, 61] width 56 height 17
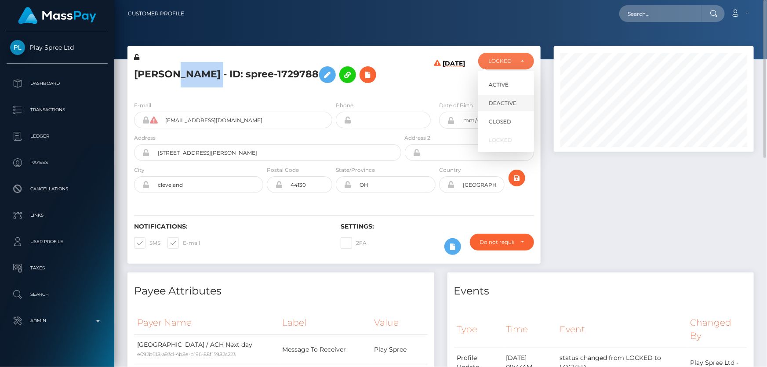
scroll to position [105, 200]
click at [497, 104] on span "DEACTIVE" at bounding box center [503, 103] width 28 height 8
select select "DEACTIVE"
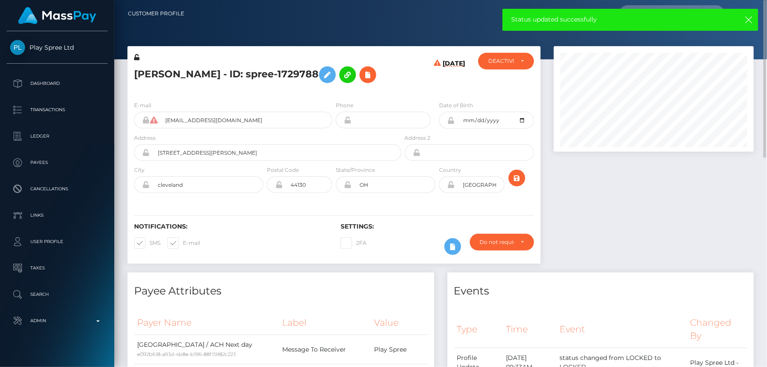
click at [648, 268] on div at bounding box center [653, 159] width 213 height 226
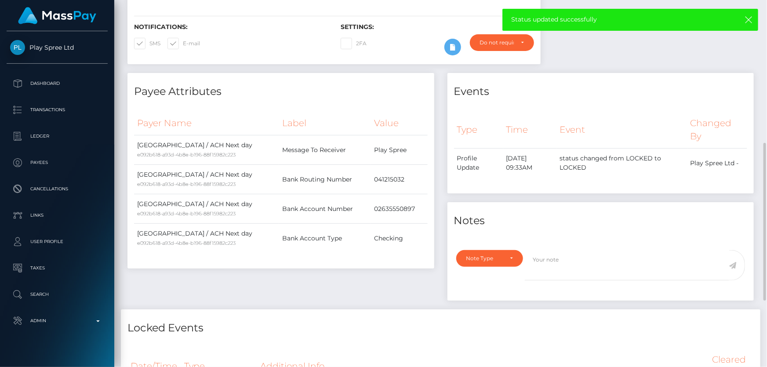
scroll to position [239, 0]
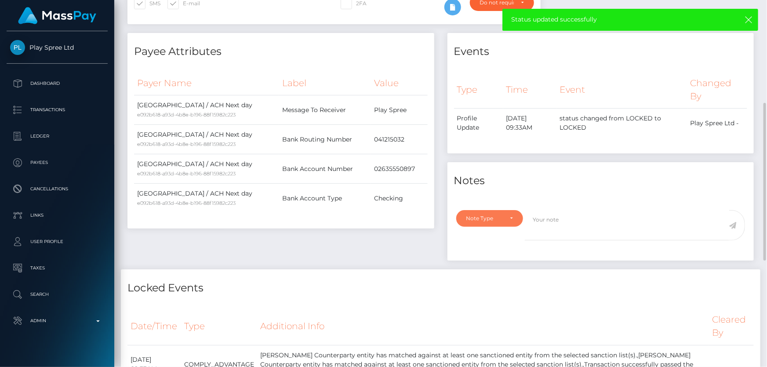
drag, startPoint x: 512, startPoint y: 240, endPoint x: 497, endPoint y: 249, distance: 17.9
click at [508, 227] on div "Note Type" at bounding box center [489, 218] width 67 height 17
drag, startPoint x: 492, startPoint y: 284, endPoint x: 510, endPoint y: 283, distance: 18.0
click at [492, 265] on span "Compliance" at bounding box center [483, 261] width 32 height 8
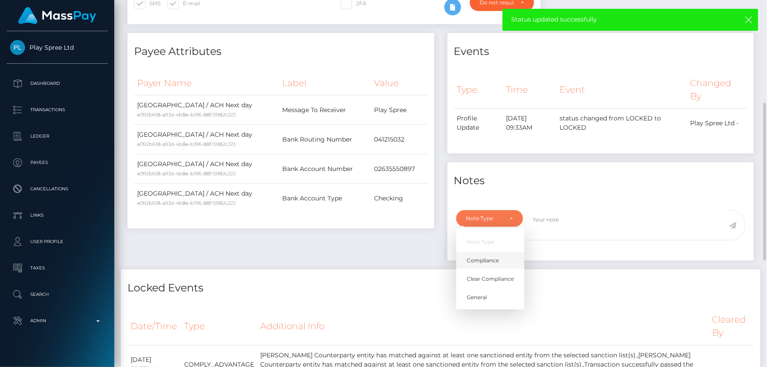
select select "COMPLIANCE"
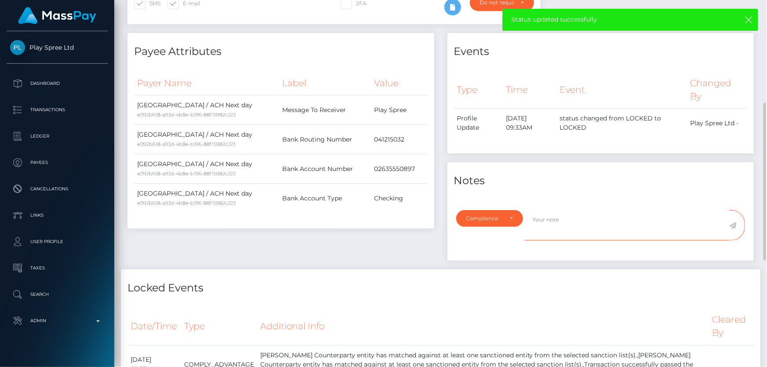
click at [561, 240] on textarea at bounding box center [627, 225] width 204 height 30
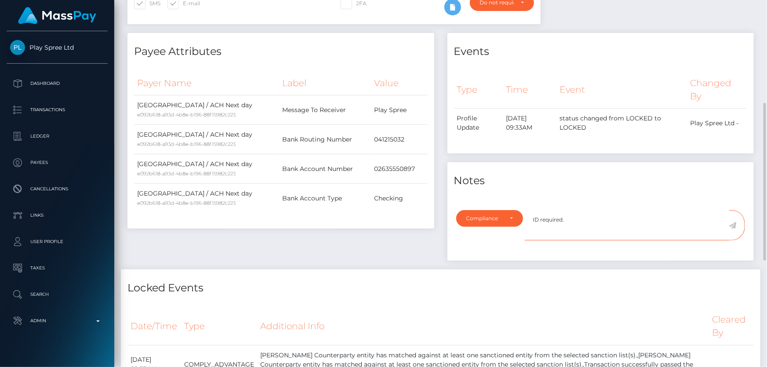
type textarea "ID required."
click at [733, 229] on icon at bounding box center [732, 225] width 7 height 7
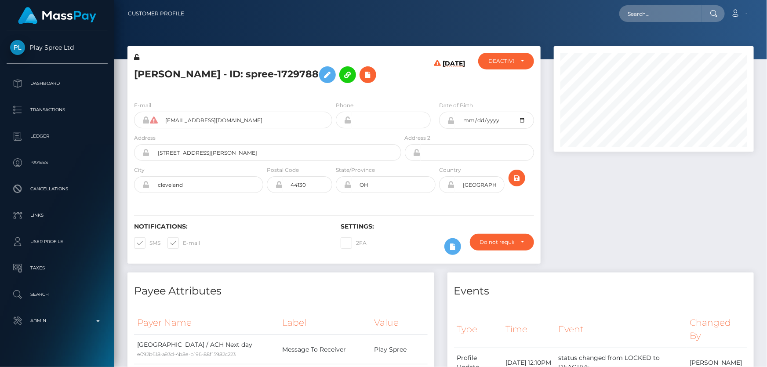
scroll to position [105, 200]
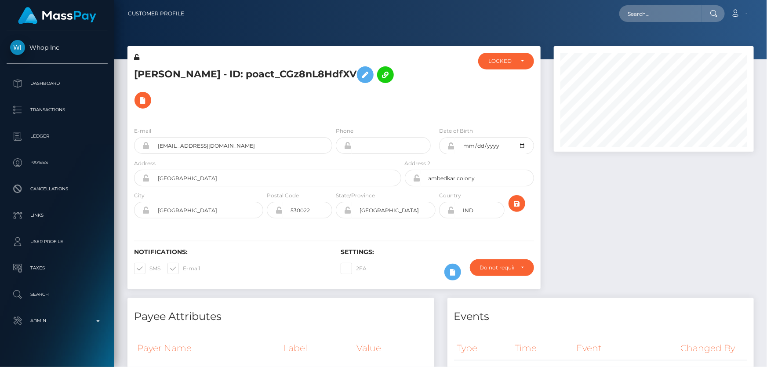
scroll to position [105, 200]
click at [209, 110] on h5 "mailapalli parvathi - ID: poact_CGz8nL8HdfXV" at bounding box center [265, 87] width 262 height 51
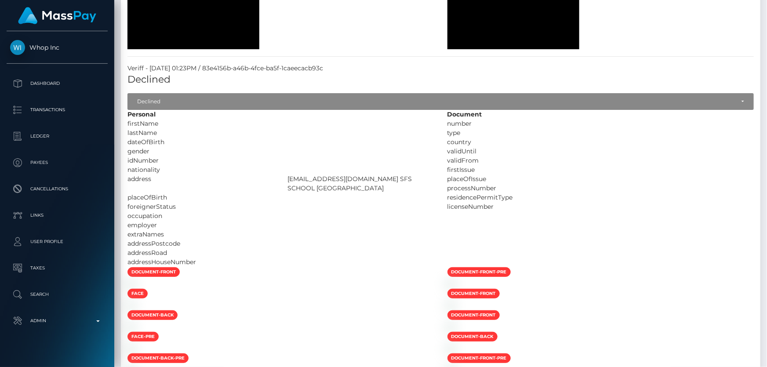
scroll to position [0, 0]
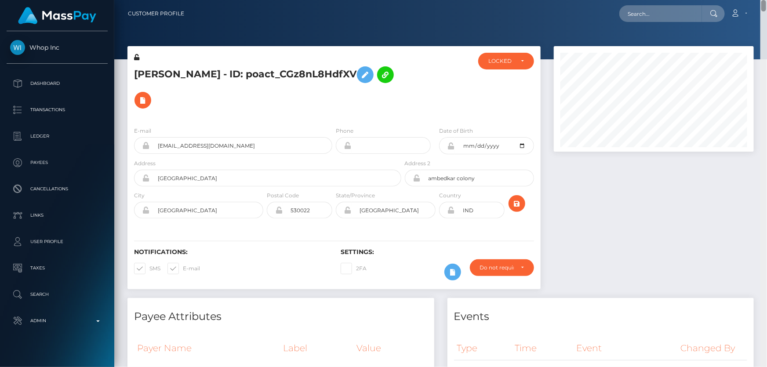
drag, startPoint x: 764, startPoint y: 308, endPoint x: 766, endPoint y: -1, distance: 309.4
click at [766, 0] on html "Whop Inc Dashboard Transactions Ledger Payees Cancellations Links" at bounding box center [383, 183] width 767 height 367
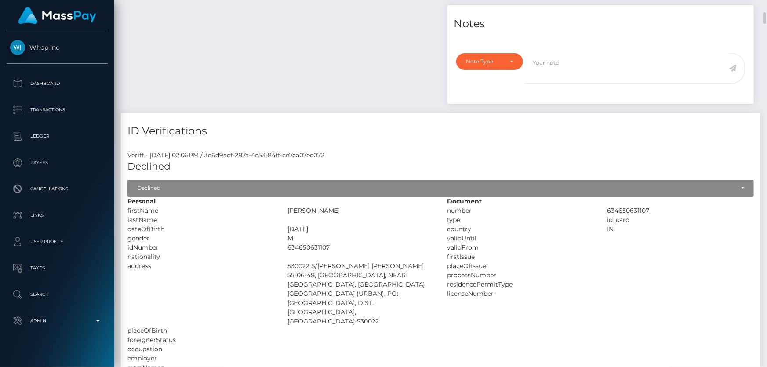
scroll to position [479, 0]
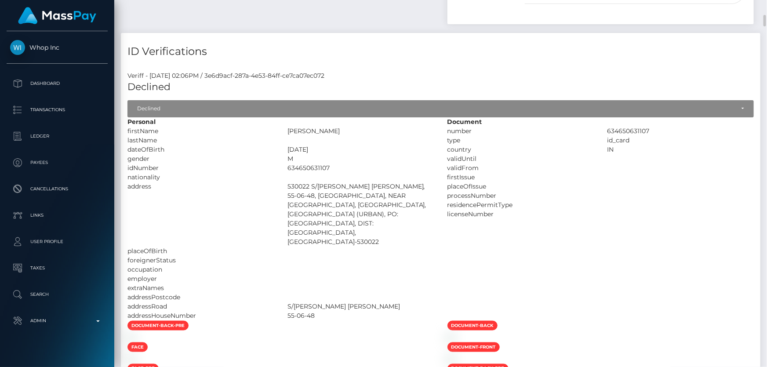
drag, startPoint x: 295, startPoint y: 167, endPoint x: 352, endPoint y: 171, distance: 56.9
click at [352, 171] on div "634650631107" at bounding box center [361, 167] width 160 height 9
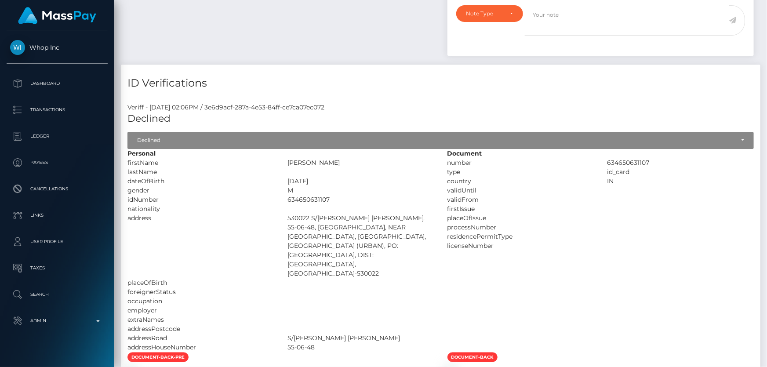
scroll to position [0, 0]
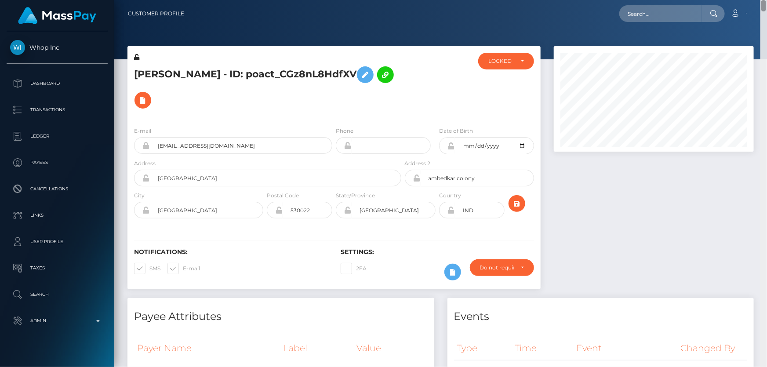
drag, startPoint x: 762, startPoint y: 89, endPoint x: 766, endPoint y: -22, distance: 111.2
click at [766, 0] on html "Whop Inc Dashboard Transactions Ledger Payees Cancellations Links" at bounding box center [383, 183] width 767 height 367
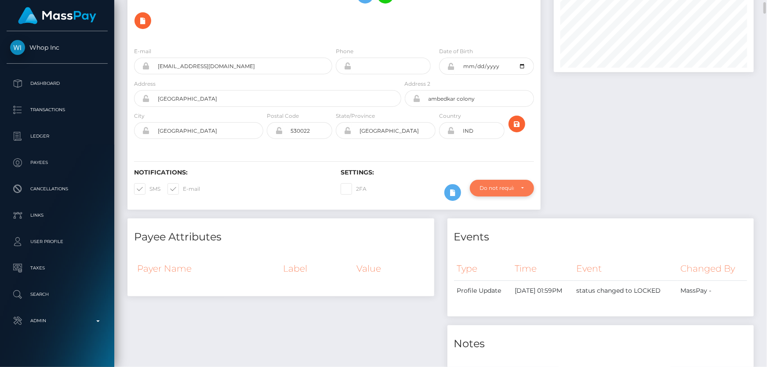
click at [501, 192] on div "Do not require" at bounding box center [502, 188] width 64 height 17
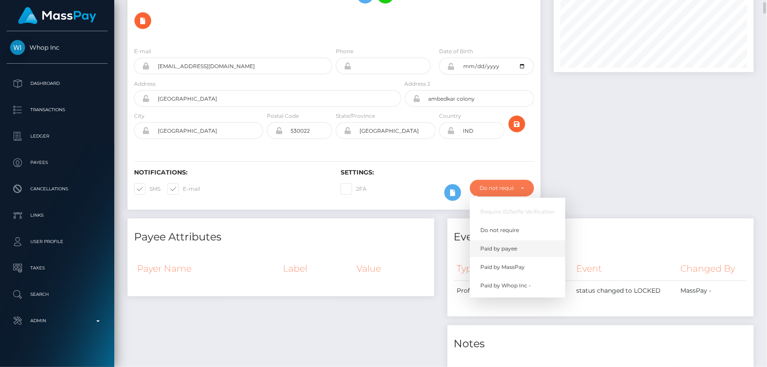
scroll to position [105, 200]
click at [518, 285] on span "Paid by Whop Inc -" at bounding box center [505, 286] width 51 height 8
select select "338"
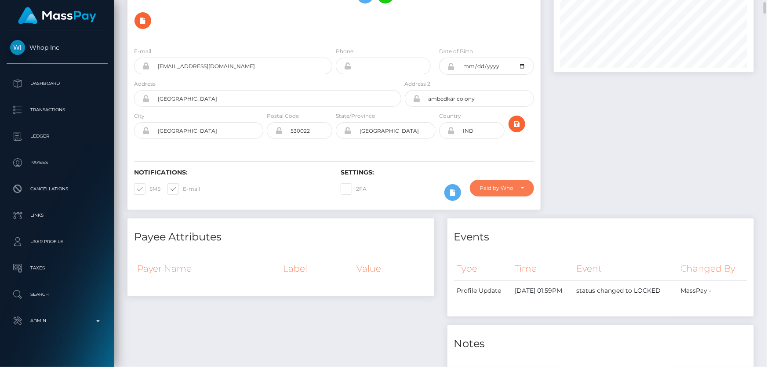
scroll to position [0, 0]
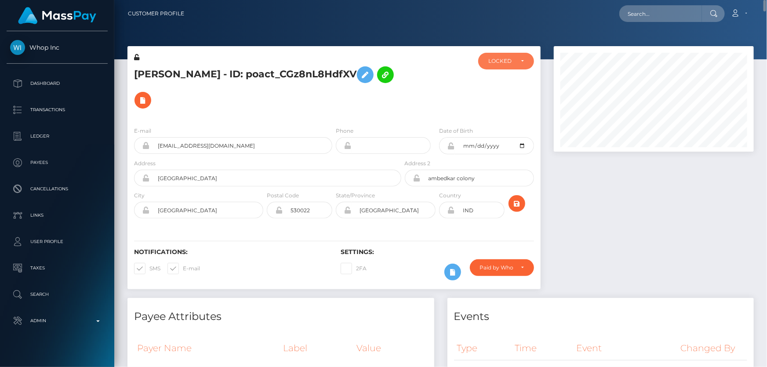
click at [510, 61] on div "LOCKED" at bounding box center [500, 61] width 25 height 7
click at [508, 88] on span "ACTIVE" at bounding box center [499, 85] width 20 height 8
select select "ACTIVE"
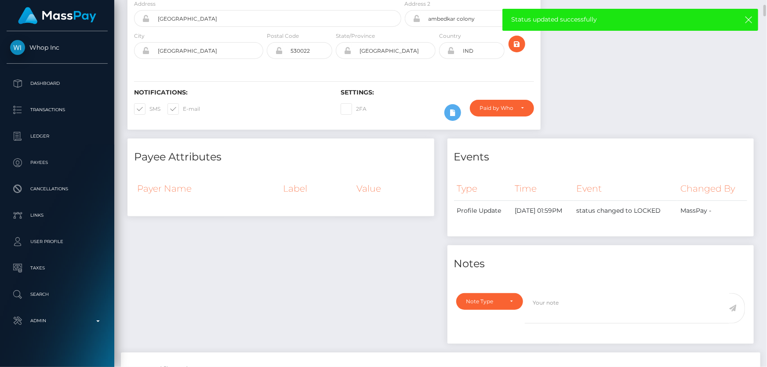
scroll to position [0, 0]
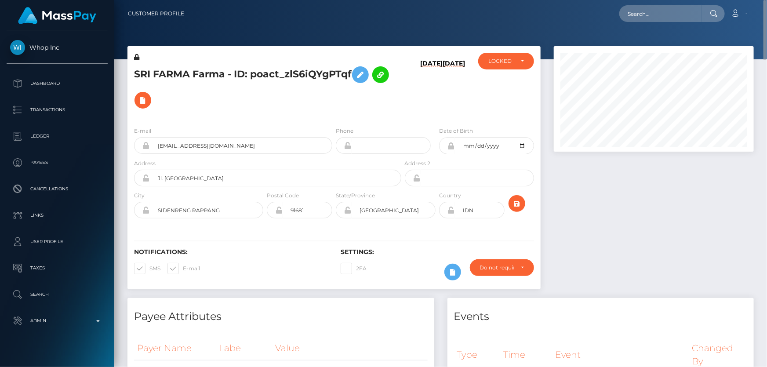
click at [254, 109] on h5 "SRI FARMA Farma - ID: poact_zlS6iQYgPTqf" at bounding box center [265, 87] width 262 height 51
click at [137, 57] on icon at bounding box center [136, 57] width 5 height 6
click at [243, 102] on h5 "SRI FARMA Farma - ID: poact_zlS6iQYgPTqf" at bounding box center [265, 87] width 262 height 51
click at [363, 75] on icon at bounding box center [360, 74] width 11 height 11
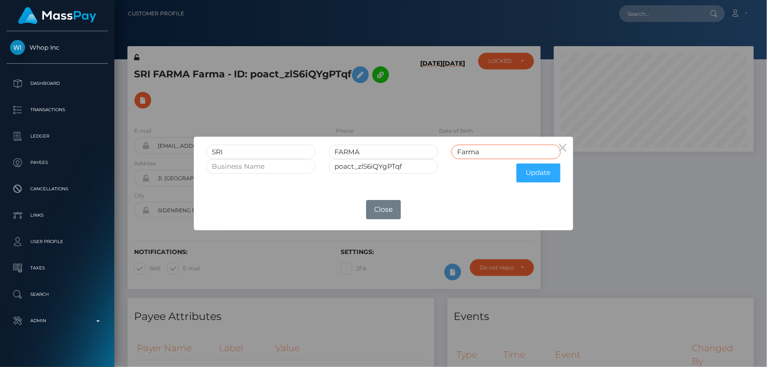
drag, startPoint x: 482, startPoint y: 154, endPoint x: 409, endPoint y: 186, distance: 79.3
click at [424, 164] on form "SRI FARMA Farma poact_zlS6iQYgPTqf Update" at bounding box center [383, 166] width 354 height 42
drag, startPoint x: 366, startPoint y: 152, endPoint x: 333, endPoint y: 152, distance: 33.0
click at [333, 152] on input "FARMA" at bounding box center [383, 152] width 109 height 15
paste input "FARMA"
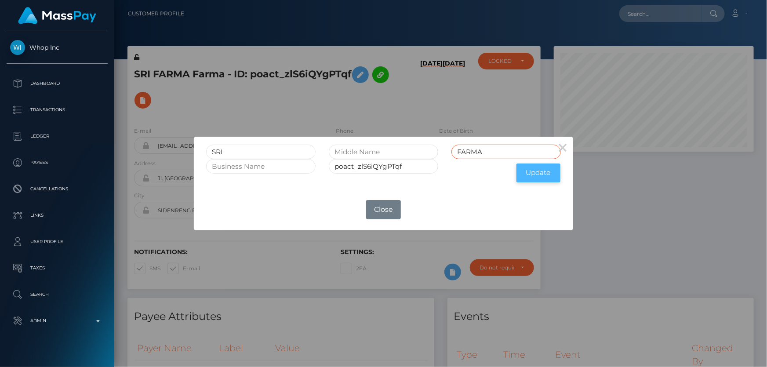
type input "FARMA"
click at [533, 166] on button "Update" at bounding box center [538, 172] width 44 height 19
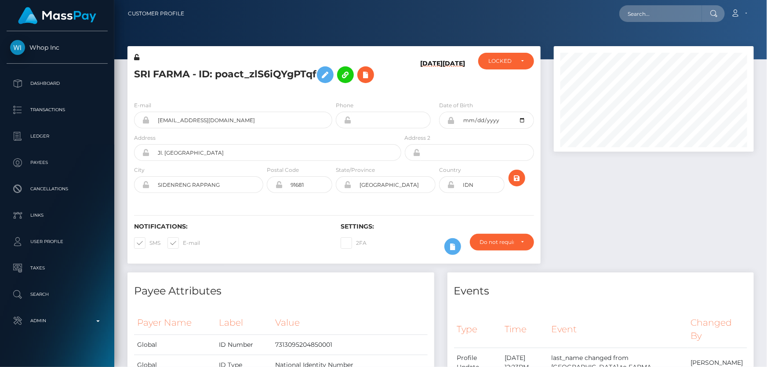
scroll to position [105, 200]
click at [136, 57] on icon at bounding box center [136, 57] width 5 height 6
click at [219, 88] on div "SRI FARMA - ID: poact_zlS6iQYgPTqf" at bounding box center [265, 73] width 276 height 41
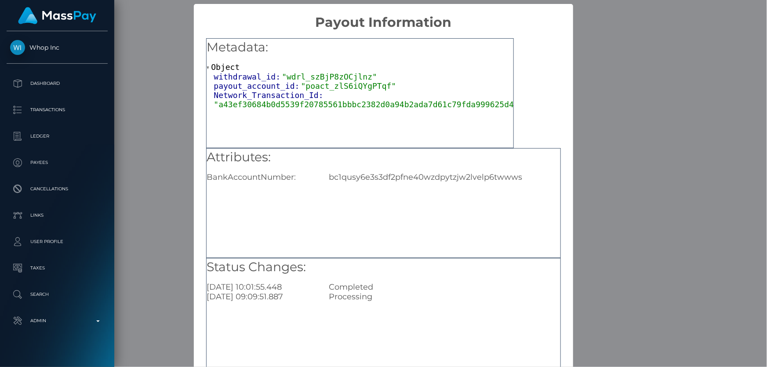
click at [363, 175] on div "bc1qusy6e3s3df2pfne40wzdpytzjw2lvelp6twwws" at bounding box center [444, 177] width 244 height 10
copy div "bc1qusy6e3s3df2pfne40wzdpytzjw2lvelp6twwws"
click at [681, 166] on div "× Payout Information Metadata: Object withdrawal_id: "wdrl_szBjP8zOCjlnz" payou…" at bounding box center [383, 183] width 767 height 367
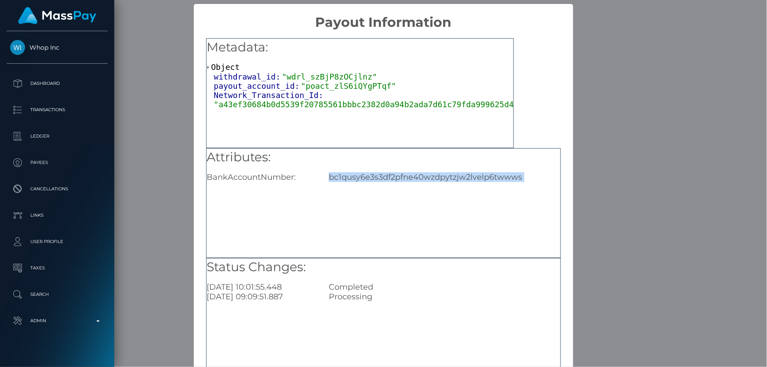
click at [681, 166] on div "× Payout Information Metadata: Object withdrawal_id: "wdrl_szBjP8zOCjlnz" payou…" at bounding box center [383, 183] width 767 height 367
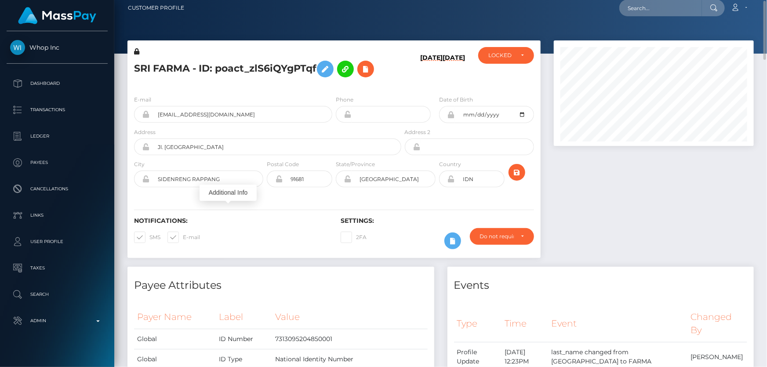
scroll to position [0, 0]
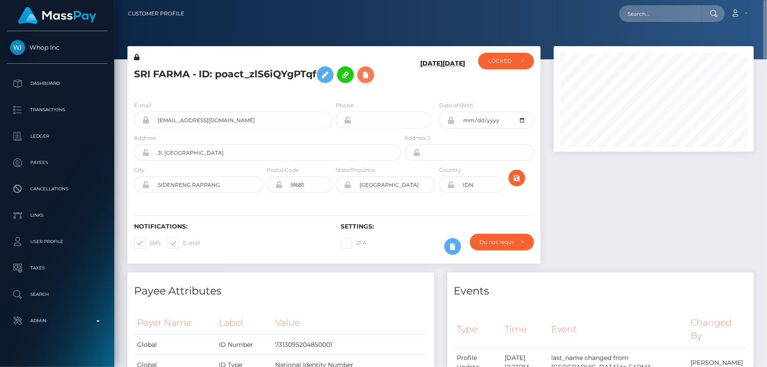
click at [370, 76] on icon at bounding box center [365, 74] width 11 height 11
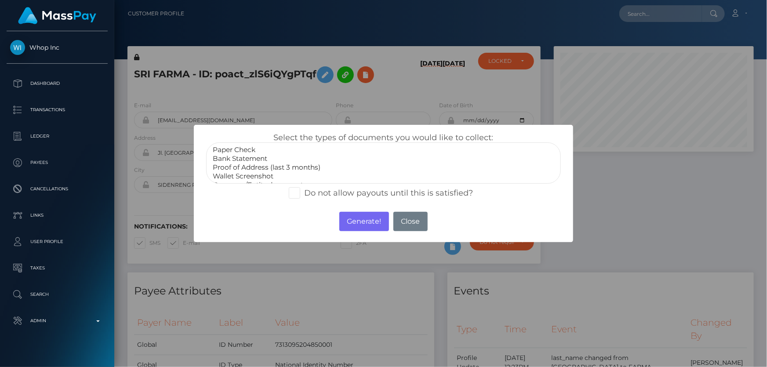
scroll to position [25, 0]
select select "Miscellaneous"
click at [245, 175] on option "Miscellaneous" at bounding box center [383, 177] width 343 height 9
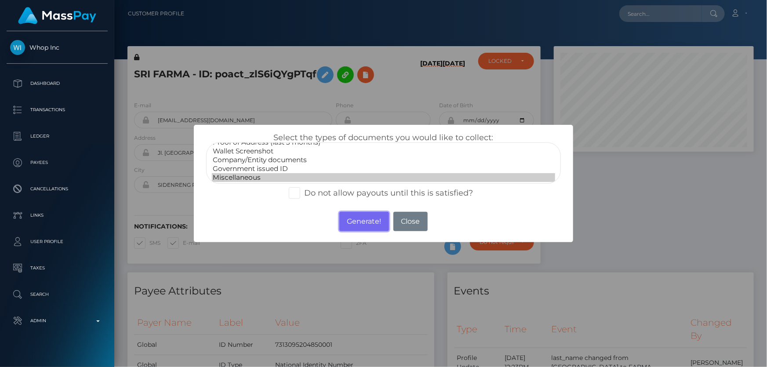
drag, startPoint x: 364, startPoint y: 221, endPoint x: 468, endPoint y: 167, distance: 118.1
click at [365, 221] on button "Generate!" at bounding box center [364, 221] width 50 height 19
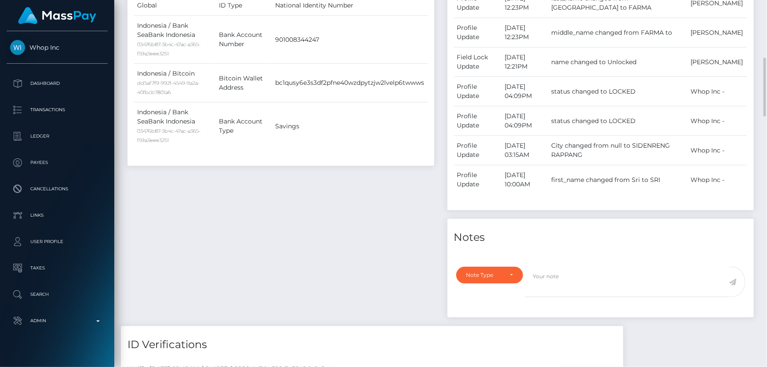
scroll to position [439, 0]
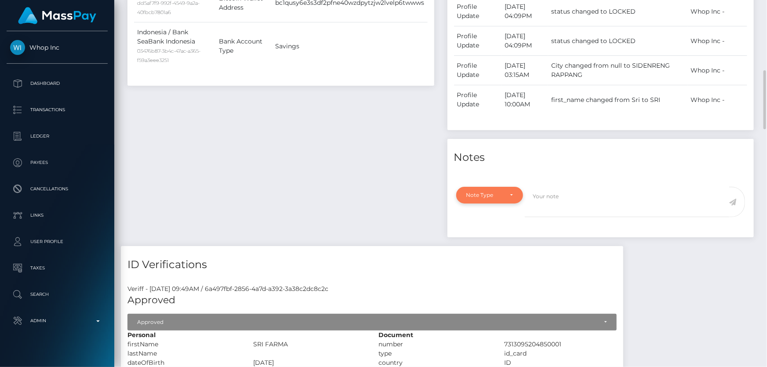
click at [497, 192] on div "Note Type" at bounding box center [484, 195] width 37 height 7
click at [502, 236] on link "Compliance" at bounding box center [490, 237] width 68 height 16
select select "COMPLIANCE"
click at [550, 204] on textarea at bounding box center [627, 202] width 204 height 30
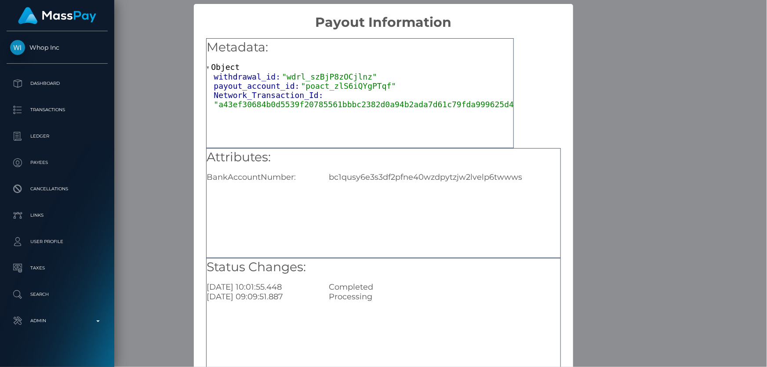
click at [378, 175] on div "bc1qusy6e3s3df2pfne40wzdpytzjw2lvelp6twwws" at bounding box center [444, 177] width 244 height 10
copy div "bc1qusy6e3s3df2pfne40wzdpytzjw2lvelp6twwws"
click at [615, 167] on div "× Payout Information Metadata: Object withdrawal_id: "wdrl_szBjP8zOCjlnz" payou…" at bounding box center [383, 183] width 767 height 367
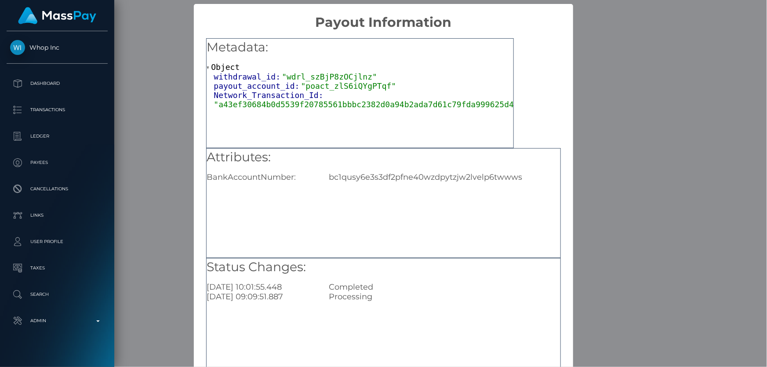
click at [615, 167] on div "× Payout Information Metadata: Object withdrawal_id: "wdrl_szBjP8zOCjlnz" payou…" at bounding box center [383, 183] width 767 height 367
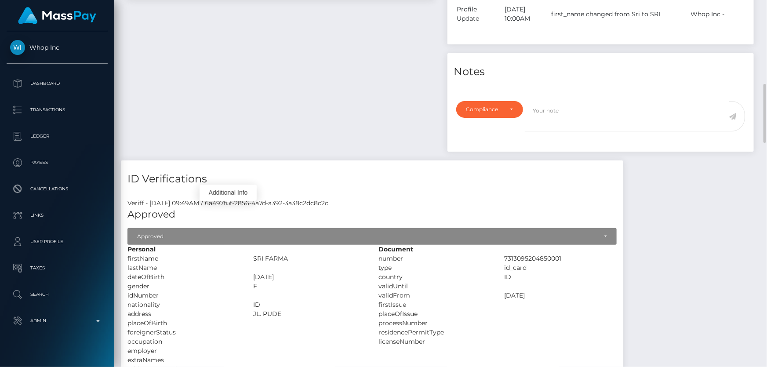
scroll to position [445, 0]
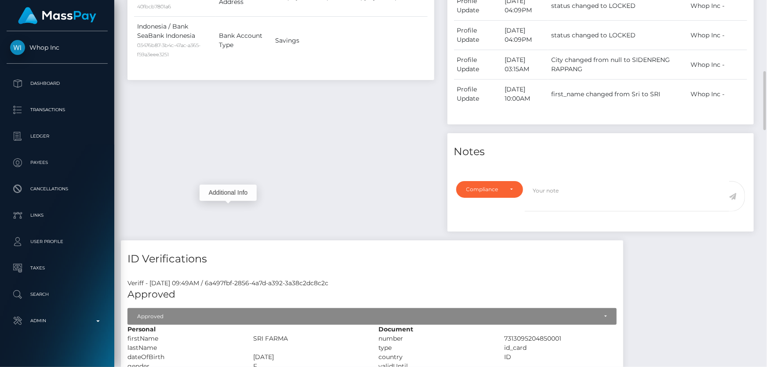
click at [497, 178] on div "Note Type Compliance Clear Compliance General Compliance Note Type Compliance C…" at bounding box center [600, 204] width 307 height 56
click at [554, 197] on textarea at bounding box center [627, 196] width 204 height 30
type textarea "t"
paste textarea "bc1qusy6e3s3df2pfne40wzdpytzjw2lvelp6twwws"
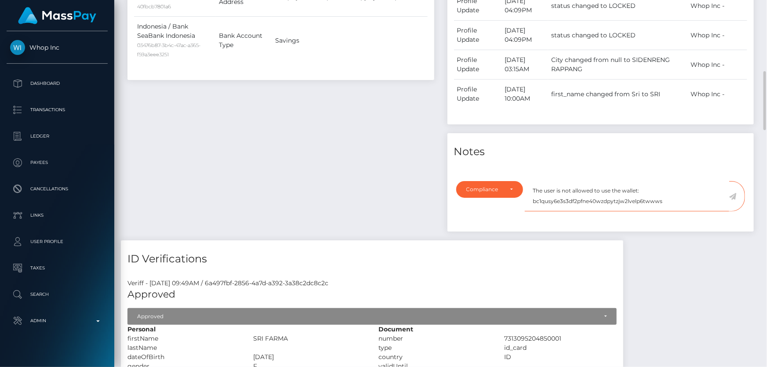
scroll to position [4, 0]
click at [665, 193] on textarea "The user is not allowed to use the wallet: bc1qusy6e3s3df2pfne40wzdpytzjw2lvelp…" at bounding box center [627, 196] width 204 height 30
paste textarea "Pig Butchering"
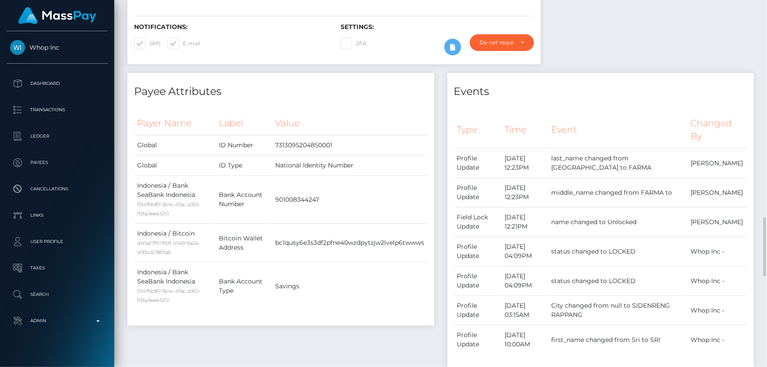
scroll to position [399, 0]
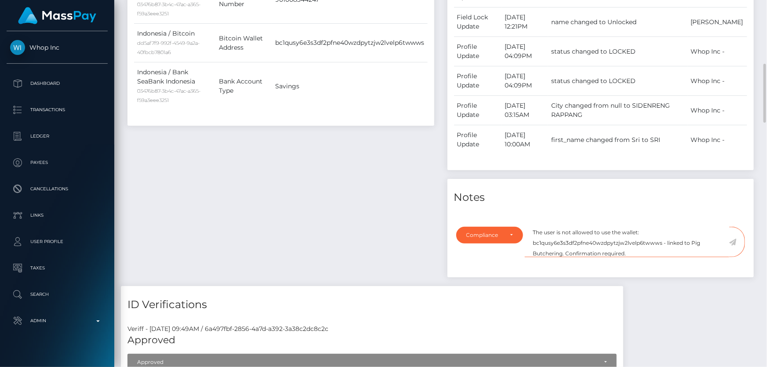
type textarea "The user is not allowed to use the wallet: bc1qusy6e3s3df2pfne40wzdpytzjw2lvelp…"
click at [734, 242] on icon at bounding box center [732, 242] width 7 height 7
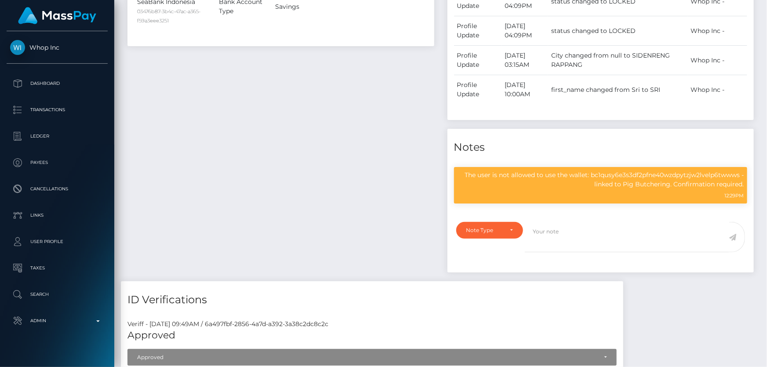
scroll to position [105, 200]
click at [395, 182] on div "Payee Attributes Payer Name Label Value Global" at bounding box center [281, 37] width 320 height 488
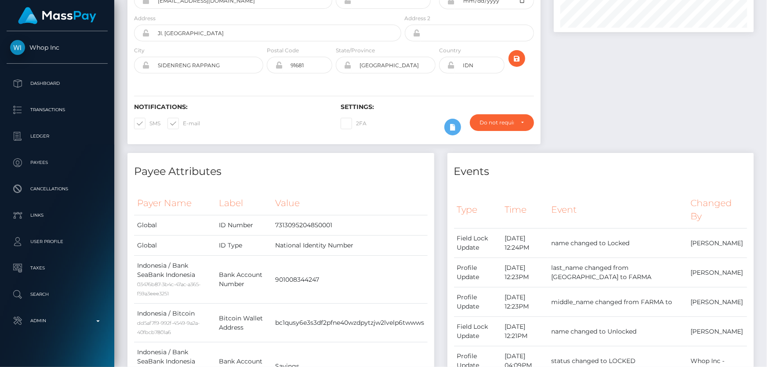
scroll to position [0, 0]
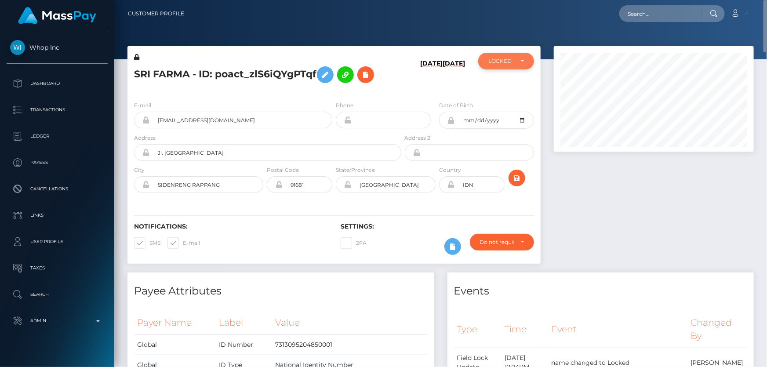
click at [518, 65] on div "LOCKED" at bounding box center [506, 61] width 56 height 17
click at [518, 102] on link "DEACTIVE" at bounding box center [506, 103] width 56 height 16
select select "DEACTIVE"
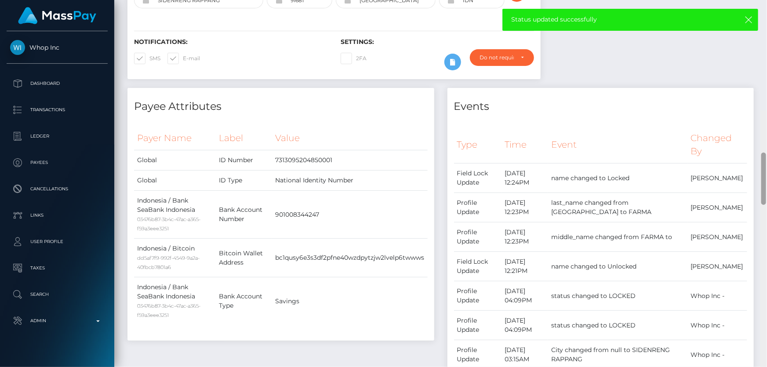
scroll to position [0, 0]
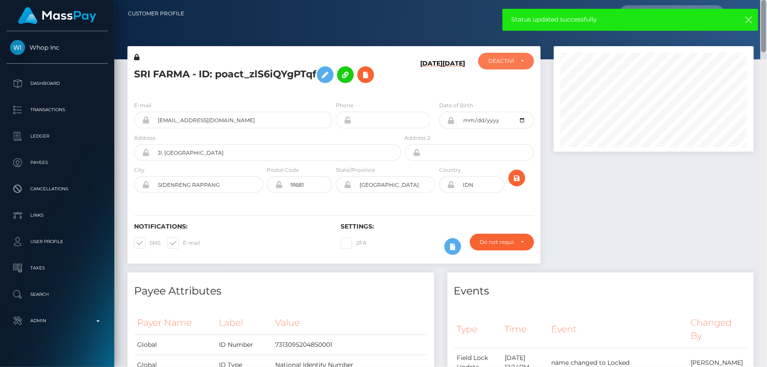
drag, startPoint x: 763, startPoint y: 308, endPoint x: 729, endPoint y: 27, distance: 283.7
click at [766, 2] on div "Customer Profile Loading... Loading..." at bounding box center [440, 183] width 653 height 367
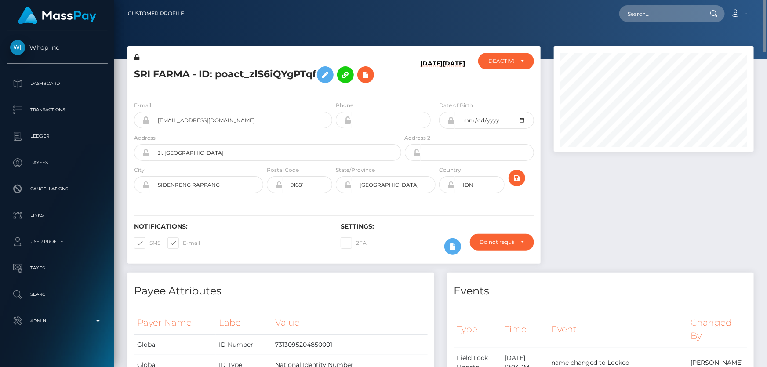
click at [249, 110] on div "E-mail unnieapk@gmail.com" at bounding box center [233, 115] width 198 height 28
click at [216, 74] on h5 "SRI FARMA - ID: poact_zlS6iQYgPTqf" at bounding box center [265, 74] width 262 height 25
copy h5 "SRI FARMA - ID: poact_zlS6iQYgPTqf"
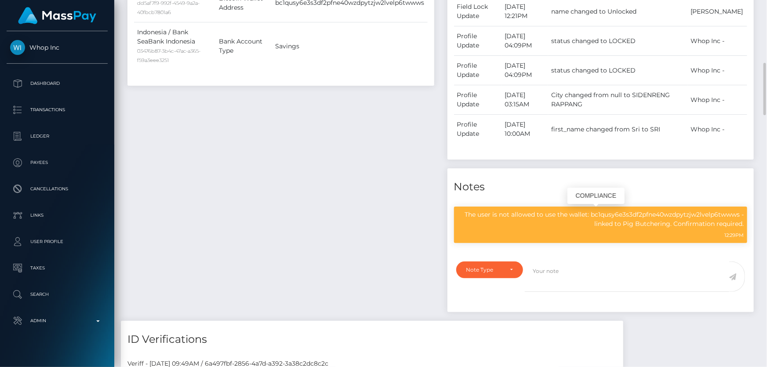
scroll to position [105, 200]
click at [552, 211] on p "The user is not allowed to use the wallet: bc1qusy6e3s3df2pfne40wzdpytzjw2lvelp…" at bounding box center [600, 219] width 287 height 18
copy div "The user is not allowed to use the wallet: bc1qusy6e3s3df2pfne40wzdpytzjw2lvelp…"
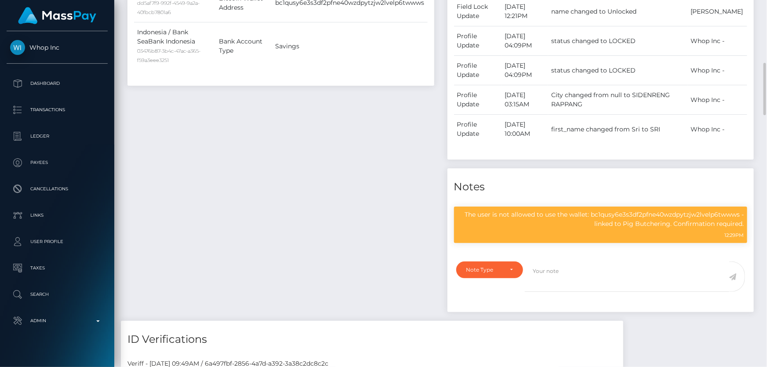
drag, startPoint x: 319, startPoint y: 204, endPoint x: 315, endPoint y: 205, distance: 4.9
click at [319, 205] on div "Payee Attributes Payer Name Label Value Global" at bounding box center [281, 77] width 320 height 488
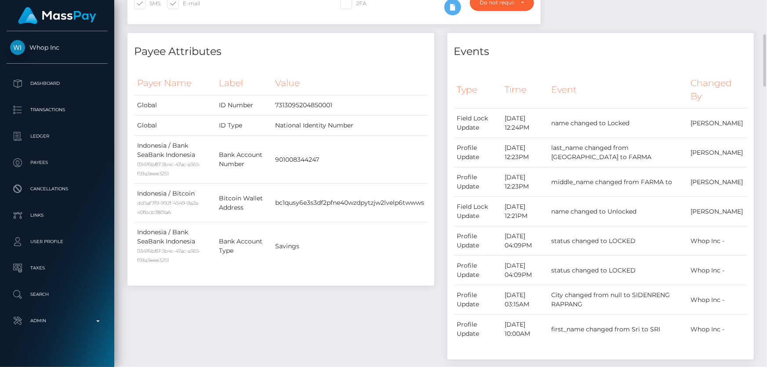
scroll to position [0, 0]
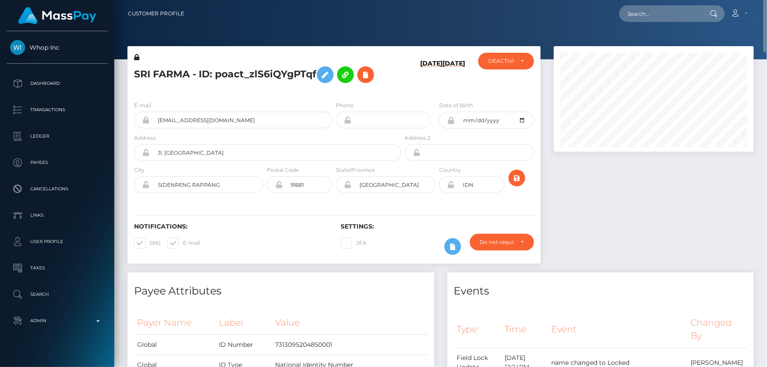
click at [206, 76] on h5 "SRI FARMA - ID: poact_zlS6iQYgPTqf" at bounding box center [265, 74] width 262 height 25
drag, startPoint x: 206, startPoint y: 96, endPoint x: 212, endPoint y: 79, distance: 18.1
click at [206, 96] on div "E-mail unnieapk@gmail.com Phone Date of Birth IDN" at bounding box center [333, 148] width 413 height 108
drag, startPoint x: 212, startPoint y: 117, endPoint x: 158, endPoint y: 117, distance: 54.5
click at [158, 117] on input "unnieapk@gmail.com" at bounding box center [241, 120] width 182 height 17
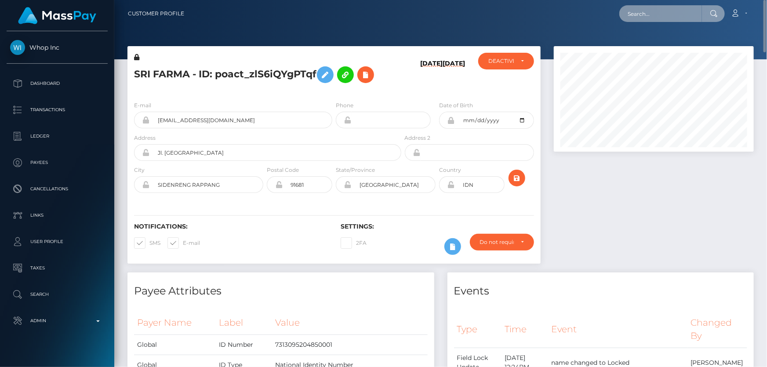
paste input "unnieapk@gmail.com"
type input "unnieapk@gmail.com"
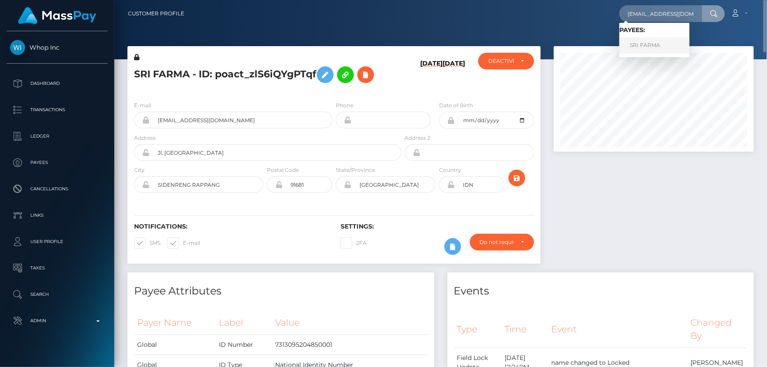
click at [670, 43] on link "SRI FARMA" at bounding box center [654, 45] width 70 height 16
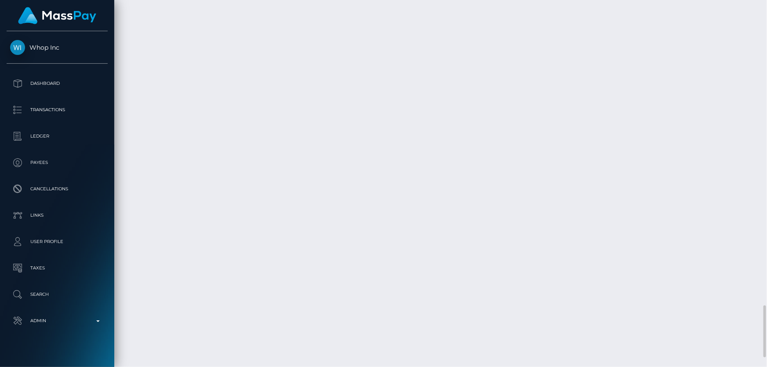
scroll to position [2197, 0]
drag, startPoint x: 560, startPoint y: 239, endPoint x: 556, endPoint y: 232, distance: 8.3
copy td "$48.68 USD"
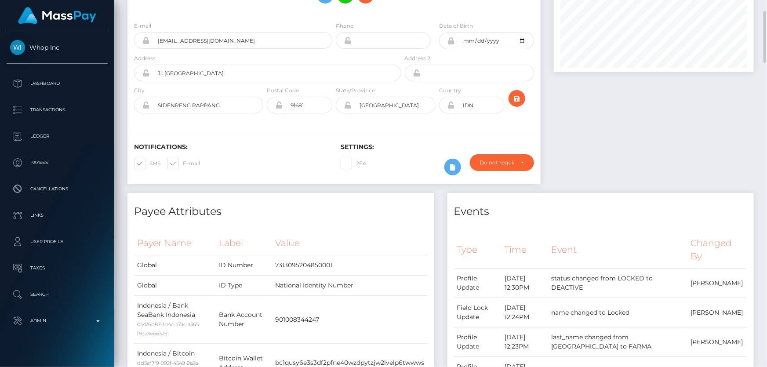
scroll to position [0, 0]
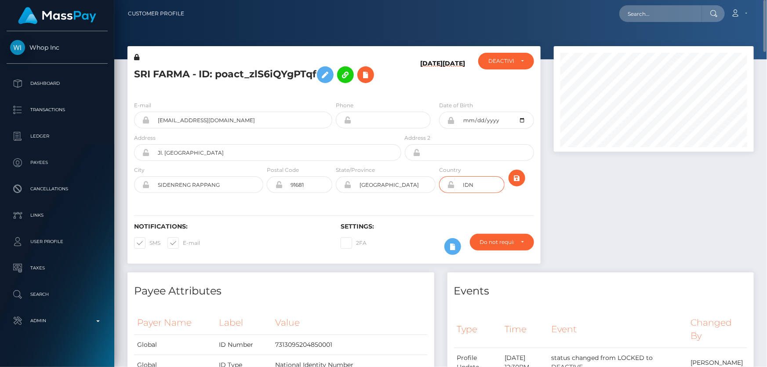
drag, startPoint x: 477, startPoint y: 181, endPoint x: 448, endPoint y: 184, distance: 29.6
click at [448, 184] on div "IDN" at bounding box center [471, 184] width 65 height 17
drag, startPoint x: 189, startPoint y: 74, endPoint x: 137, endPoint y: 70, distance: 52.0
click at [137, 70] on h5 "SRI FARMA - ID: poact_zlS6iQYgPTqf" at bounding box center [265, 74] width 262 height 25
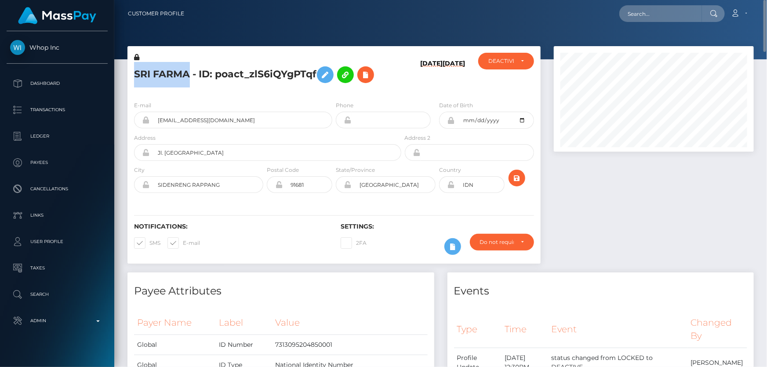
drag, startPoint x: 135, startPoint y: 70, endPoint x: 176, endPoint y: 70, distance: 41.3
click at [185, 71] on h5 "SRI FARMA - ID: poact_zlS6iQYgPTqf" at bounding box center [265, 74] width 262 height 25
drag, startPoint x: 175, startPoint y: 70, endPoint x: 163, endPoint y: 66, distance: 12.1
click at [156, 66] on h5 "SRI FARMA - ID: poact_zlS6iQYgPTqf" at bounding box center [265, 74] width 262 height 25
drag, startPoint x: 185, startPoint y: 73, endPoint x: 149, endPoint y: 71, distance: 36.6
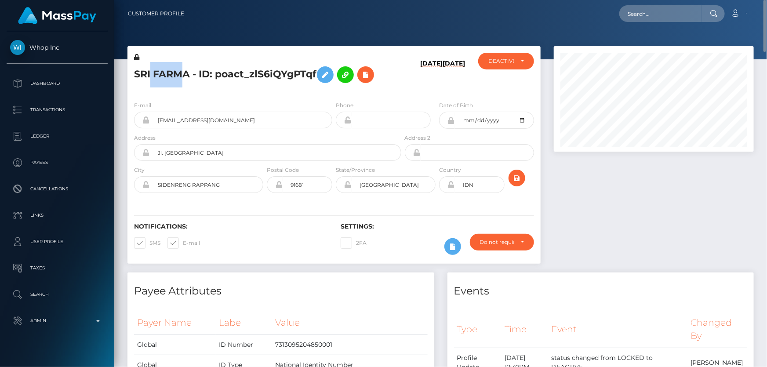
click at [149, 71] on h5 "SRI FARMA - ID: poact_zlS6iQYgPTqf" at bounding box center [265, 74] width 262 height 25
drag, startPoint x: 189, startPoint y: 72, endPoint x: 127, endPoint y: 73, distance: 61.5
click at [127, 73] on div "SRI FARMA - ID: poact_zlS6iQYgPTqf" at bounding box center [265, 73] width 276 height 41
copy h5 "SRI FARMA"
drag, startPoint x: 221, startPoint y: 119, endPoint x: 150, endPoint y: 119, distance: 71.2
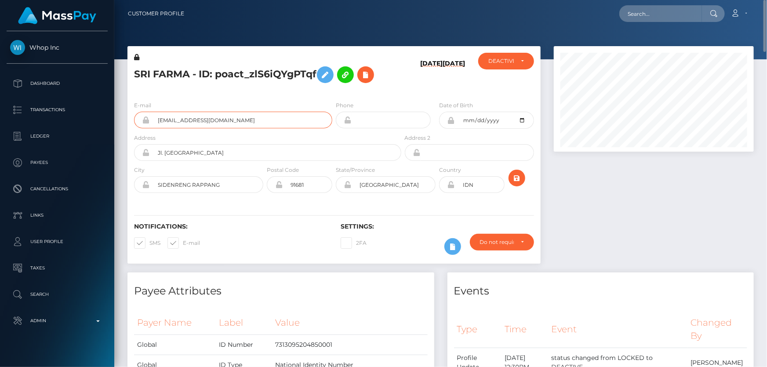
click at [150, 119] on input "unnieapk@gmail.com" at bounding box center [241, 120] width 182 height 17
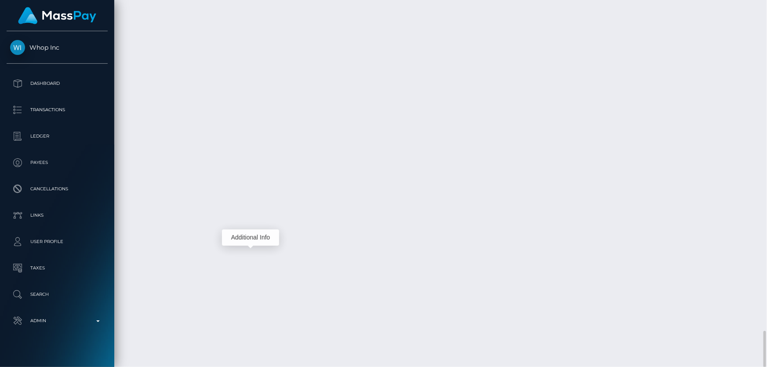
scroll to position [105, 200]
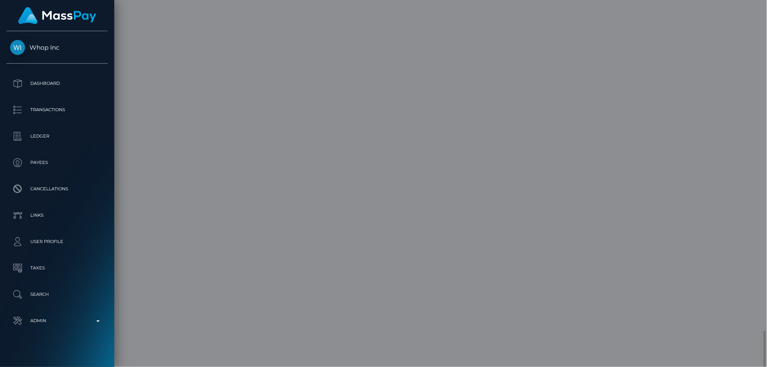
scroll to position [0, 0]
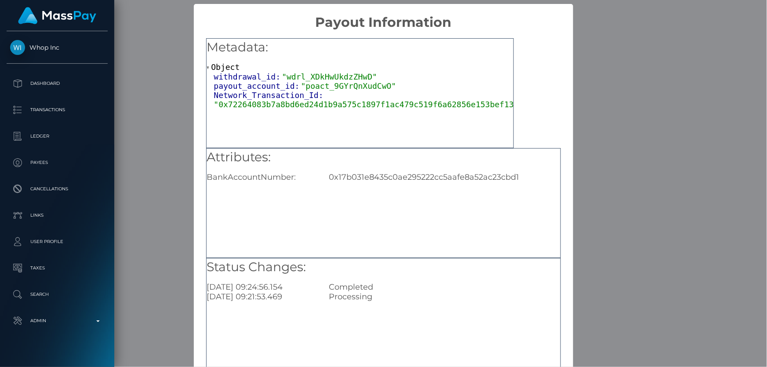
click at [367, 178] on div "0x17b031e8435c0ae295222cc5aafe8a52ac23cbd1" at bounding box center [444, 177] width 244 height 10
copy div "0x17b031e8435c0ae295222cc5aafe8a52ac23cbd1"
click at [668, 200] on div "× Payout Information Metadata: Object withdrawal_id: "wdrl_XDkHwUkdzZHwD" payou…" at bounding box center [383, 183] width 767 height 367
click at [666, 200] on div "× Payout Information Metadata: Object withdrawal_id: "wdrl_XDkHwUkdzZHwD" payou…" at bounding box center [383, 183] width 767 height 367
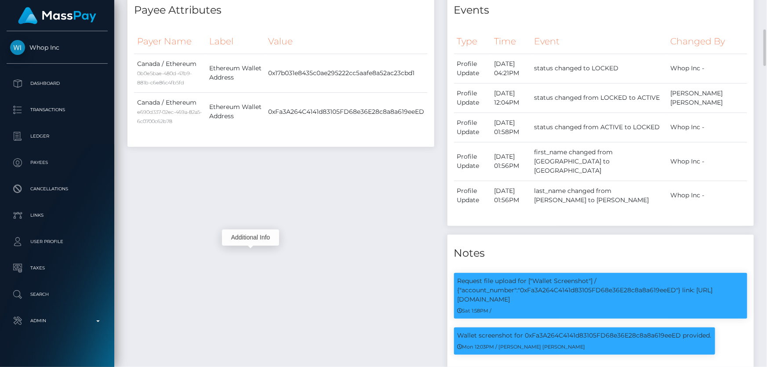
scroll to position [134, 0]
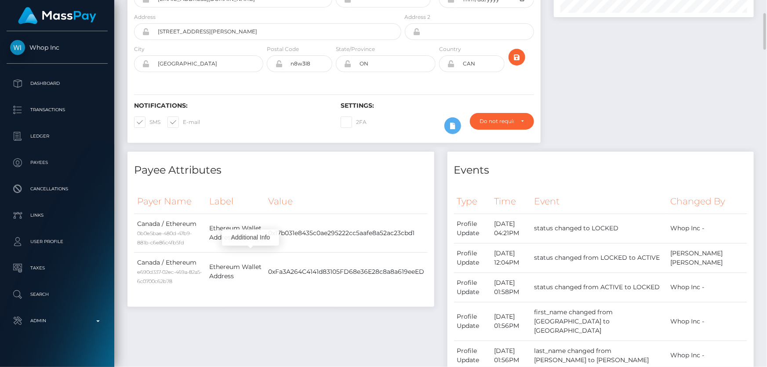
click at [366, 311] on div "Payee Attributes Payer Name Label Value Canada / Ethereum 0b0e5bae-480d-47b9-88…" at bounding box center [281, 372] width 320 height 441
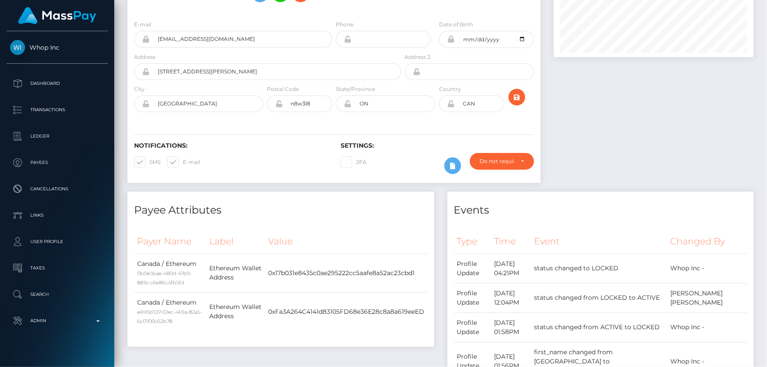
scroll to position [0, 0]
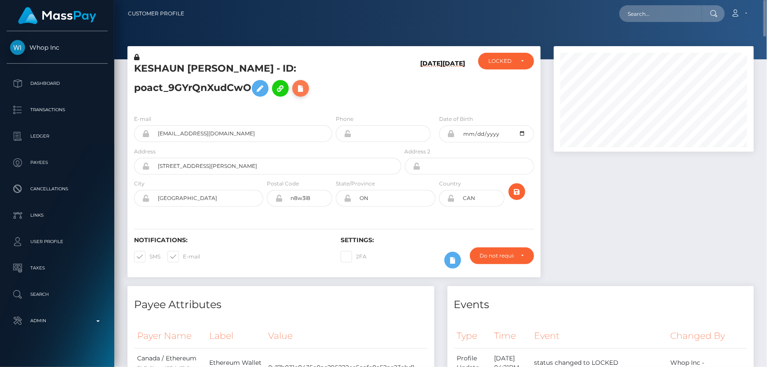
click at [308, 88] on button at bounding box center [300, 88] width 17 height 17
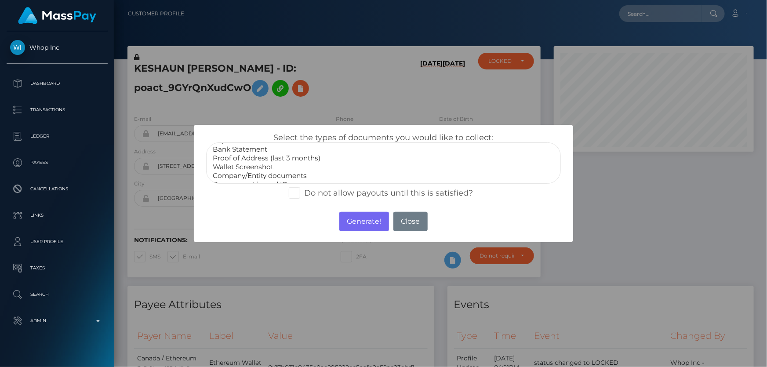
scroll to position [25, 0]
select select "Miscellaneous"
click at [254, 175] on option "Miscellaneous" at bounding box center [383, 177] width 343 height 9
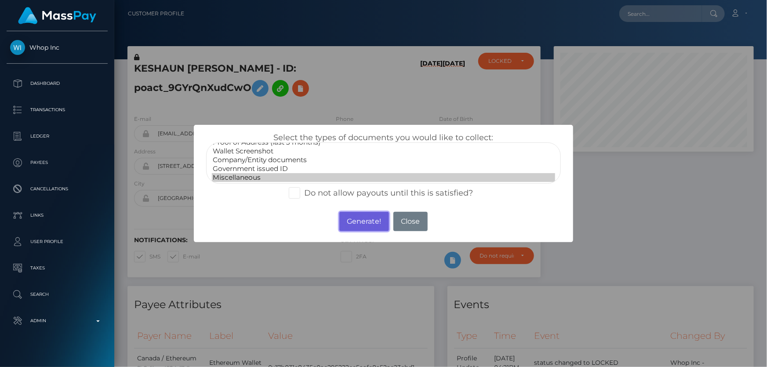
click at [366, 221] on button "Generate!" at bounding box center [364, 221] width 50 height 19
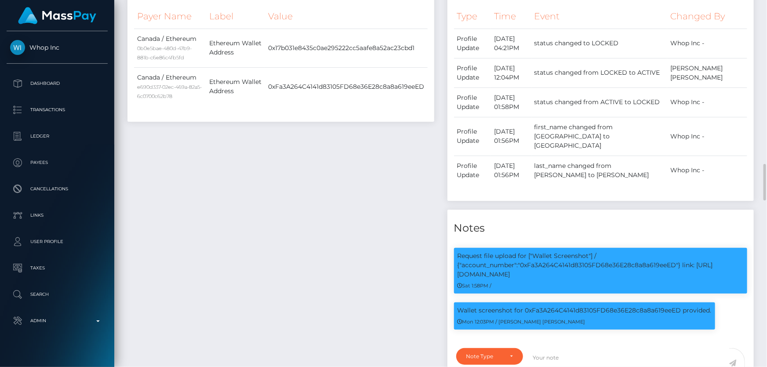
scroll to position [439, 0]
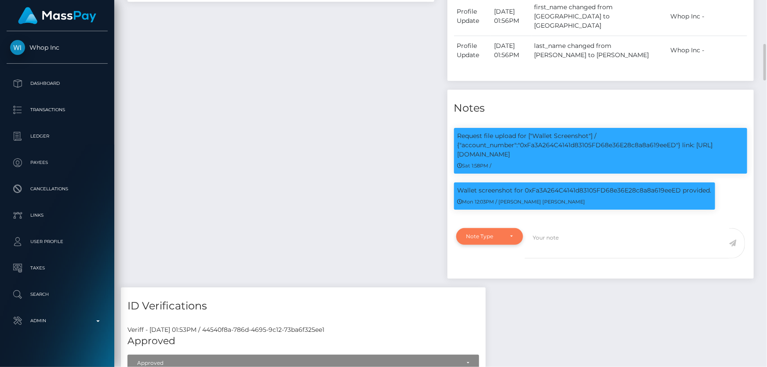
click at [482, 233] on div "Note Type" at bounding box center [489, 236] width 67 height 17
click at [489, 283] on span "Compliance" at bounding box center [483, 279] width 32 height 8
select select "COMPLIANCE"
click at [548, 251] on textarea at bounding box center [627, 243] width 204 height 30
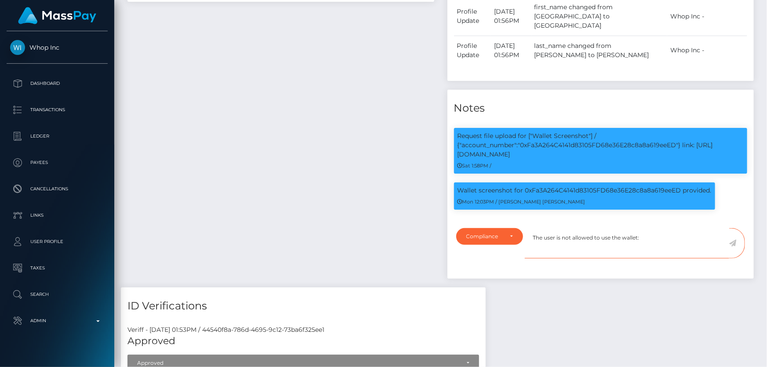
scroll to position [239, 0]
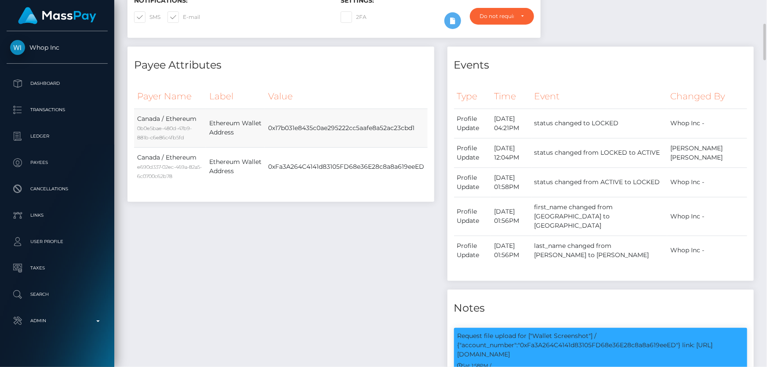
click at [359, 131] on td "0x17b031e8435c0ae295222cc5aafe8a52ac23cbd1" at bounding box center [346, 128] width 162 height 39
click at [359, 128] on td "0x17b031e8435c0ae295222cc5aafe8a52ac23cbd1" at bounding box center [346, 128] width 162 height 39
copy tbody "0x17b031e8435c0ae295222cc5aafe8a52ac23cbd1"
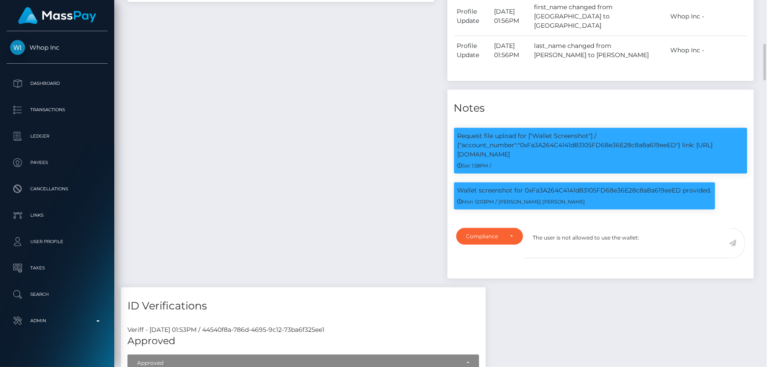
scroll to position [105, 200]
click at [652, 239] on textarea "The user is not allowed to use the wallet:" at bounding box center [627, 243] width 204 height 30
paste textarea "0x17b031e8435c0ae295222cc5aafe8a52ac23cbd1"
click at [684, 250] on textarea "The user is not allowed to use the wallet: 0x17b031e8435c0ae295222cc5aafe8a52ac…" at bounding box center [627, 243] width 204 height 30
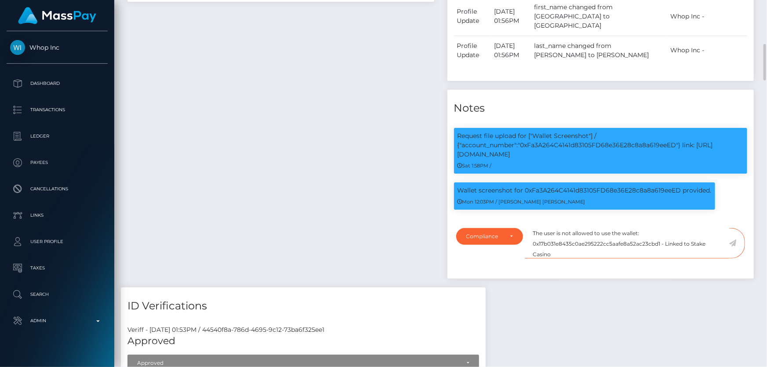
scroll to position [105, 200]
type textarea "The user is not allowed to use the wallet: 0x17b031e8435c0ae295222cc5aafe8a52ac…"
click at [562, 265] on div "The user is not allowed to use the wallet: 0x17b031e8435c0ae295222cc5aafe8a52ac…" at bounding box center [638, 248] width 227 height 41
click at [734, 247] on icon at bounding box center [732, 242] width 7 height 7
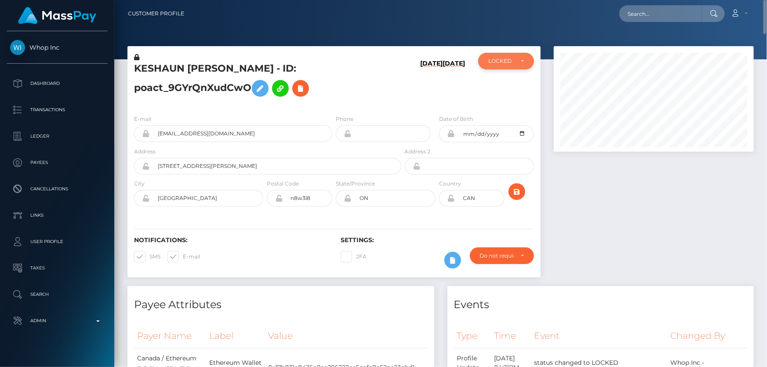
click at [503, 65] on div "LOCKED" at bounding box center [506, 61] width 56 height 17
click at [511, 104] on span "DEACTIVE" at bounding box center [503, 103] width 28 height 8
select select "DEACTIVE"
click at [177, 89] on h5 "KESHAUN [PERSON_NAME] - ID: poact_9GYrQnXudCwO" at bounding box center [265, 81] width 262 height 39
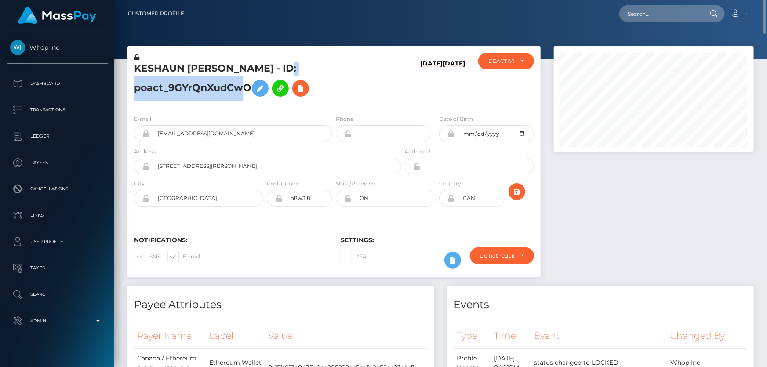
click at [177, 89] on h5 "KESHAUN [PERSON_NAME] - ID: poact_9GYrQnXudCwO" at bounding box center [265, 81] width 262 height 39
click at [177, 89] on h5 "KESHAUN TYWON LEWIS - ID: poact_9GYrQnXudCwO" at bounding box center [265, 81] width 262 height 39
copy h5 "KESHAUN TYWON LEWIS - ID: poact_9GYrQnXudCwO"
click at [634, 287] on div "Events" at bounding box center [600, 299] width 307 height 26
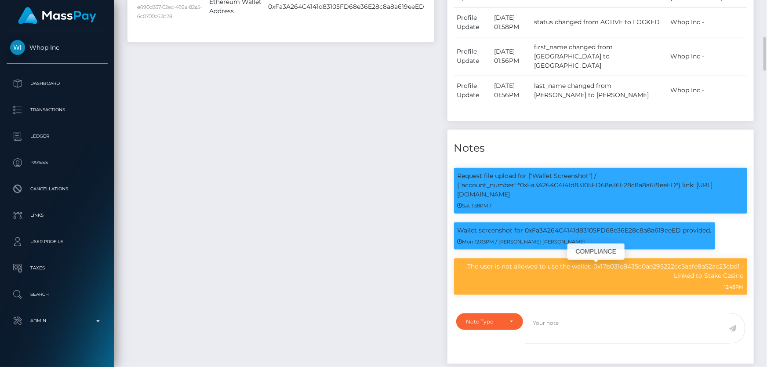
click at [600, 269] on p "The user is not allowed to use the wallet: 0x17b031e8435c0ae295222cc5aafe8a52ac…" at bounding box center [600, 271] width 287 height 18
copy div "The user is not allowed to use the wallet: 0x17b031e8435c0ae295222cc5aafe8a52ac…"
click at [304, 122] on div "Payee Attributes Payer Name Label Value Canada / Ethereum 0b0e5bae-480d-47b9-88…" at bounding box center [281, 130] width 320 height 486
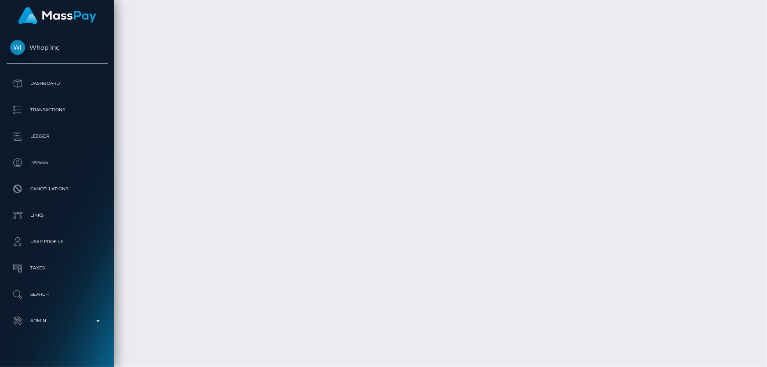
scroll to position [3515, 0]
drag, startPoint x: 551, startPoint y: 333, endPoint x: 539, endPoint y: 321, distance: 16.5
copy td "$277.21 USD"
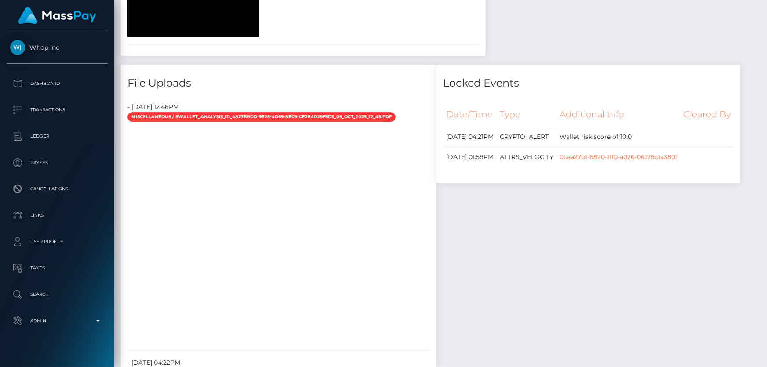
scroll to position [0, 0]
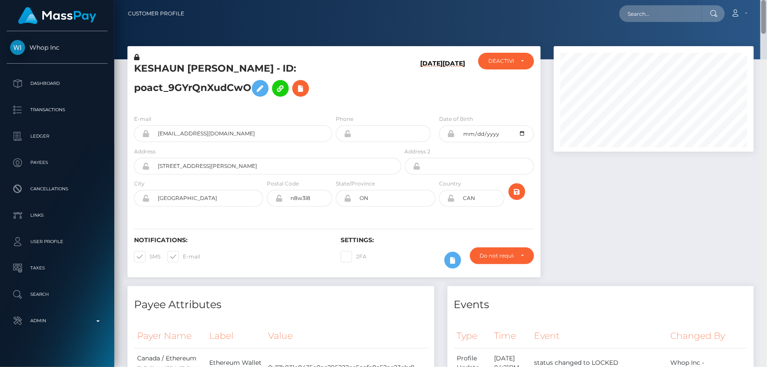
drag, startPoint x: 765, startPoint y: 338, endPoint x: 724, endPoint y: 29, distance: 311.1
click at [766, 0] on html "Whop Inc Dashboard Transactions Ledger Payees Cancellations Links" at bounding box center [383, 183] width 767 height 367
drag, startPoint x: 263, startPoint y: 70, endPoint x: 134, endPoint y: 66, distance: 128.8
click at [134, 66] on h5 "KESHAUN TYWON LEWIS - ID: poact_9GYrQnXudCwO" at bounding box center [265, 81] width 262 height 39
copy h5 "KESHAUN TYWON LEWIS"
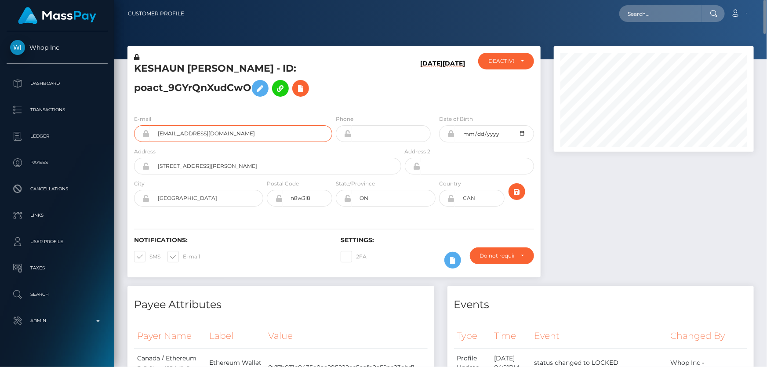
drag, startPoint x: 228, startPoint y: 134, endPoint x: 154, endPoint y: 128, distance: 74.5
click at [154, 128] on input "evanhayek11@gmail.com" at bounding box center [241, 133] width 182 height 17
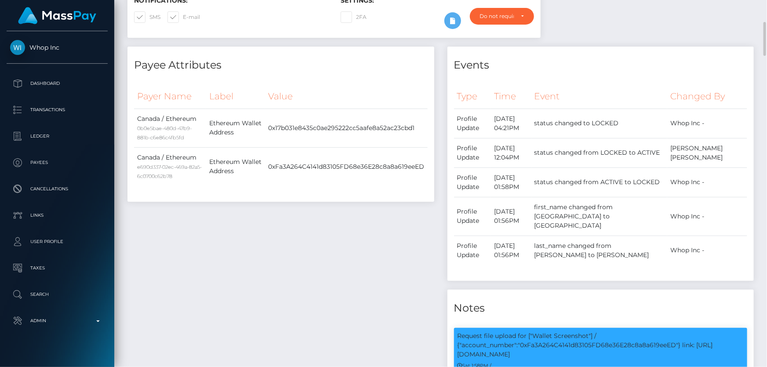
scroll to position [359, 0]
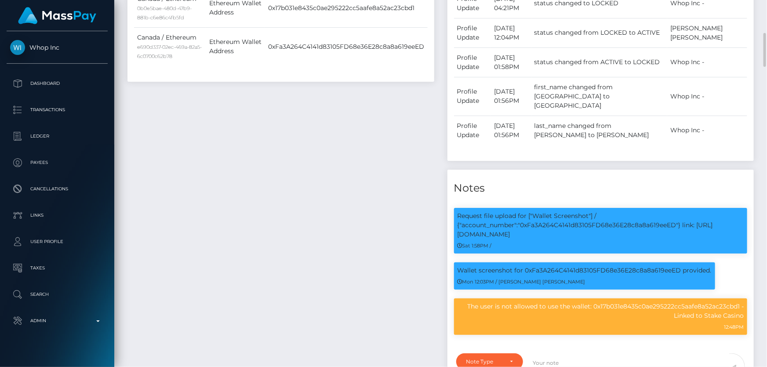
click at [240, 197] on div "Payee Attributes Payer Name Label Value Canada / Ethereum 0b0e5bae-480d-47b9-88…" at bounding box center [281, 170] width 320 height 486
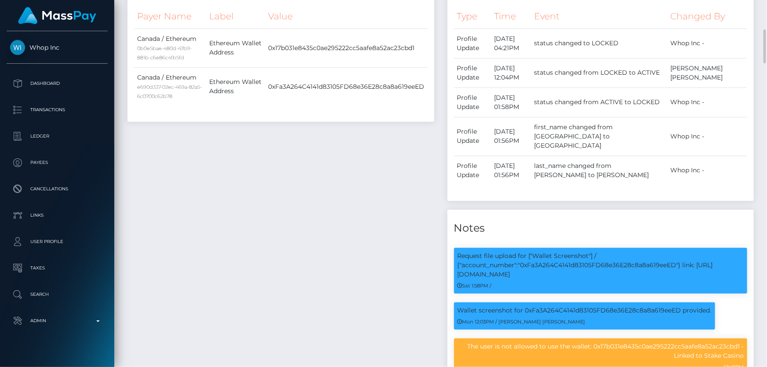
scroll to position [439, 0]
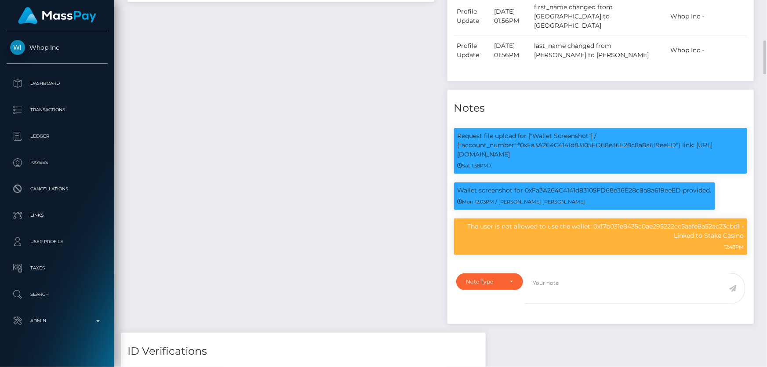
drag, startPoint x: 274, startPoint y: 165, endPoint x: 254, endPoint y: 163, distance: 20.3
click at [274, 165] on div "Payee Attributes Payer Name Label Value Canada / Ethereum 0b0e5bae-480d-47b9-88…" at bounding box center [281, 90] width 320 height 486
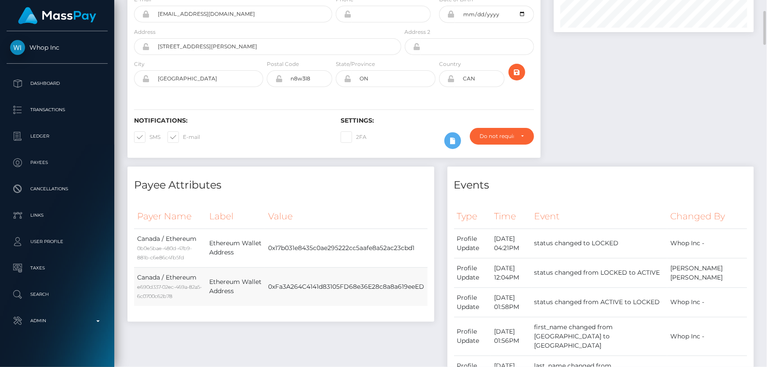
scroll to position [0, 0]
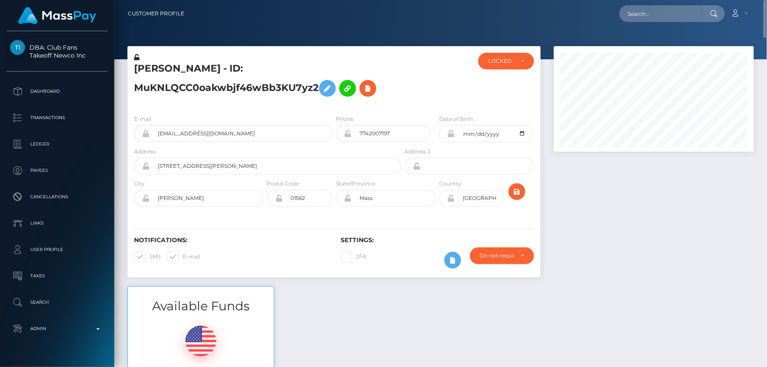
click at [568, 259] on div at bounding box center [653, 166] width 213 height 240
click at [502, 259] on div "Do not require" at bounding box center [497, 255] width 34 height 7
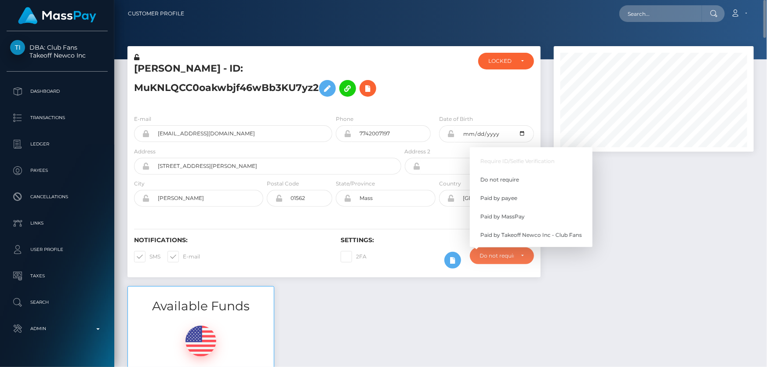
scroll to position [105, 200]
click at [519, 215] on span "Paid by MassPay" at bounding box center [502, 217] width 44 height 8
select select "2"
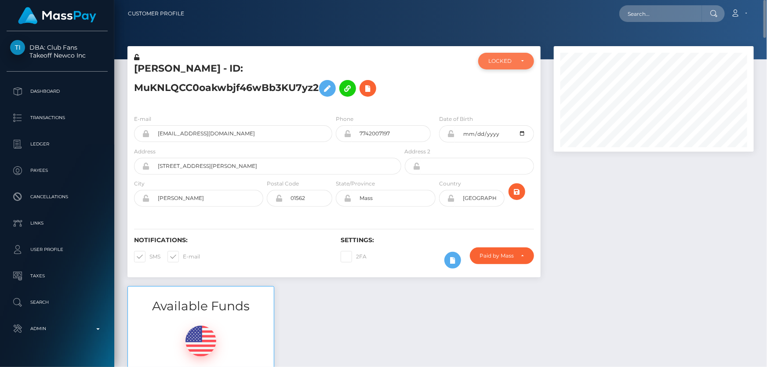
click at [498, 67] on div "LOCKED" at bounding box center [506, 61] width 56 height 17
click at [501, 84] on span "ACTIVE" at bounding box center [499, 85] width 20 height 8
select select "ACTIVE"
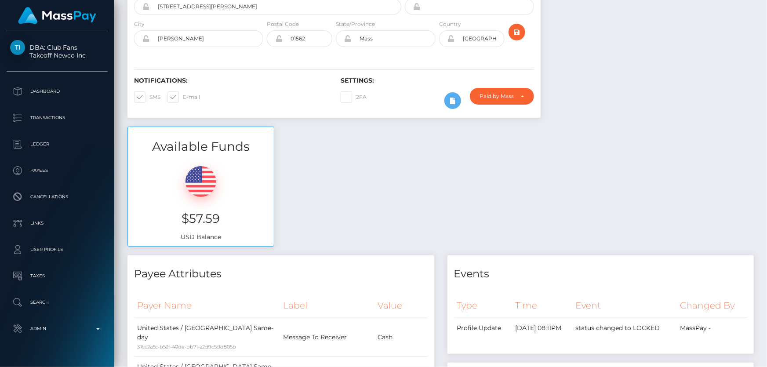
scroll to position [0, 0]
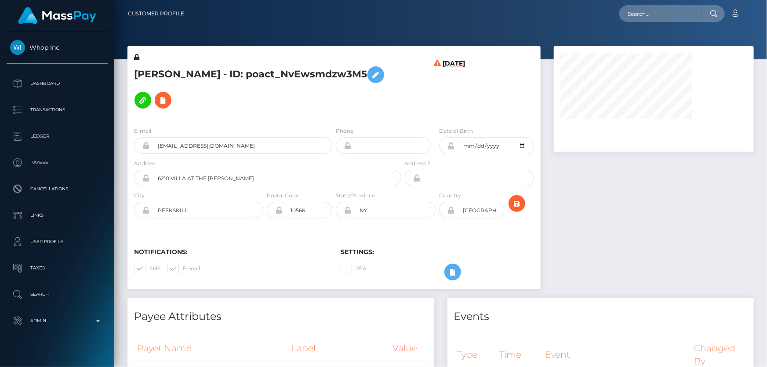
click at [254, 108] on h5 "SYED R AHMED - ID: poact_NvEwsmdzw3M5" at bounding box center [265, 87] width 262 height 51
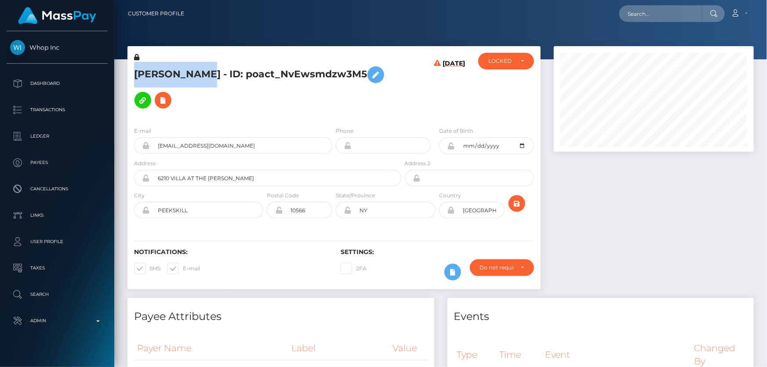
drag, startPoint x: 213, startPoint y: 73, endPoint x: 135, endPoint y: 71, distance: 77.4
click at [135, 71] on h5 "SYED R AHMED - ID: poact_NvEwsmdzw3M5" at bounding box center [265, 87] width 262 height 51
copy h5 "SYED R AHMED"
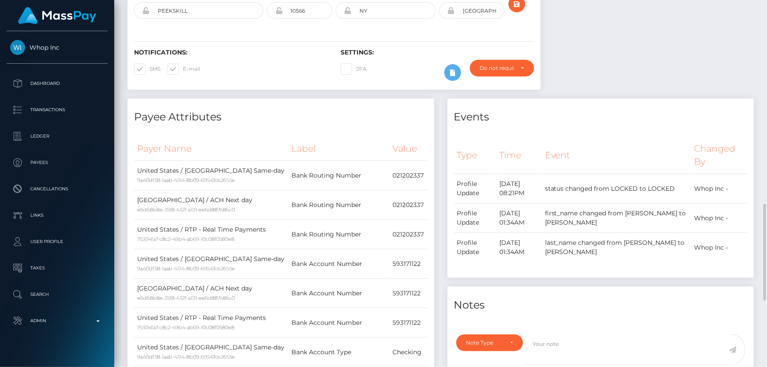
scroll to position [319, 0]
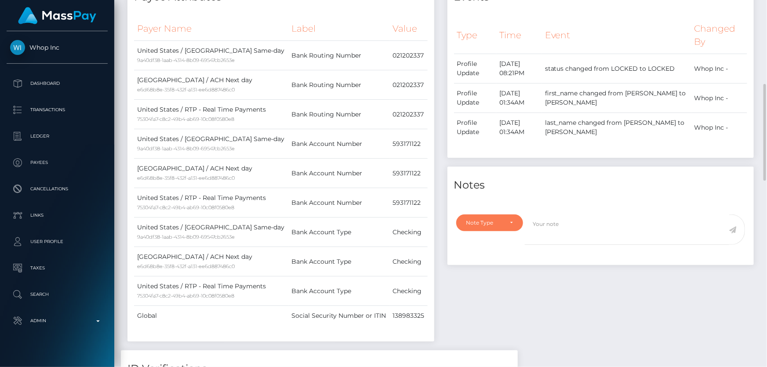
drag, startPoint x: 505, startPoint y: 215, endPoint x: 496, endPoint y: 231, distance: 17.9
click at [504, 220] on div "Note Type" at bounding box center [489, 222] width 67 height 17
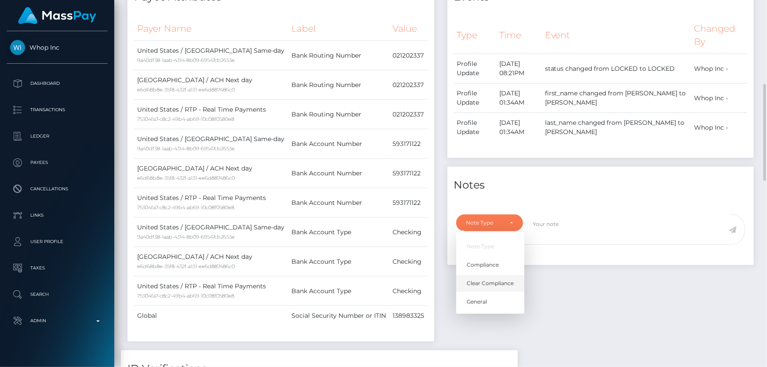
scroll to position [105, 200]
drag, startPoint x: 497, startPoint y: 279, endPoint x: 531, endPoint y: 261, distance: 38.3
click at [497, 279] on link "Clear Compliance" at bounding box center [490, 284] width 68 height 16
select select "CLEAR_COMPLIANCE"
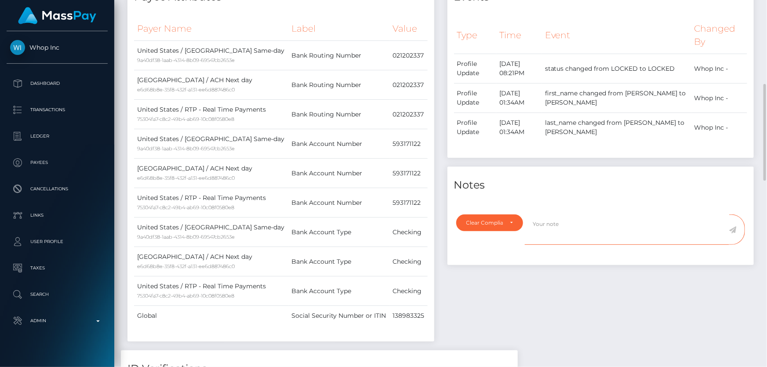
paste textarea "The hits refer to persons residents in a different country ( Pakistan )."
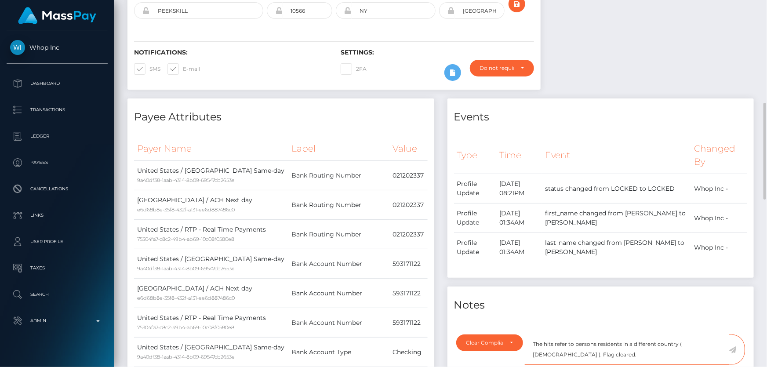
scroll to position [239, 0]
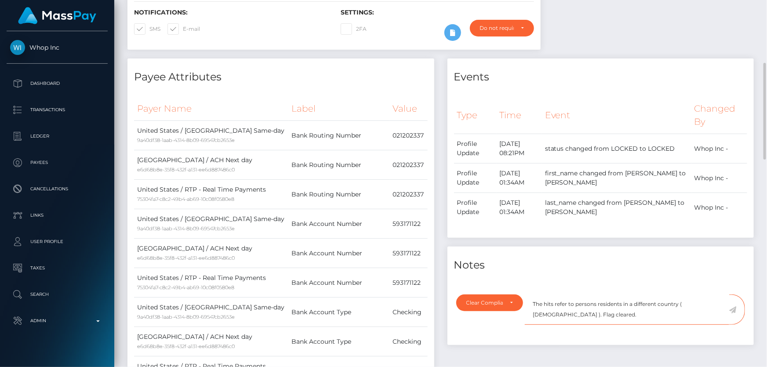
type textarea "The hits refer to persons residents in a different country ( Pakistan ). Flag c…"
click at [733, 309] on icon at bounding box center [732, 309] width 7 height 7
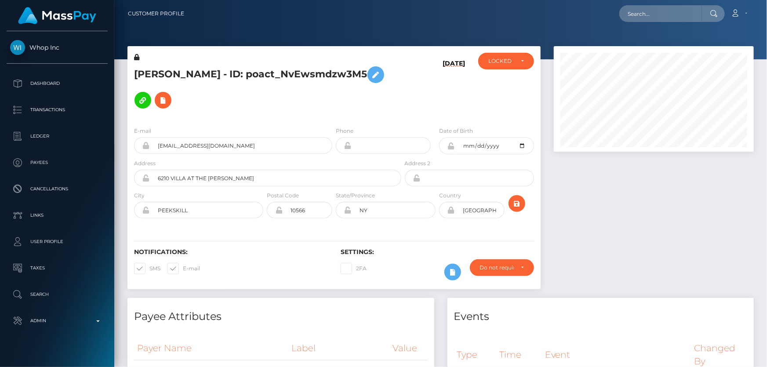
scroll to position [105, 200]
drag, startPoint x: 501, startPoint y: 60, endPoint x: 501, endPoint y: 66, distance: 5.7
click at [501, 60] on div "LOCKED" at bounding box center [500, 61] width 25 height 7
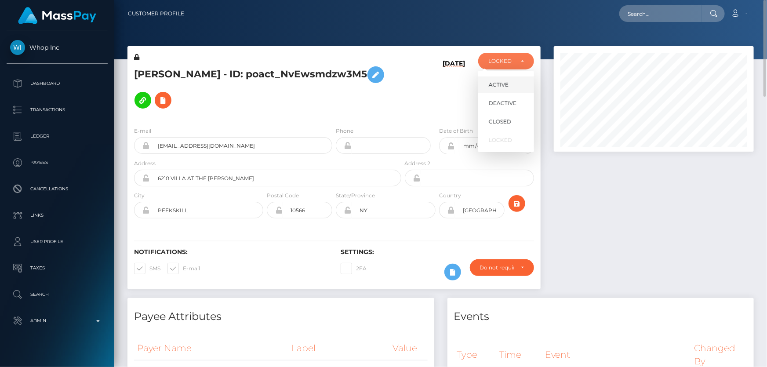
click at [502, 87] on span "ACTIVE" at bounding box center [499, 85] width 20 height 8
select select "ACTIVE"
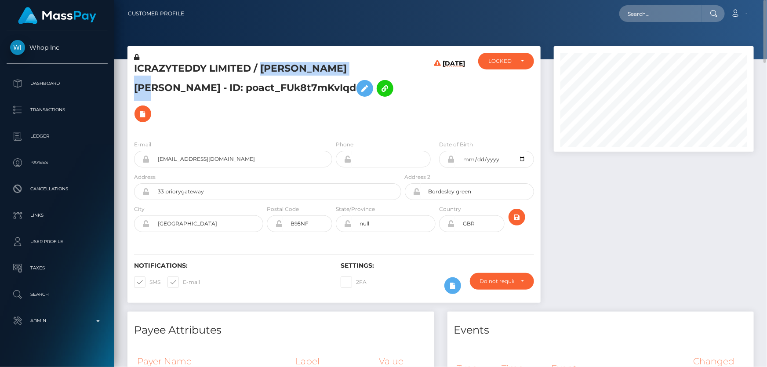
drag, startPoint x: 261, startPoint y: 66, endPoint x: 361, endPoint y: 62, distance: 100.3
click at [370, 65] on h5 "ICRAZYTEDDY LIMITED / [PERSON_NAME] [PERSON_NAME] - ID: poact_FUk8t7mKvIqd" at bounding box center [265, 94] width 262 height 65
drag, startPoint x: 359, startPoint y: 62, endPoint x: 318, endPoint y: 57, distance: 41.6
click at [318, 57] on div "ICRAZYTEDDY LIMITED / [PERSON_NAME] [PERSON_NAME] - ID: poact_FUk8t7mKvIqd" at bounding box center [265, 93] width 276 height 80
drag, startPoint x: 259, startPoint y: 68, endPoint x: 362, endPoint y: 67, distance: 102.4
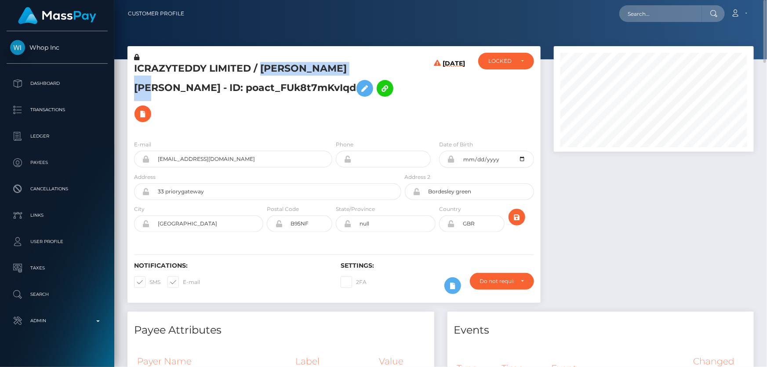
click at [373, 68] on h5 "ICRAZYTEDDY LIMITED / [PERSON_NAME] [PERSON_NAME] - ID: poact_FUk8t7mKvIqd" at bounding box center [265, 94] width 262 height 65
copy h5 "[PERSON_NAME] [PERSON_NAME]"
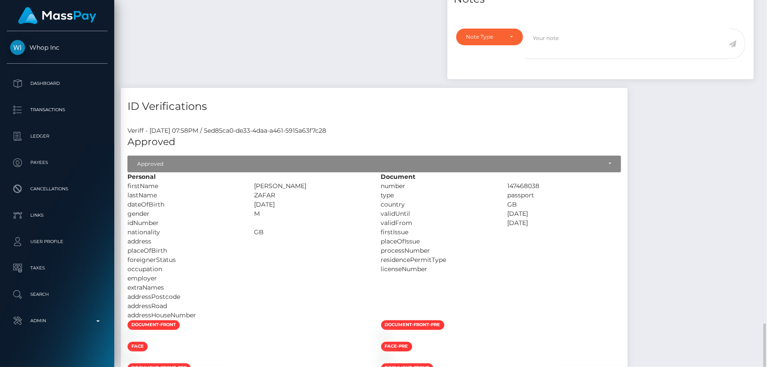
scroll to position [719, 0]
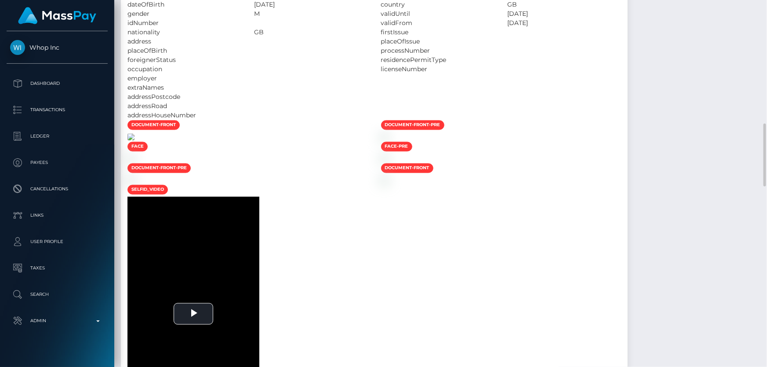
click at [134, 141] on img at bounding box center [130, 137] width 7 height 7
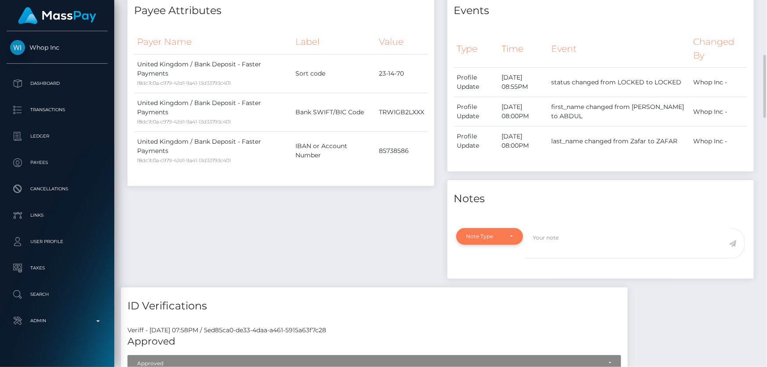
scroll to position [399, 0]
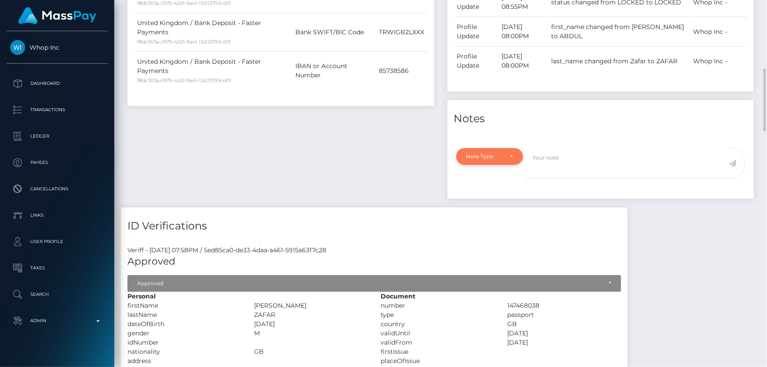
click at [505, 153] on div "Note Type" at bounding box center [489, 156] width 47 height 7
click at [510, 213] on span "Clear Compliance" at bounding box center [490, 217] width 47 height 8
select select "CLEAR_COMPLIANCE"
paste textarea "The hits refer to persons without the Last Name ( Zafar ) residents in a differ…"
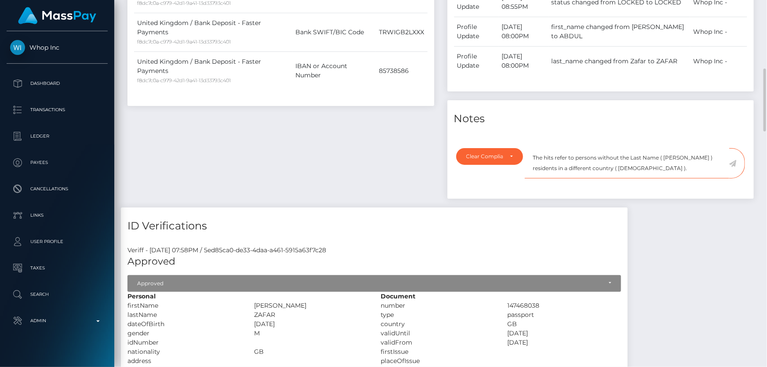
click at [643, 148] on textarea "The hits refer to persons without the Last Name ( Zafar ) residents in a differ…" at bounding box center [627, 163] width 204 height 30
type textarea "The hits refer to persons without the Last Name ( [PERSON_NAME] ) residents in …"
click at [733, 160] on icon at bounding box center [732, 163] width 7 height 7
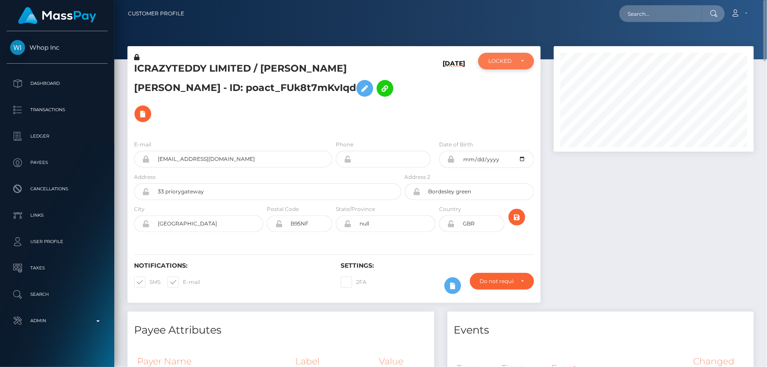
click at [503, 68] on div "LOCKED" at bounding box center [506, 61] width 56 height 17
click at [507, 85] on span "ACTIVE" at bounding box center [499, 85] width 20 height 8
select select "ACTIVE"
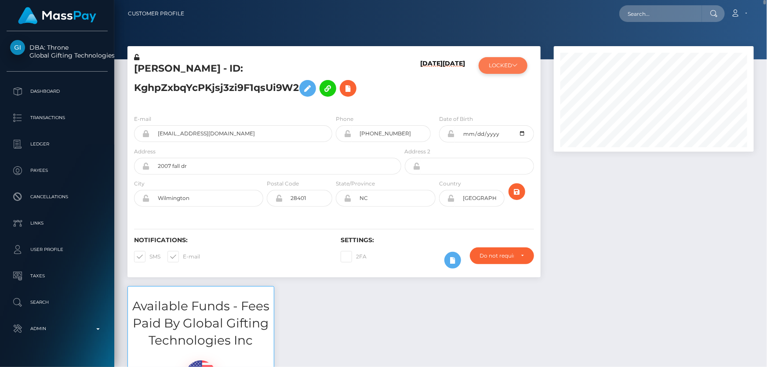
click at [503, 71] on button "LOCKED" at bounding box center [503, 65] width 49 height 17
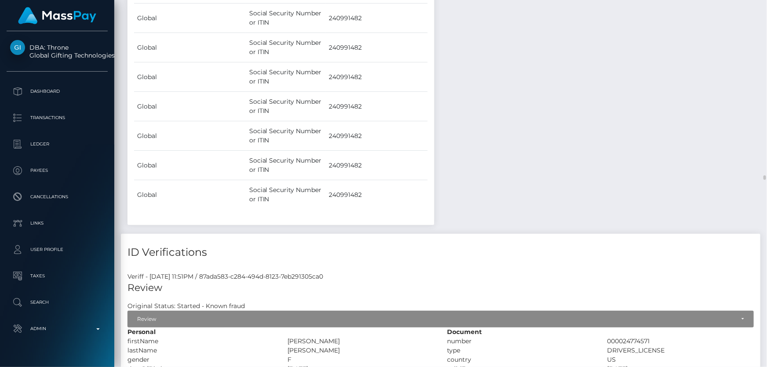
scroll to position [13582, 0]
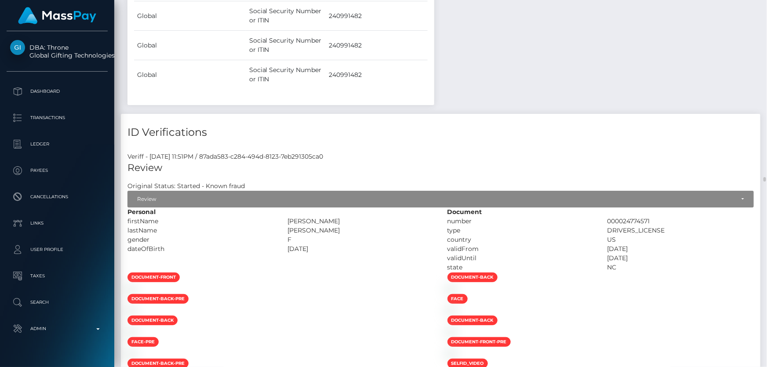
drag, startPoint x: 758, startPoint y: 149, endPoint x: 758, endPoint y: 142, distance: 6.6
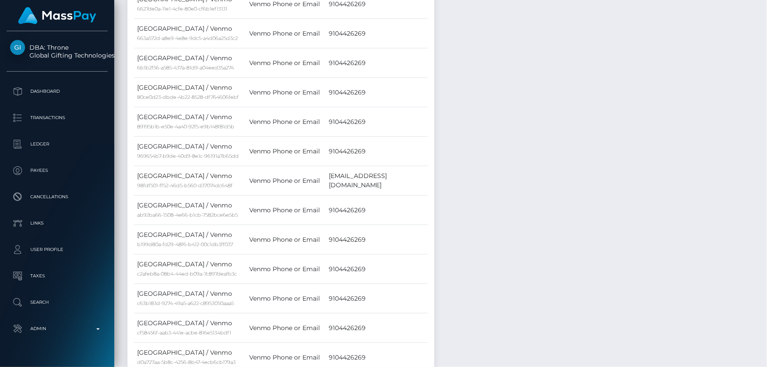
scroll to position [0, 0]
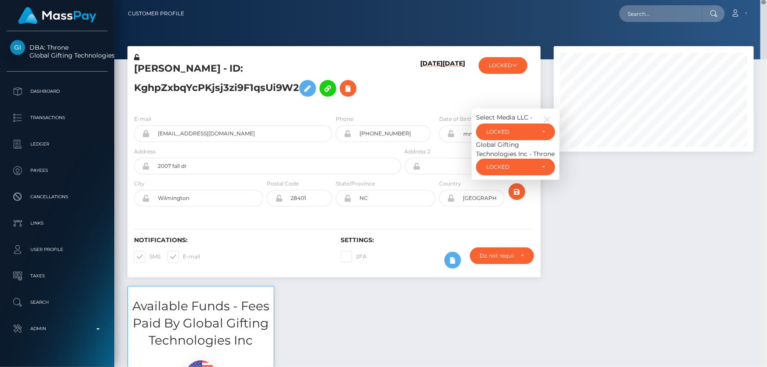
drag, startPoint x: 764, startPoint y: 178, endPoint x: 766, endPoint y: -6, distance: 184.1
click at [766, 0] on html "DBA: Throne Global Gifting Technologies Inc Dashboard Transactions Ledger Payee…" at bounding box center [383, 183] width 767 height 367
click at [532, 132] on div "LOCKED" at bounding box center [510, 131] width 49 height 7
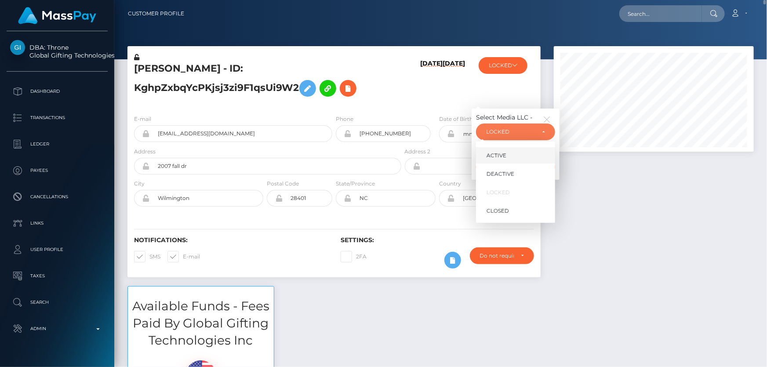
scroll to position [105, 200]
click at [524, 153] on link "ACTIVE" at bounding box center [515, 155] width 79 height 16
select select "ACTIVE"
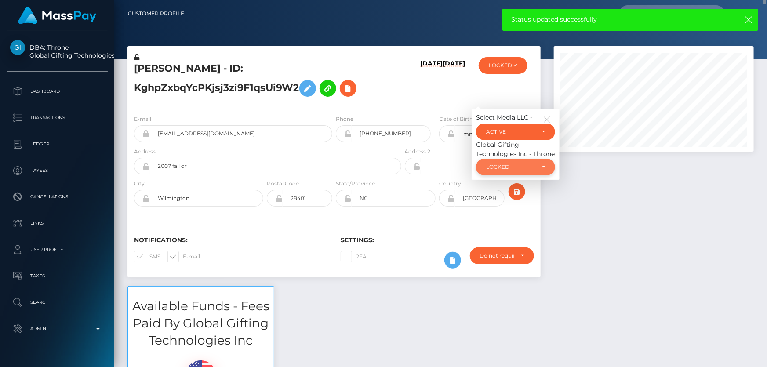
click at [525, 169] on div "LOCKED" at bounding box center [510, 166] width 49 height 7
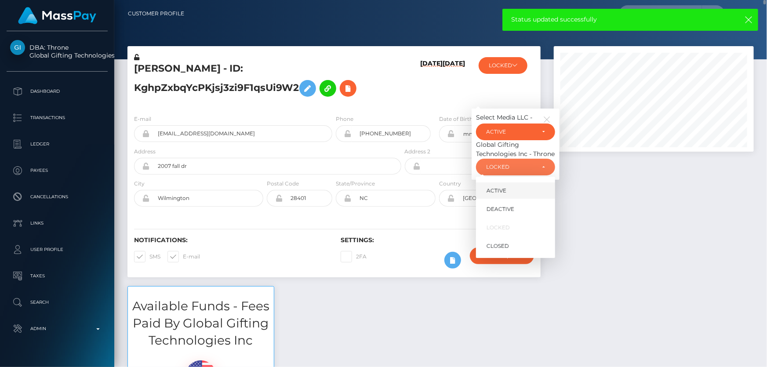
click at [526, 191] on link "ACTIVE" at bounding box center [515, 190] width 79 height 16
select select "ACTIVE"
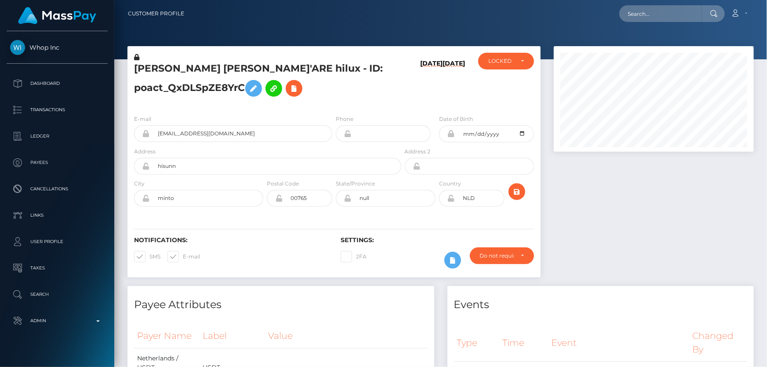
click at [388, 97] on h5 "JOSHUA OUKO MONG'ARE hilux - ID: poact_QxDLSpZE8YrC" at bounding box center [265, 81] width 262 height 39
click at [405, 96] on div "10/07/25 10/07/25" at bounding box center [437, 80] width 69 height 55
click at [136, 56] on icon at bounding box center [136, 57] width 5 height 6
click at [257, 90] on icon at bounding box center [253, 88] width 11 height 11
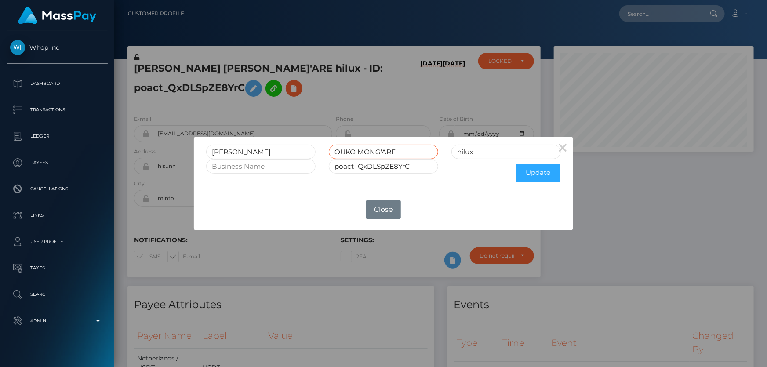
drag, startPoint x: 412, startPoint y: 152, endPoint x: 358, endPoint y: 153, distance: 53.6
click at [358, 153] on input "OUKO MONG'ARE" at bounding box center [383, 152] width 109 height 15
type input "OUKO"
click at [465, 160] on div "Update" at bounding box center [506, 173] width 123 height 28
drag, startPoint x: 479, startPoint y: 154, endPoint x: 438, endPoint y: 151, distance: 41.4
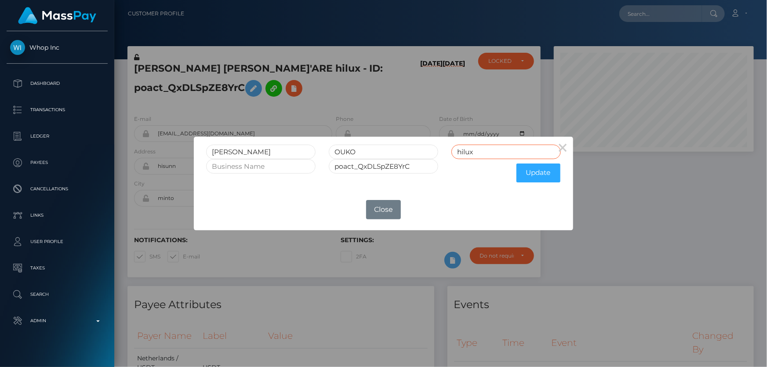
click at [438, 151] on div "JOSHUA OUKO hilux" at bounding box center [383, 152] width 367 height 15
paste input "MONG'ARE"
type input "MONG'ARE"
click at [541, 171] on button "Update" at bounding box center [538, 172] width 44 height 19
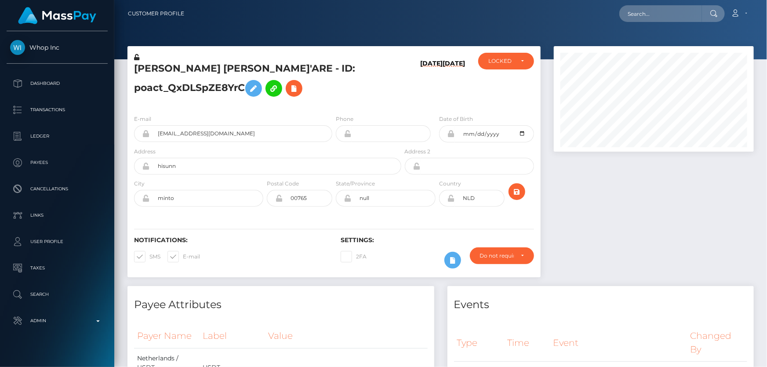
scroll to position [105, 200]
click at [137, 57] on icon at bounding box center [136, 57] width 5 height 6
click at [499, 64] on div "LOCKED" at bounding box center [500, 61] width 25 height 7
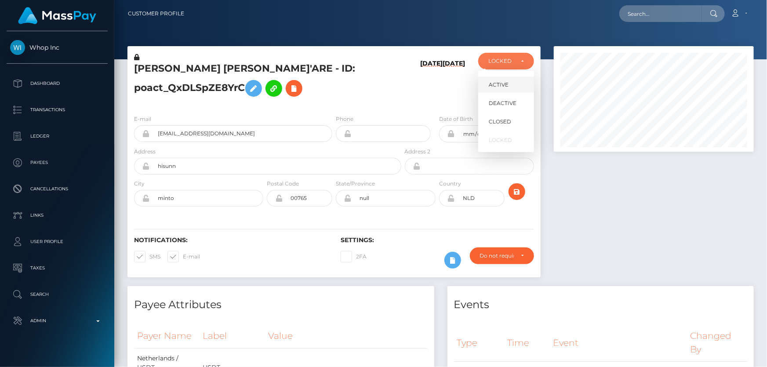
click at [505, 88] on span "ACTIVE" at bounding box center [499, 85] width 20 height 8
select select "ACTIVE"
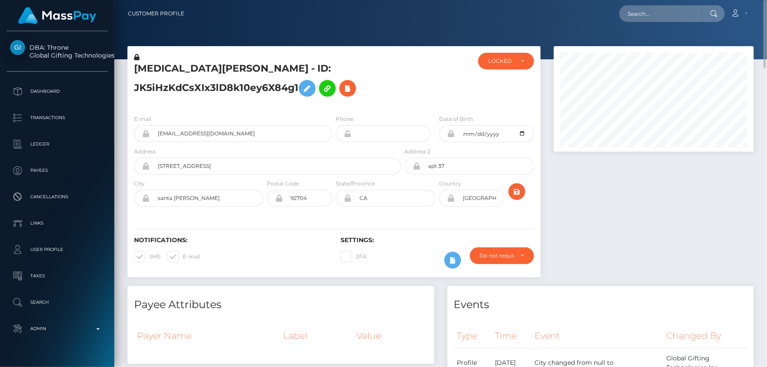
click at [195, 88] on h5 "[MEDICAL_DATA][PERSON_NAME] - ID: JK5iHzKdCsXIx3lD8k10ey6X84g1" at bounding box center [265, 81] width 262 height 39
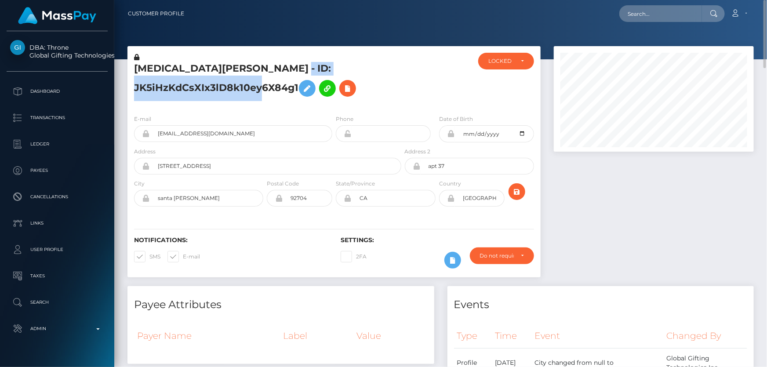
click at [195, 88] on h5 "[MEDICAL_DATA][PERSON_NAME] - ID: JK5iHzKdCsXIx3lD8k10ey6X84g1" at bounding box center [265, 81] width 262 height 39
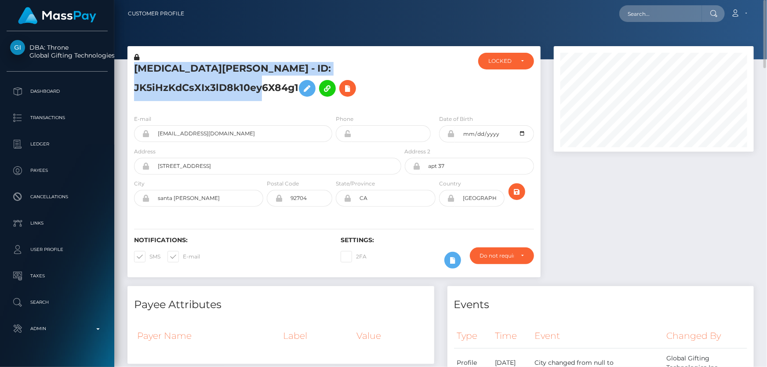
click at [195, 88] on h5 "[MEDICAL_DATA][PERSON_NAME] - ID: JK5iHzKdCsXIx3lD8k10ey6X84g1" at bounding box center [265, 81] width 262 height 39
copy h5 "[MEDICAL_DATA][PERSON_NAME] - ID: JK5iHzKdCsXIx3lD8k10ey6X84g1"
click at [502, 62] on div "LOCKED" at bounding box center [500, 61] width 25 height 7
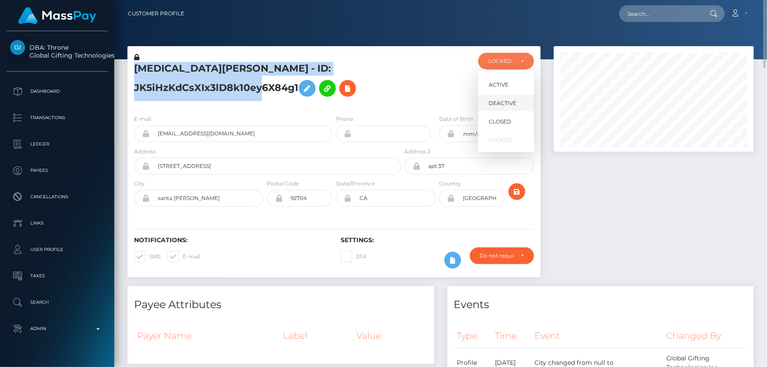
scroll to position [105, 200]
click at [510, 107] on link "DEACTIVE" at bounding box center [506, 103] width 56 height 16
select select "DEACTIVE"
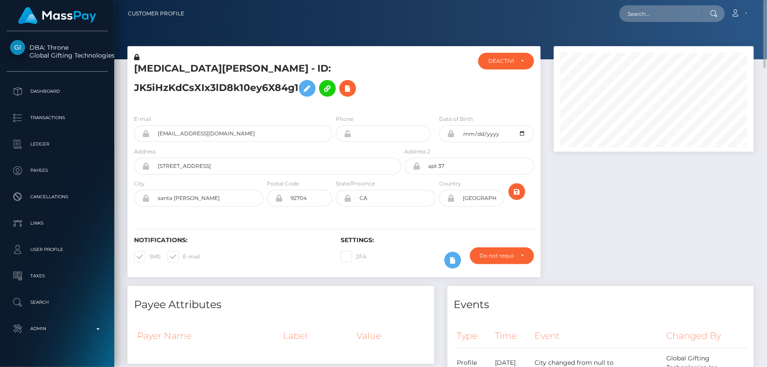
click at [598, 238] on div at bounding box center [653, 166] width 213 height 240
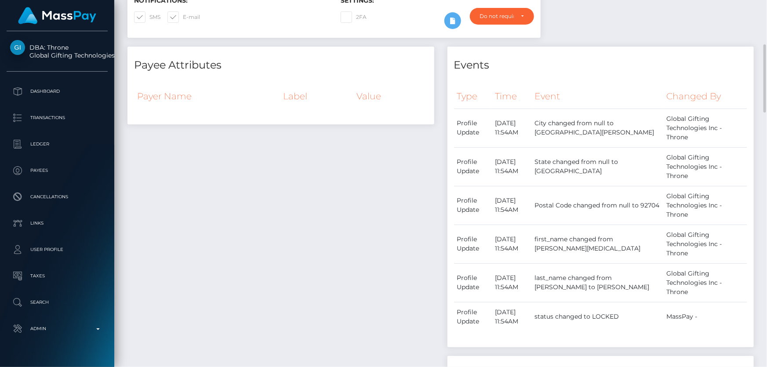
scroll to position [399, 0]
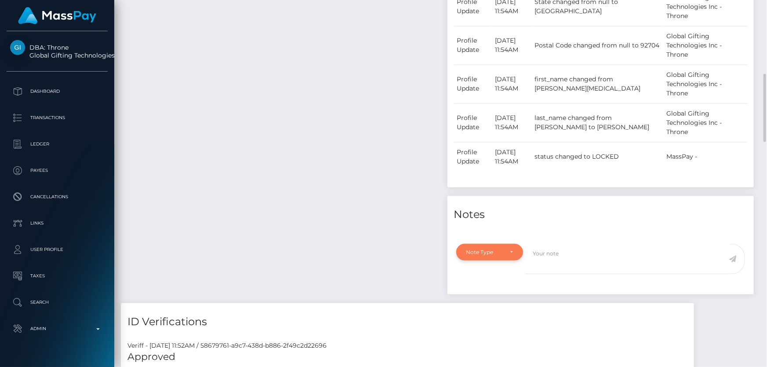
click at [497, 249] on div "Note Type" at bounding box center [484, 252] width 37 height 7
click at [481, 290] on span "Compliance" at bounding box center [483, 294] width 32 height 8
select select "COMPLIANCE"
paste textarea "The client needs to confirm who owns the account"
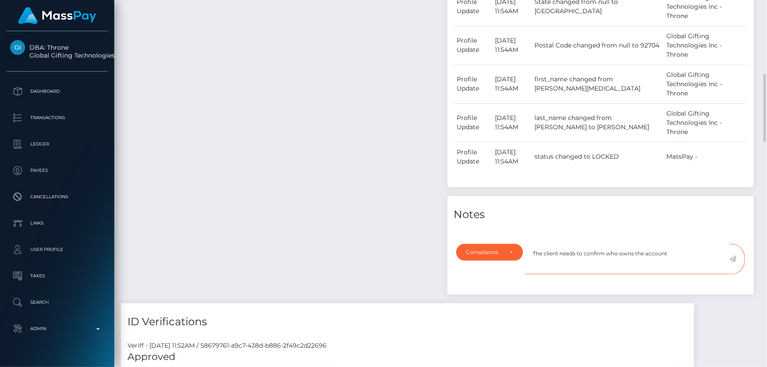
type textarea "The client needs to confirm who owns the account"
click at [732, 255] on icon at bounding box center [732, 258] width 7 height 7
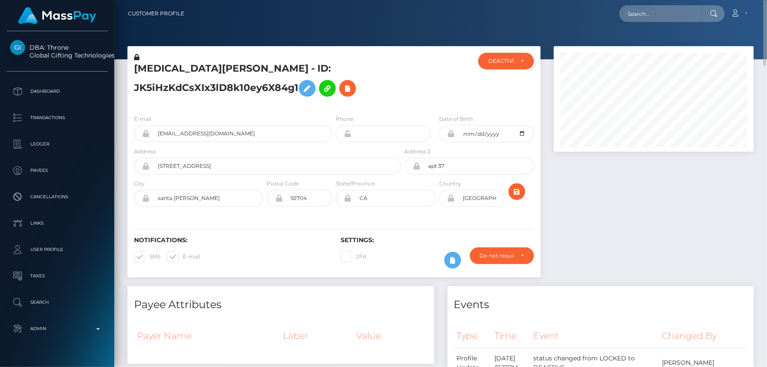
click at [235, 86] on h5 "[MEDICAL_DATA][PERSON_NAME] - ID: JK5iHzKdCsXIx3lD8k10ey6X84g1" at bounding box center [265, 81] width 262 height 39
drag, startPoint x: 210, startPoint y: 117, endPoint x: 199, endPoint y: 111, distance: 12.6
click at [210, 117] on div "E-mail noxmcsoot@gmail.com" at bounding box center [233, 128] width 198 height 28
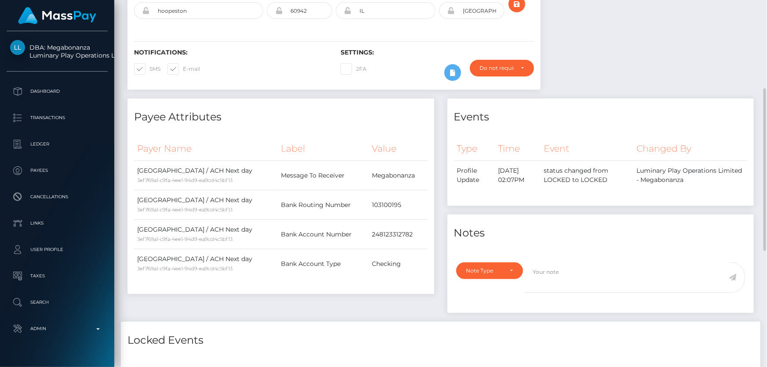
scroll to position [279, 0]
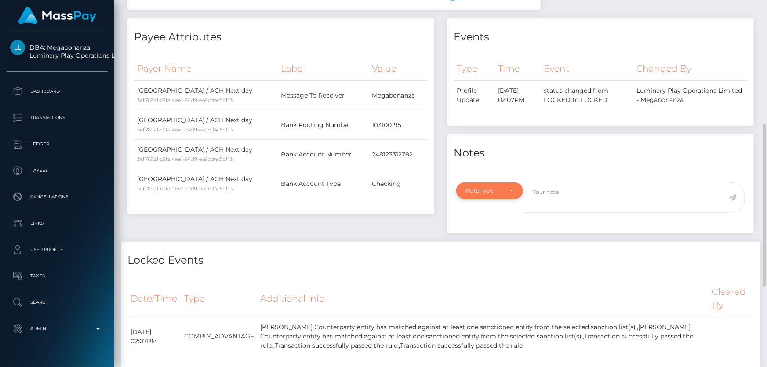
click at [493, 182] on div "Note Type" at bounding box center [489, 190] width 67 height 17
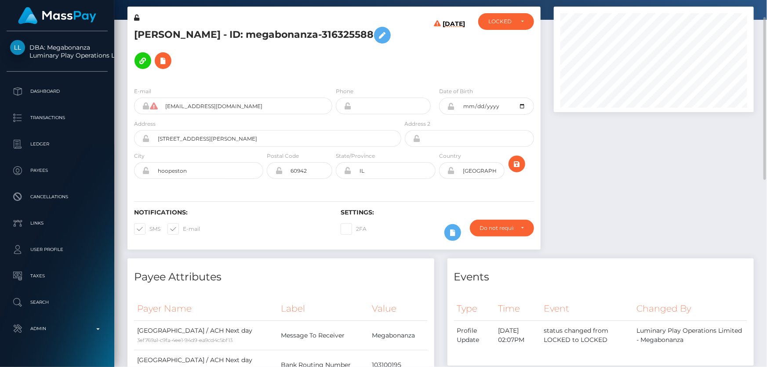
scroll to position [0, 0]
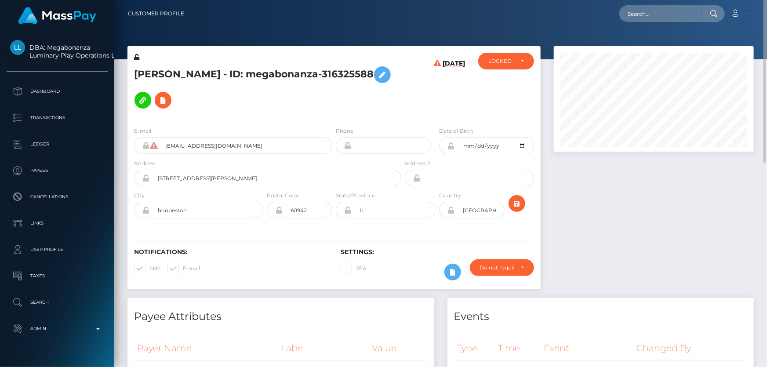
click at [259, 68] on h5 "DAVID LEE ZARATE - ID: megabonanza-316325588" at bounding box center [265, 87] width 262 height 51
copy h5 "DAVID LEE ZARATE - ID: megabonanza-316325588"
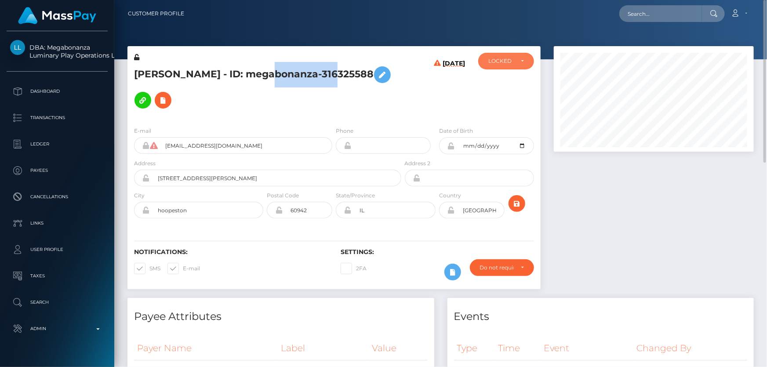
drag, startPoint x: 528, startPoint y: 61, endPoint x: 519, endPoint y: 72, distance: 14.0
click at [528, 61] on div "LOCKED" at bounding box center [506, 61] width 56 height 17
click at [513, 102] on span "DEACTIVE" at bounding box center [503, 103] width 28 height 8
select select "DEACTIVE"
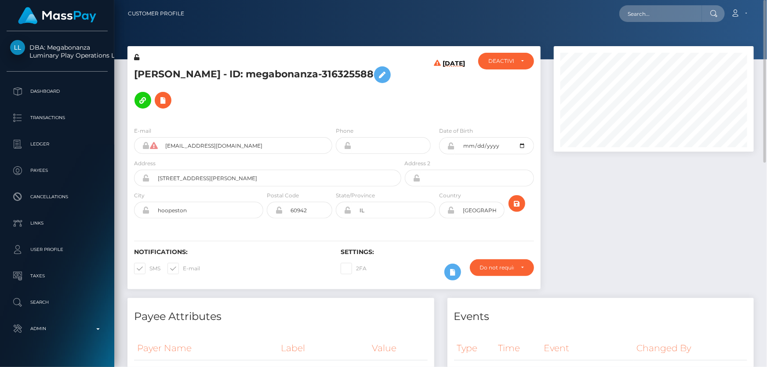
drag, startPoint x: 664, startPoint y: 275, endPoint x: 633, endPoint y: 252, distance: 38.0
click at [663, 274] on div at bounding box center [653, 172] width 213 height 252
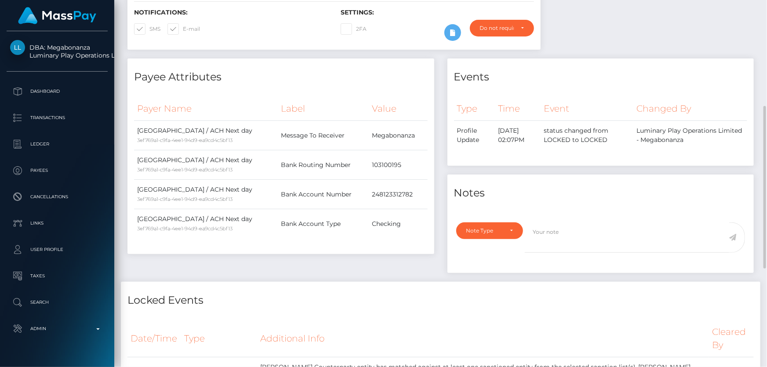
scroll to position [359, 0]
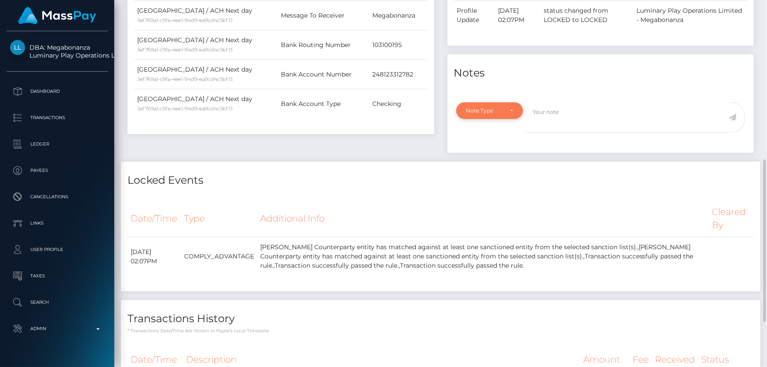
click at [490, 107] on div "Note Type" at bounding box center [484, 110] width 37 height 7
click at [495, 149] on span "Compliance" at bounding box center [483, 153] width 32 height 8
select select "COMPLIANCE"
click at [573, 102] on textarea at bounding box center [627, 117] width 204 height 30
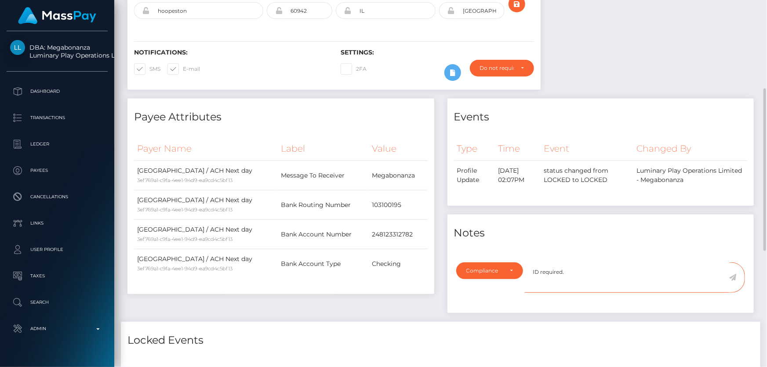
scroll to position [319, 0]
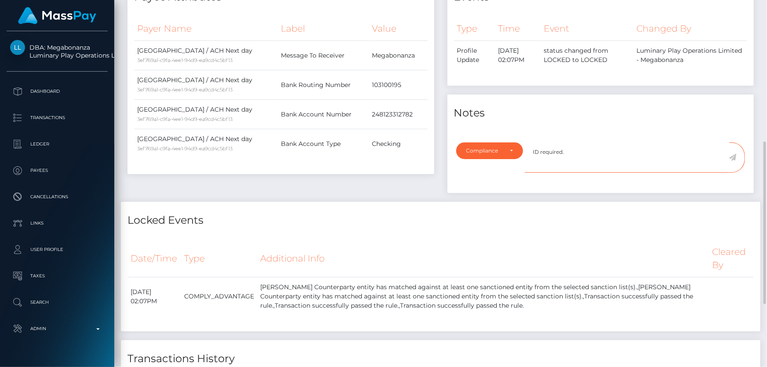
type textarea "ID required."
click at [733, 154] on icon at bounding box center [732, 157] width 7 height 7
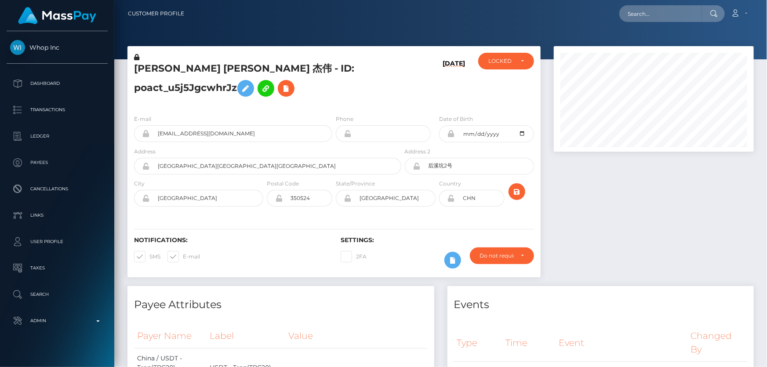
scroll to position [105, 200]
click at [358, 79] on h5 "[PERSON_NAME] [PERSON_NAME] 杰伟 - ID: poact_u5j5JgcwhrJz" at bounding box center [265, 81] width 262 height 39
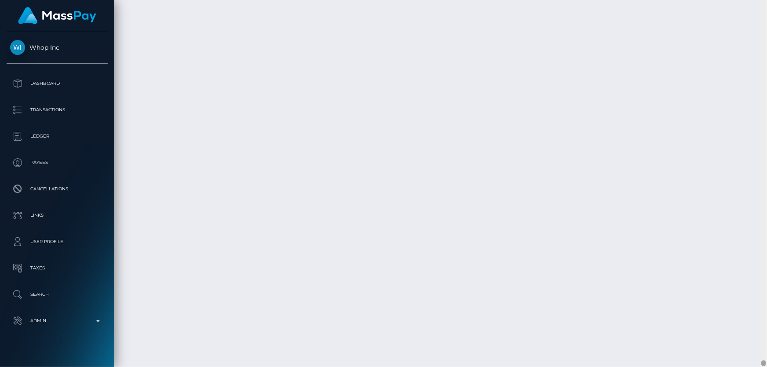
scroll to position [22875, 0]
drag, startPoint x: 764, startPoint y: 105, endPoint x: 637, endPoint y: 309, distance: 240.2
click at [763, 366] on html "Whop Inc Dashboard Transactions Ledger Payees Cancellations Links" at bounding box center [383, 183] width 767 height 367
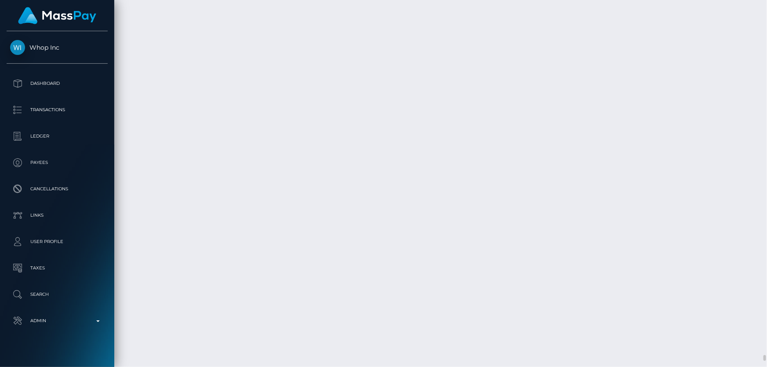
copy div "TPQJN7BscwiW6BLHZe1yyNggPRgXdpt23Z"
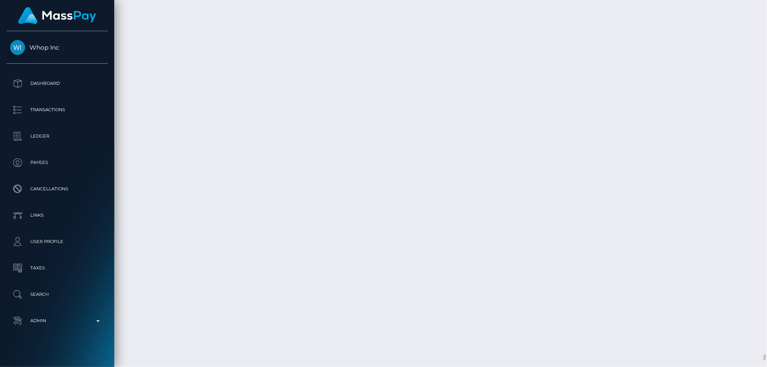
checkbox input "true"
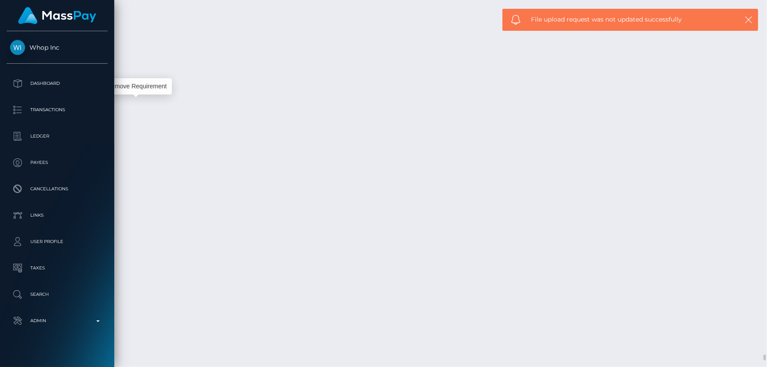
scroll to position [105, 200]
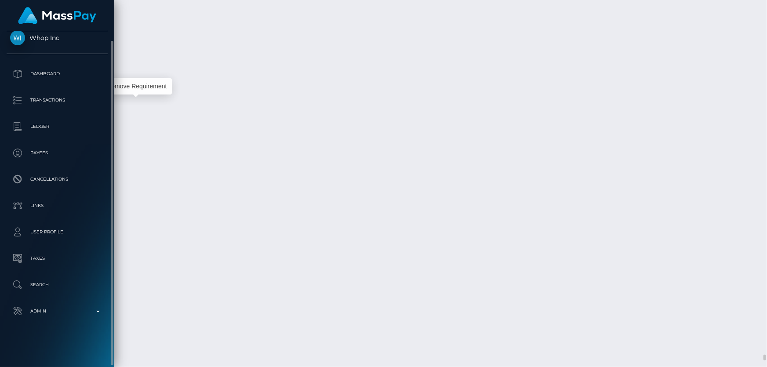
scroll to position [22435, 0]
drag, startPoint x: 762, startPoint y: 3, endPoint x: 766, endPoint y: 382, distance: 379.3
click at [766, 366] on html "Whop Inc Dashboard Transactions Ledger Payees Cancellations Links" at bounding box center [383, 183] width 767 height 367
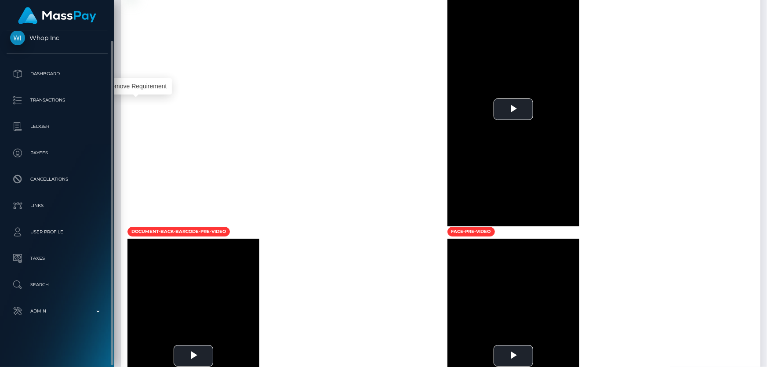
scroll to position [0, 0]
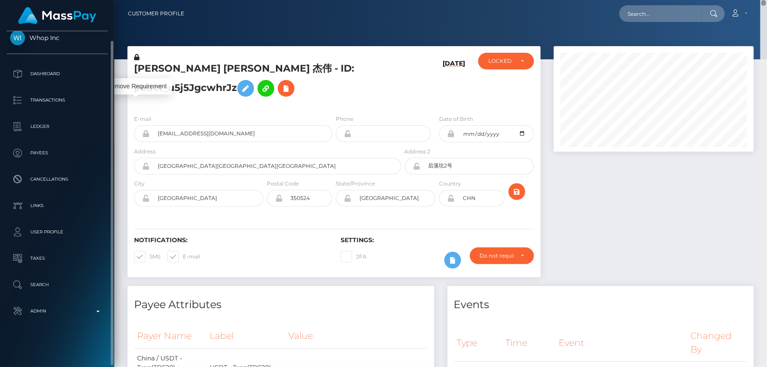
drag, startPoint x: 764, startPoint y: 335, endPoint x: 766, endPoint y: -15, distance: 350.7
click at [766, 0] on html "Whop Inc Dashboard Transactions Ledger Payees Cancellations Links" at bounding box center [383, 183] width 767 height 367
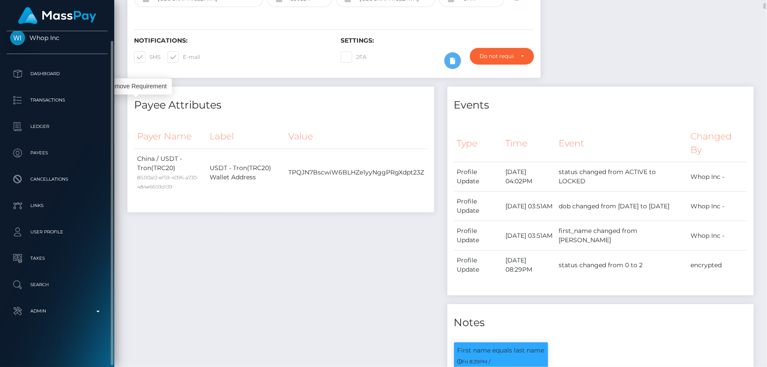
scroll to position [359, 0]
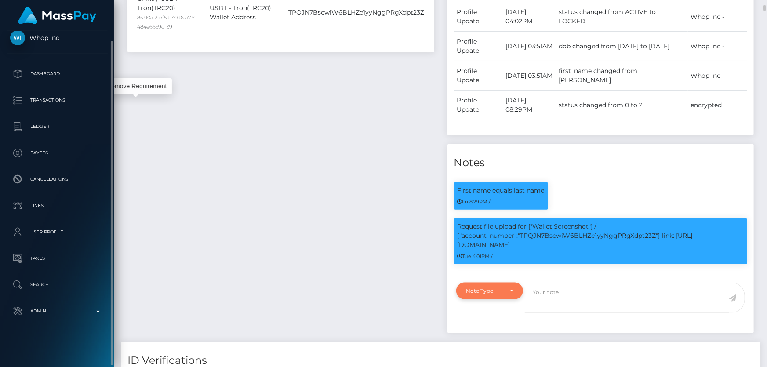
click at [486, 287] on div "Note Type" at bounding box center [484, 290] width 37 height 7
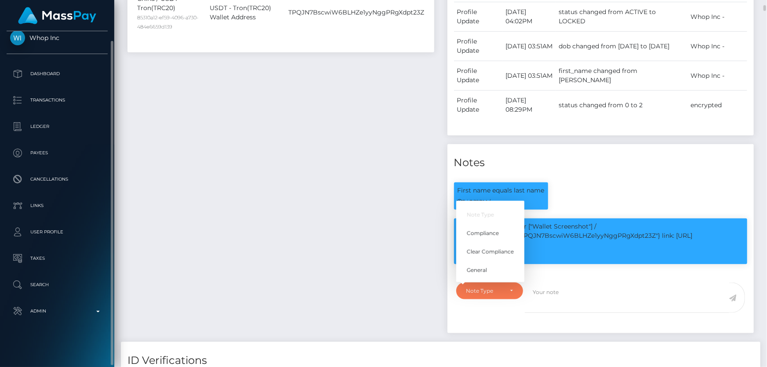
scroll to position [105, 200]
click at [501, 233] on link "Compliance" at bounding box center [490, 233] width 68 height 16
select select "COMPLIANCE"
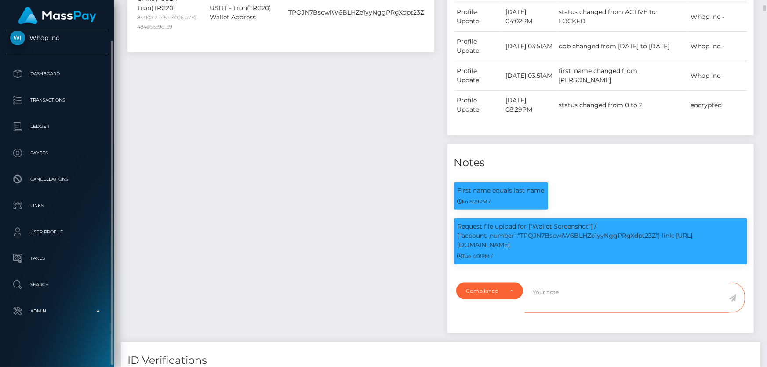
drag, startPoint x: 541, startPoint y: 294, endPoint x: 561, endPoint y: 309, distance: 25.7
click at [541, 294] on textarea at bounding box center [627, 298] width 204 height 30
paste textarea "TPQJN7BscwiW6BLHZe1yyNggPRgXdpt23Z"
type textarea "Screenshot from the wallet: TPQJN7BscwiW6BLHZe1yyNggPRgXdpt23Z provided."
click at [734, 294] on icon at bounding box center [732, 297] width 7 height 7
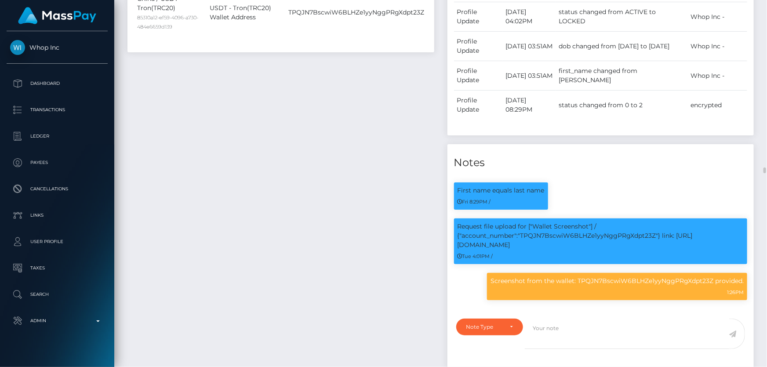
scroll to position [519, 0]
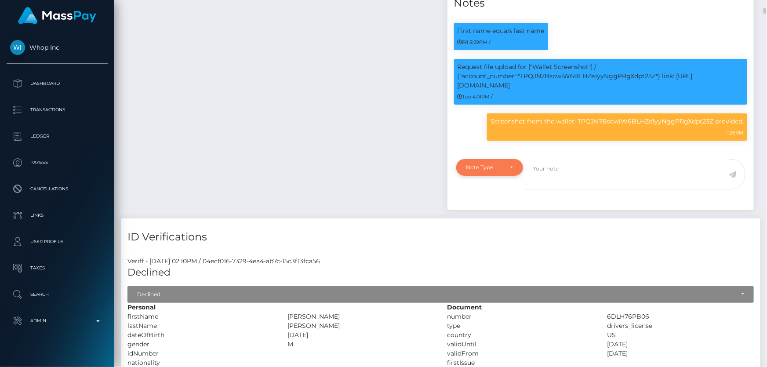
click at [505, 164] on div "Note Type" at bounding box center [489, 167] width 47 height 7
click at [484, 206] on span "Compliance" at bounding box center [483, 210] width 32 height 8
select select "COMPLIANCE"
click at [589, 175] on textarea at bounding box center [627, 174] width 204 height 30
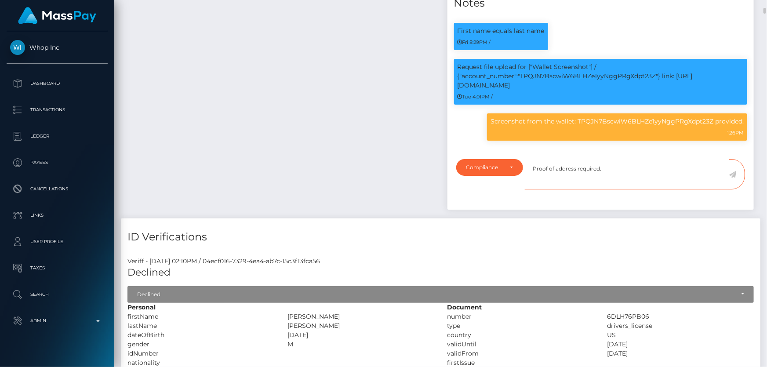
type textarea "Proof of address required."
click at [732, 174] on icon at bounding box center [732, 174] width 7 height 7
click at [604, 234] on h4 "ID Verifications" at bounding box center [440, 236] width 626 height 15
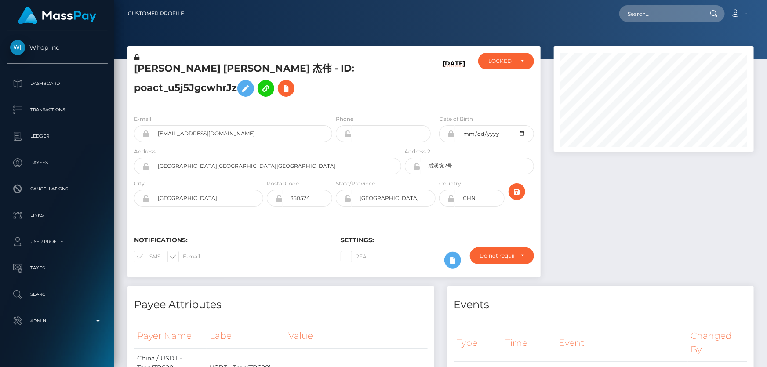
scroll to position [105, 200]
click at [496, 66] on div "LOCKED" at bounding box center [506, 61] width 56 height 17
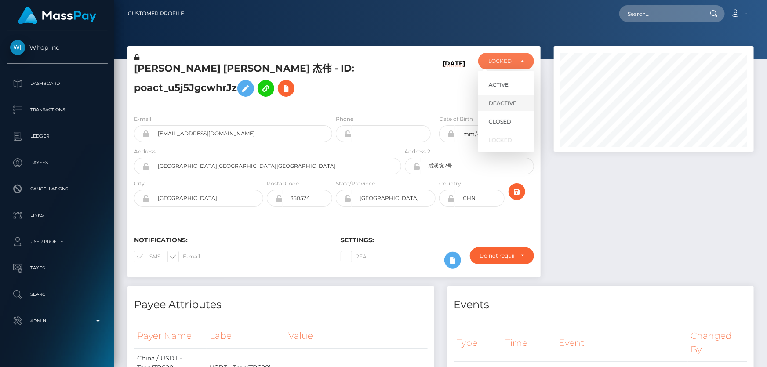
click at [501, 101] on span "DEACTIVE" at bounding box center [503, 103] width 28 height 8
select select "DEACTIVE"
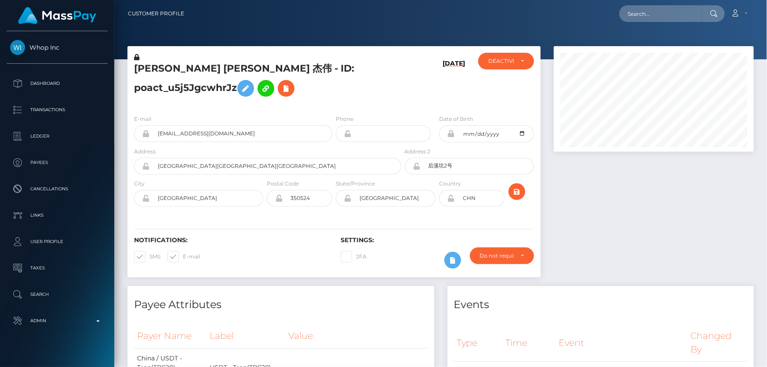
click at [365, 108] on div "E-mail pinicyr88@outlook.com Phone Date of Birth" at bounding box center [333, 162] width 413 height 108
click at [365, 106] on div "PETER GAKURE MURIITHI 杰伟 - ID: poact_u5j5JgcwhrJz" at bounding box center [265, 80] width 276 height 55
click at [138, 56] on icon at bounding box center [136, 57] width 5 height 6
click at [360, 87] on h5 "PETER GAKURE MURIITHI 杰伟 - ID: poact_u5j5JgcwhrJz" at bounding box center [265, 81] width 262 height 39
click at [247, 86] on icon at bounding box center [245, 88] width 11 height 11
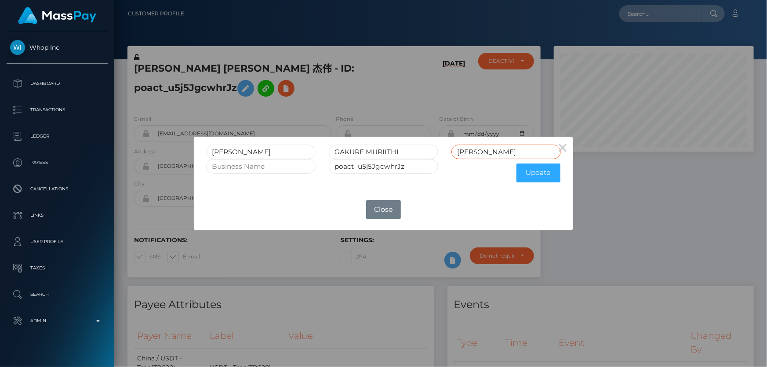
drag, startPoint x: 476, startPoint y: 154, endPoint x: 445, endPoint y: 163, distance: 32.5
click at [447, 161] on form "PETER GAKURE MURIITHI 杰伟 poact_u5j5JgcwhrJz Update" at bounding box center [383, 166] width 354 height 42
drag, startPoint x: 403, startPoint y: 151, endPoint x: 370, endPoint y: 150, distance: 33.4
click at [368, 150] on input "GAKURE MURIITHI" at bounding box center [383, 152] width 109 height 15
type input "GAKURE"
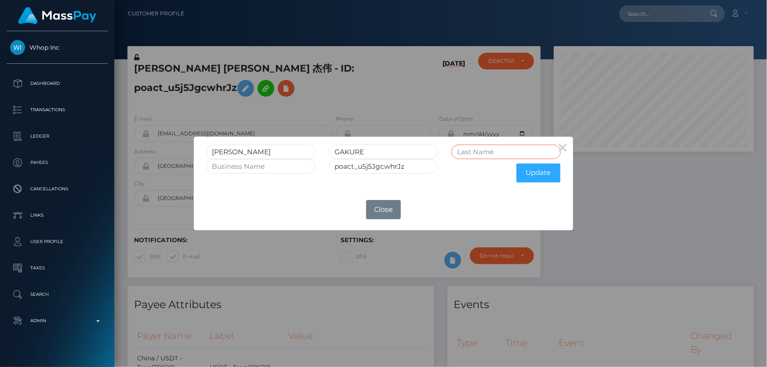
drag, startPoint x: 471, startPoint y: 142, endPoint x: 463, endPoint y: 153, distance: 13.3
paste input "MURIITHI"
type input "MURIITHI"
click at [537, 174] on button "Update" at bounding box center [538, 172] width 44 height 19
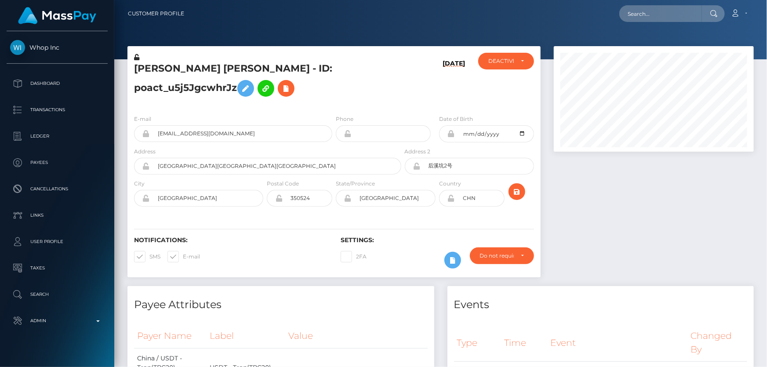
scroll to position [105, 200]
click at [138, 57] on icon at bounding box center [136, 57] width 5 height 6
click at [290, 73] on h5 "PETER GAKURE MURIITHI - ID: poact_u5j5JgcwhrJz" at bounding box center [265, 81] width 262 height 39
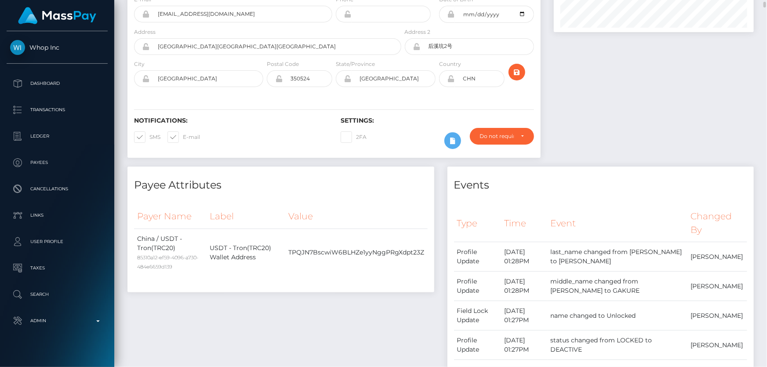
scroll to position [0, 0]
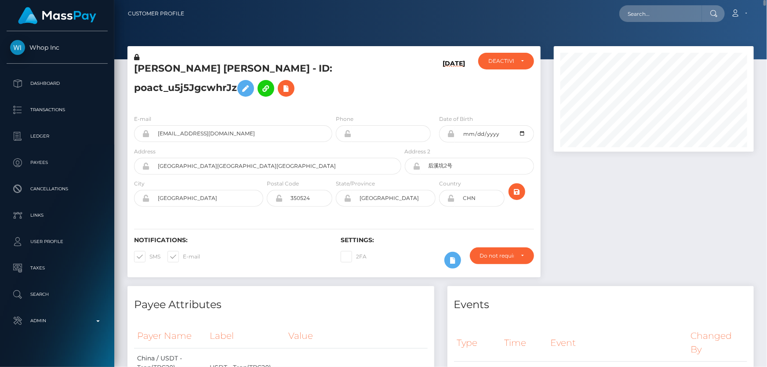
click at [214, 67] on h5 "PETER GAKURE MURIITHI - ID: poact_u5j5JgcwhrJz" at bounding box center [265, 81] width 262 height 39
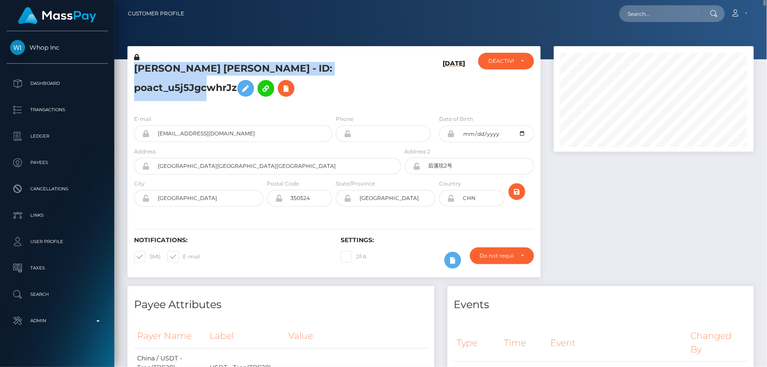
click at [214, 67] on h5 "PETER GAKURE MURIITHI - ID: poact_u5j5JgcwhrJz" at bounding box center [265, 81] width 262 height 39
copy h5 "PETER GAKURE MURIITHI - ID: poact_u5j5JgcwhrJz"
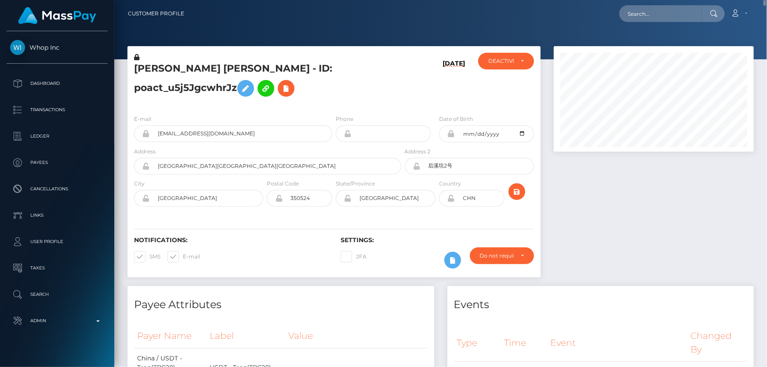
click at [279, 100] on div "PETER GAKURE MURIITHI - ID: poact_u5j5JgcwhrJz" at bounding box center [265, 80] width 276 height 55
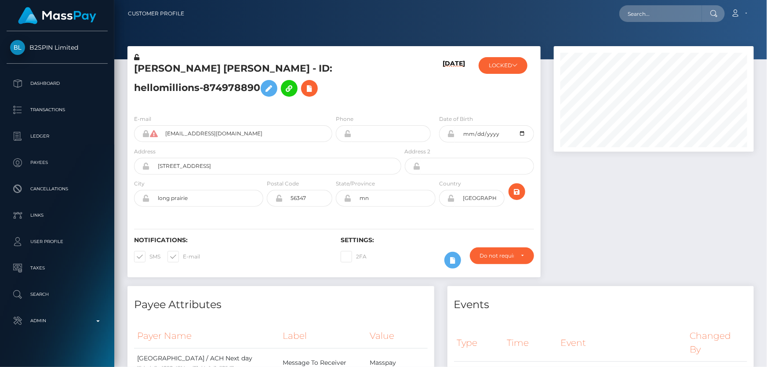
scroll to position [105, 200]
click at [296, 109] on div "E-mail [EMAIL_ADDRESS][DOMAIN_NAME] Phone mn" at bounding box center [333, 162] width 413 height 108
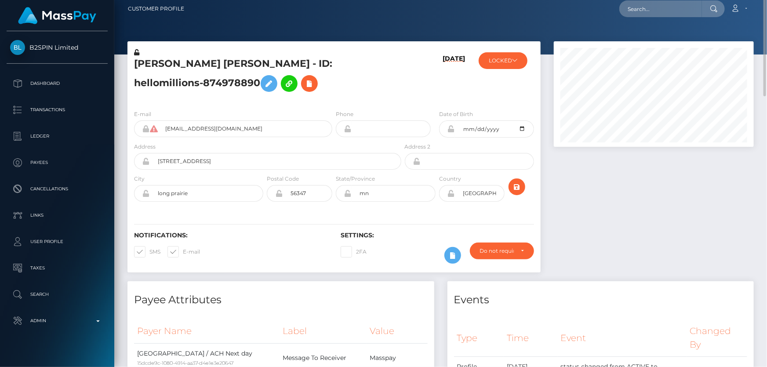
scroll to position [0, 0]
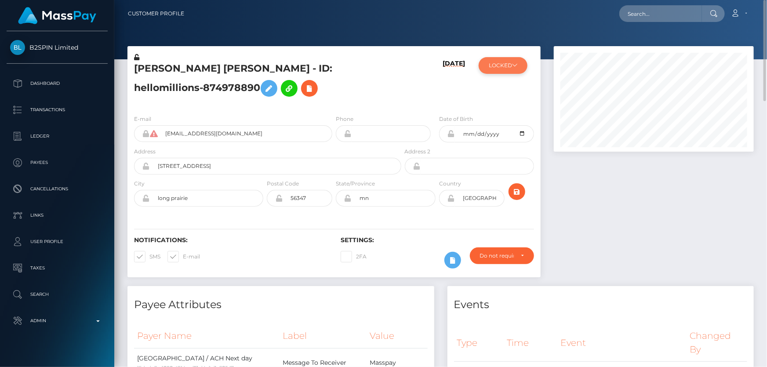
click at [508, 72] on button "LOCKED" at bounding box center [503, 65] width 49 height 17
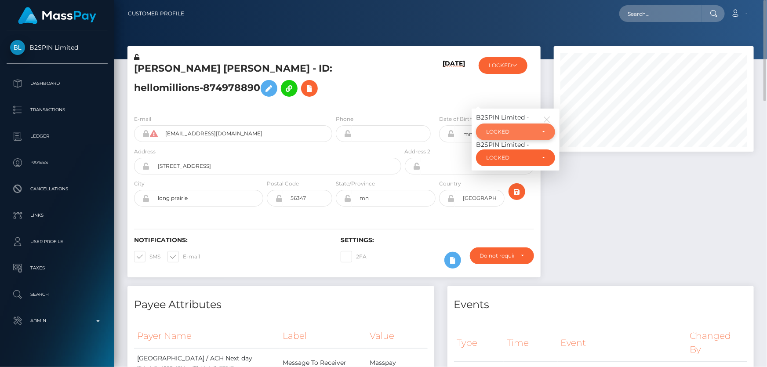
click at [515, 125] on div "LOCKED" at bounding box center [515, 131] width 79 height 17
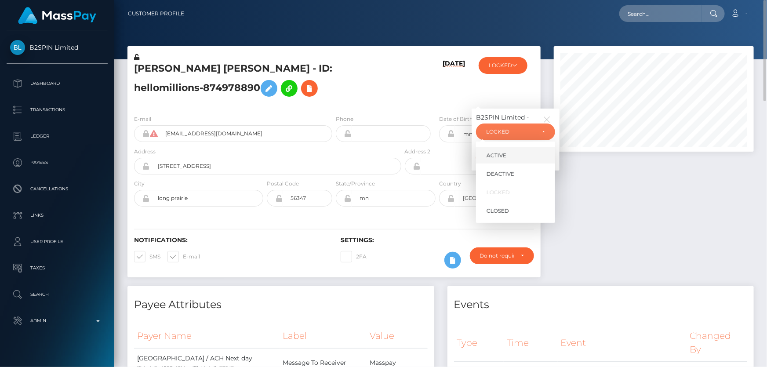
click at [517, 158] on link "ACTIVE" at bounding box center [515, 155] width 79 height 16
select select "ACTIVE"
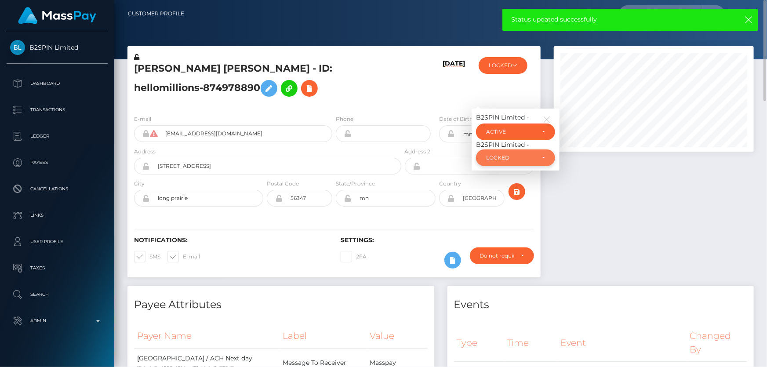
click at [511, 154] on div "LOCKED" at bounding box center [515, 157] width 79 height 17
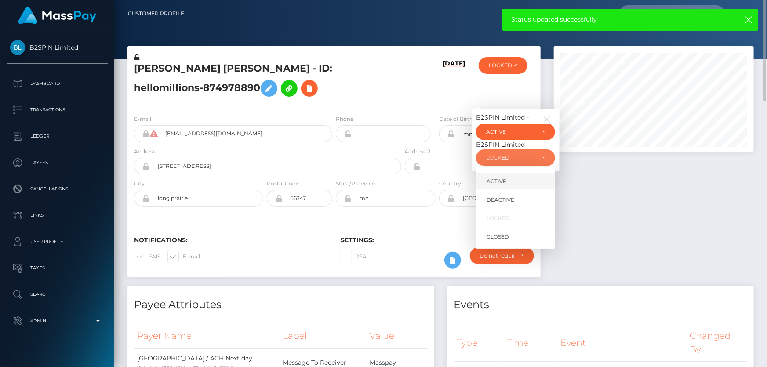
click at [510, 182] on link "ACTIVE" at bounding box center [515, 181] width 79 height 16
select select "ACTIVE"
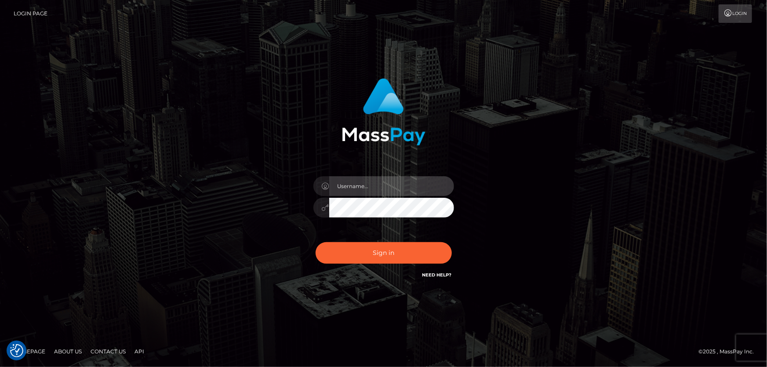
type input "[PERSON_NAME].Cirnat"
click at [452, 242] on div at bounding box center [373, 268] width 180 height 100
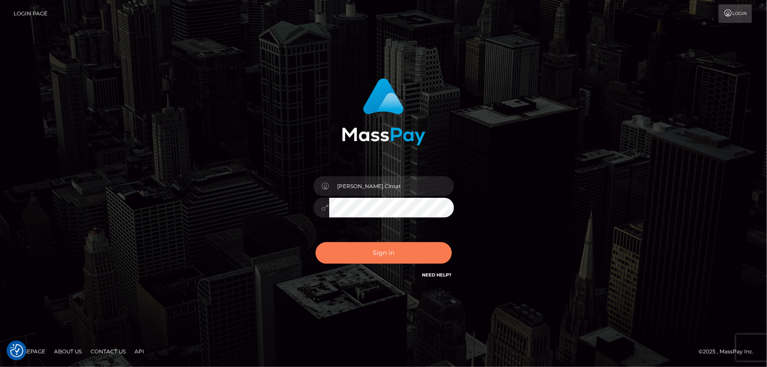
click at [410, 250] on button "Sign in" at bounding box center [384, 253] width 136 height 22
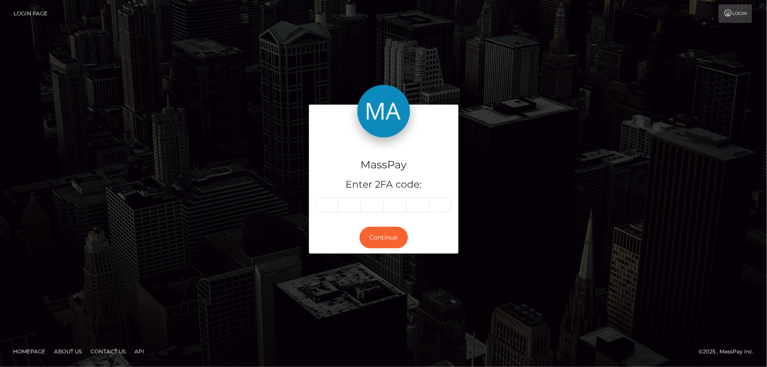
click at [332, 203] on input "text" at bounding box center [327, 205] width 23 height 15
type input "6"
type input "3"
type input "1"
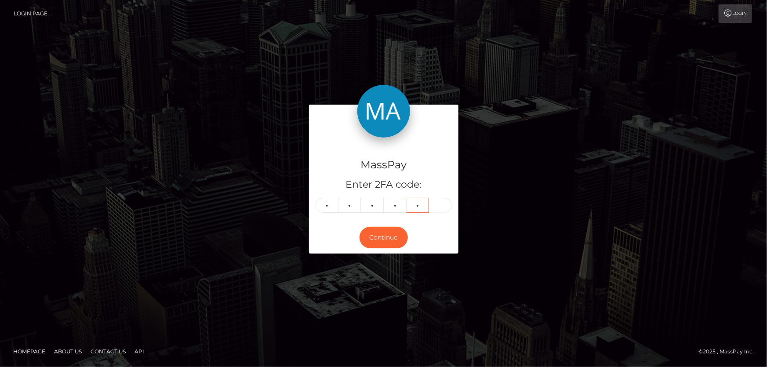
type input "5"
type input "6"
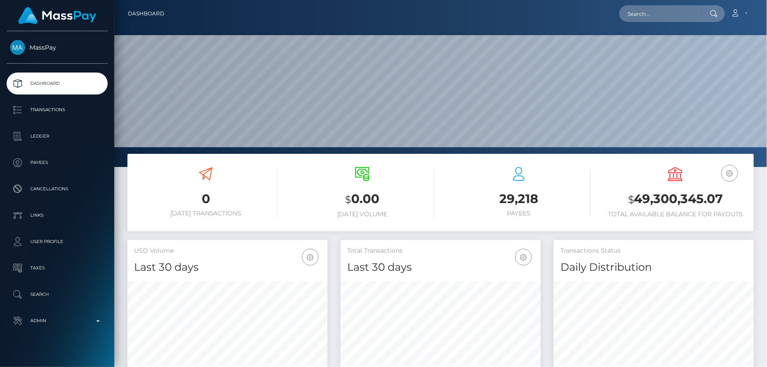
scroll to position [156, 200]
paste input "poact_uvw8z5RpvHuI"
type input "poact_uvw8z5RpvHuI"
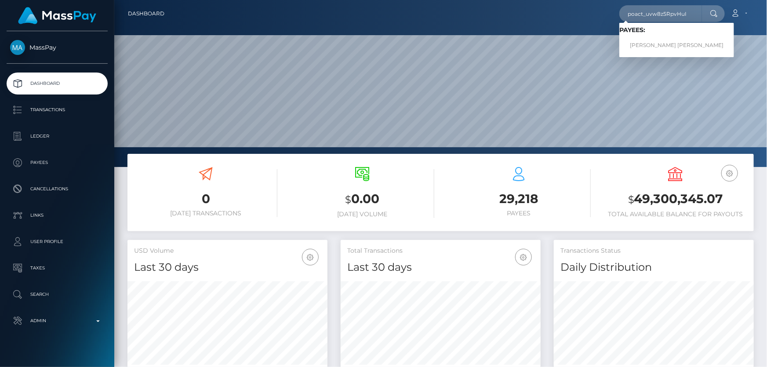
drag, startPoint x: 262, startPoint y: 210, endPoint x: 299, endPoint y: 177, distance: 50.1
click at [262, 210] on h6 "Today Transactions" at bounding box center [205, 213] width 143 height 7
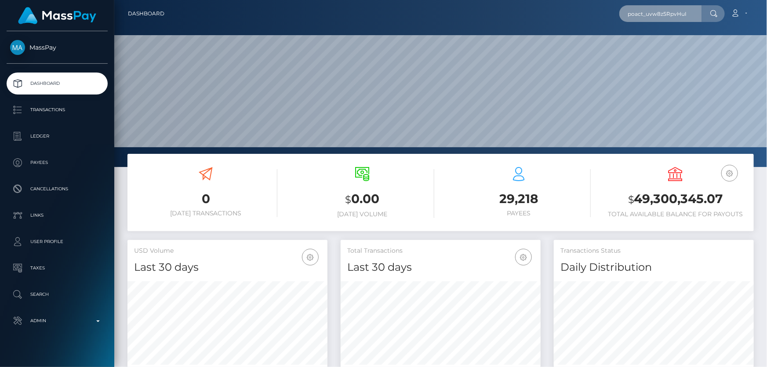
click at [693, 14] on input "poact_uvw8z5RpvHuI" at bounding box center [660, 13] width 83 height 17
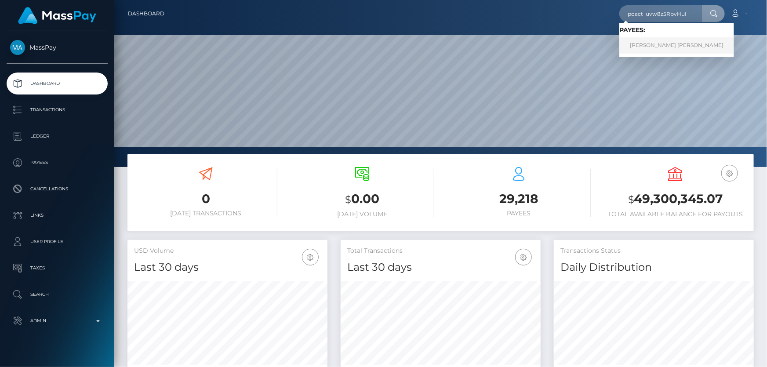
click at [646, 44] on link "AARON TYLER BLEE" at bounding box center [676, 45] width 115 height 16
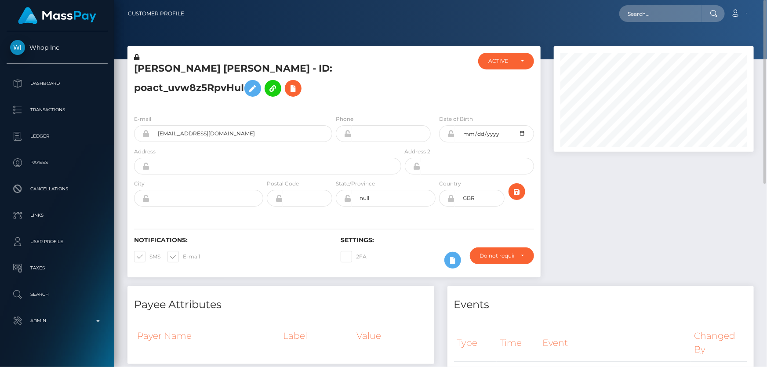
click at [243, 121] on div "E-mail [EMAIL_ADDRESS][DOMAIN_NAME] Phone Address" at bounding box center [333, 162] width 413 height 108
click at [208, 69] on h5 "[PERSON_NAME] [PERSON_NAME] - ID: poact_uvw8z5RpvHuI" at bounding box center [265, 81] width 262 height 39
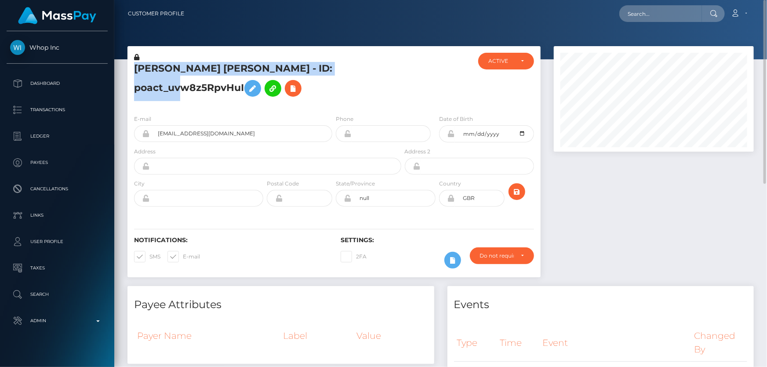
click at [208, 69] on h5 "[PERSON_NAME] [PERSON_NAME] - ID: poact_uvw8z5RpvHuI" at bounding box center [265, 81] width 262 height 39
copy h5 "[PERSON_NAME] [PERSON_NAME] - ID: poact_uvw8z5RpvHuI"
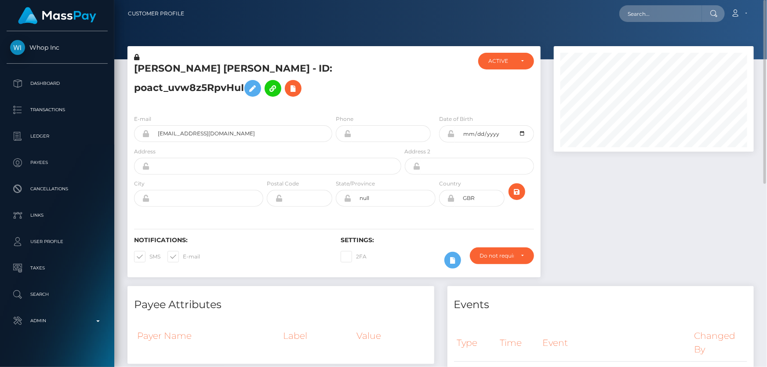
click at [240, 99] on h5 "[PERSON_NAME] [PERSON_NAME] - ID: poact_uvw8z5RpvHuI" at bounding box center [265, 81] width 262 height 39
drag, startPoint x: 762, startPoint y: 240, endPoint x: 712, endPoint y: 8, distance: 237.7
click at [761, 0] on html "Whop Inc Dashboard Transactions Ledger Payees Cancellations Links" at bounding box center [383, 183] width 767 height 367
paste input "pout_ckuOU3BKjuGGd"
type input "pout_ckuOU3BKjuGGd"
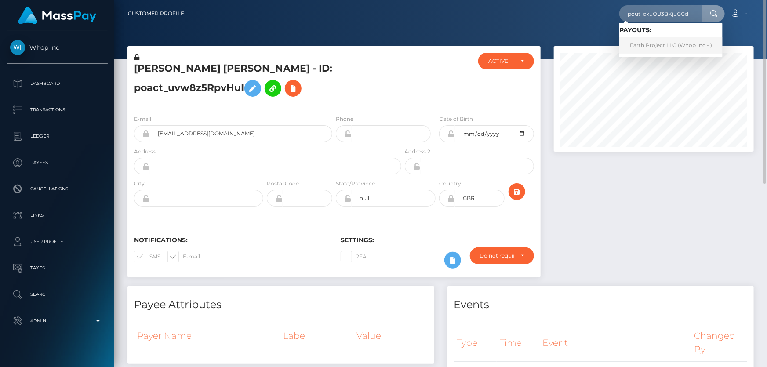
click at [645, 45] on link "Earth Project LLC (Whop Inc - )" at bounding box center [670, 45] width 103 height 16
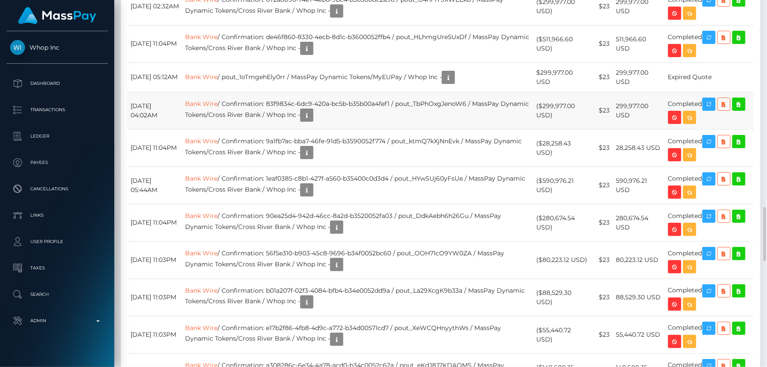
scroll to position [105, 200]
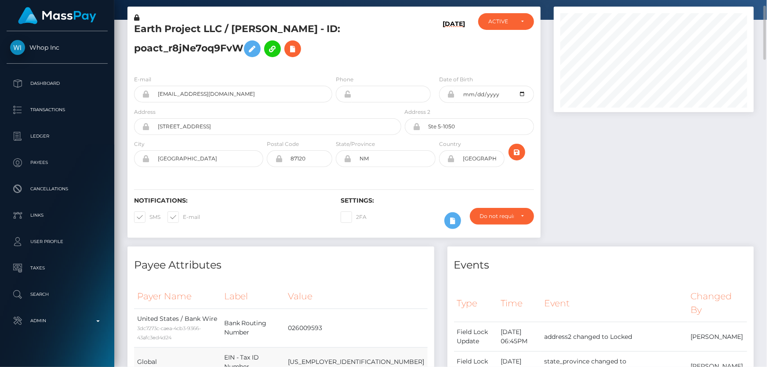
scroll to position [0, 0]
